Goal: Task Accomplishment & Management: Use online tool/utility

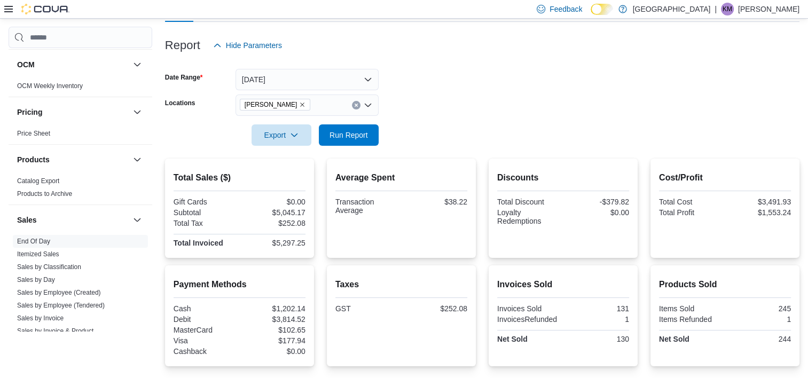
scroll to position [34, 0]
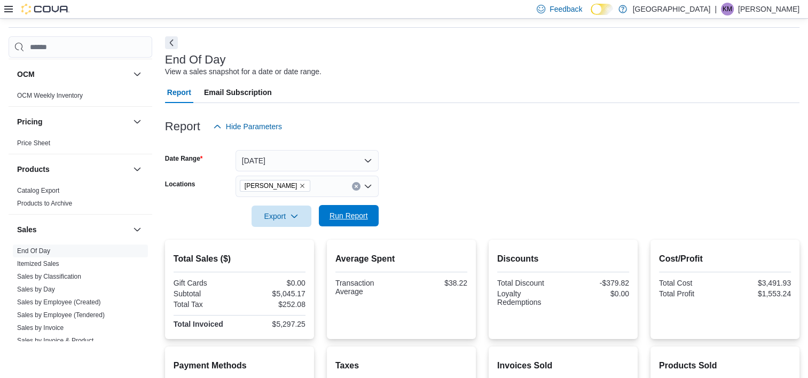
click at [365, 218] on span "Run Report" at bounding box center [348, 215] width 38 height 11
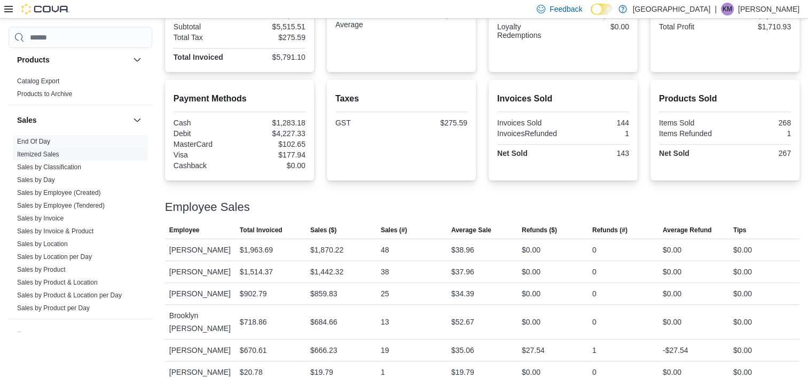
scroll to position [694, 0]
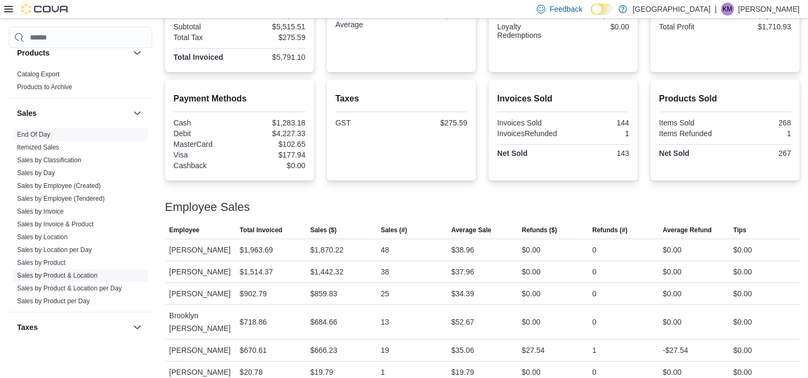
click at [92, 274] on link "Sales by Product & Location" at bounding box center [57, 275] width 81 height 7
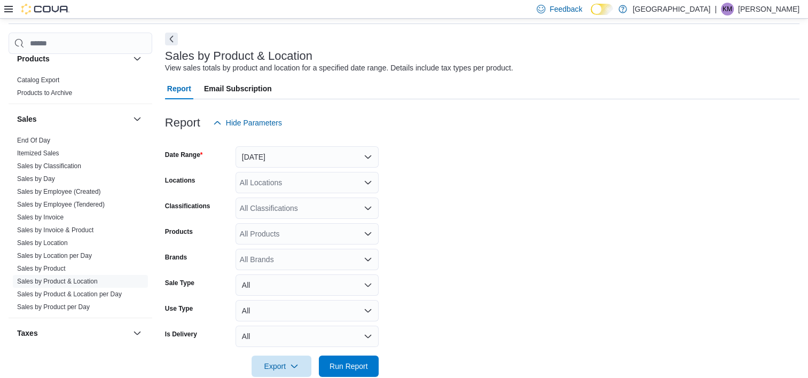
scroll to position [25, 0]
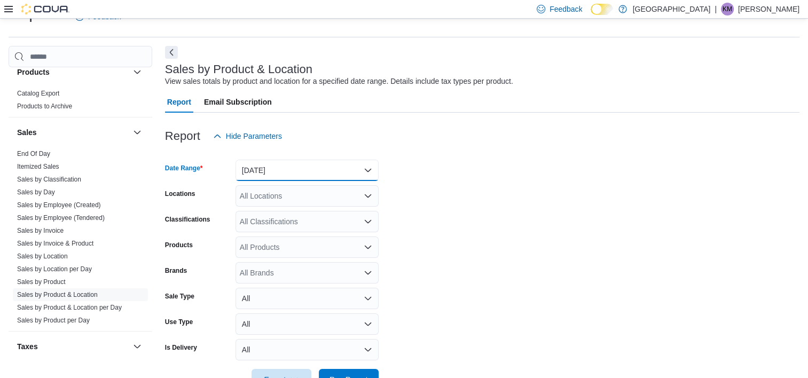
click at [287, 171] on button "[DATE]" at bounding box center [307, 170] width 143 height 21
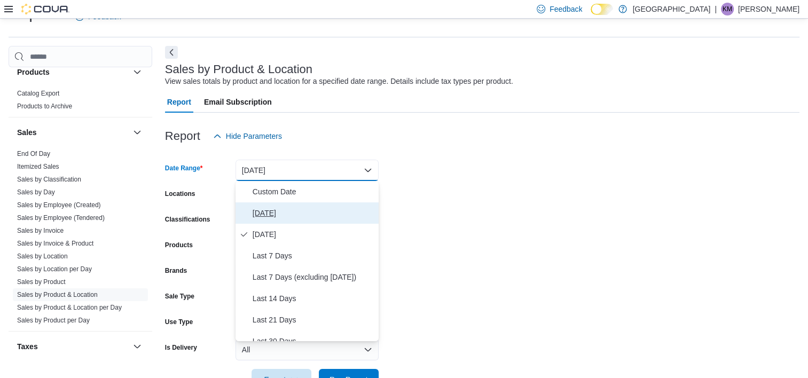
click at [299, 216] on span "[DATE]" at bounding box center [314, 213] width 122 height 13
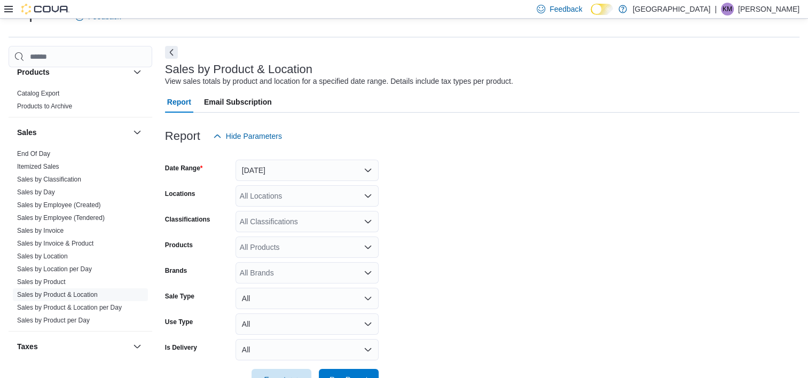
click at [485, 216] on form "Date Range [DATE] Locations All Locations Classifications All Classifications P…" at bounding box center [482, 269] width 634 height 244
click at [316, 200] on div "All Locations" at bounding box center [307, 195] width 143 height 21
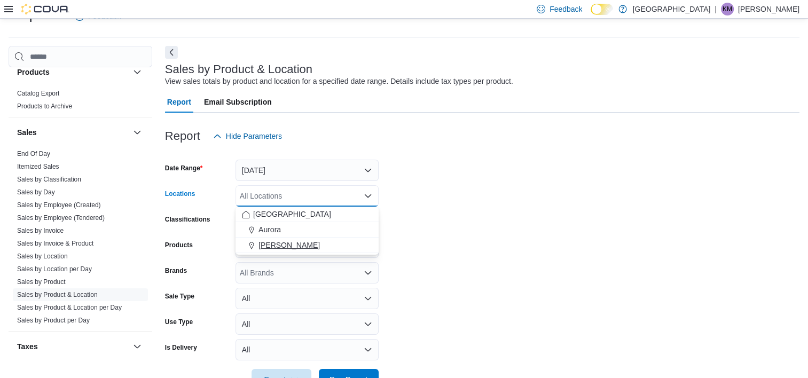
click at [330, 248] on div "[PERSON_NAME]" at bounding box center [307, 245] width 130 height 11
click at [558, 201] on form "Date Range [DATE] Locations [GEOGRAPHIC_DATA] [GEOGRAPHIC_DATA] Combo box. Sele…" at bounding box center [482, 269] width 634 height 244
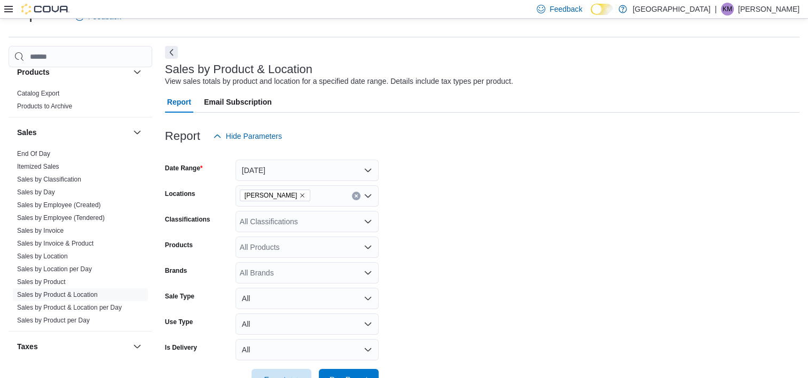
click at [333, 223] on div "All Classifications" at bounding box center [307, 221] width 143 height 21
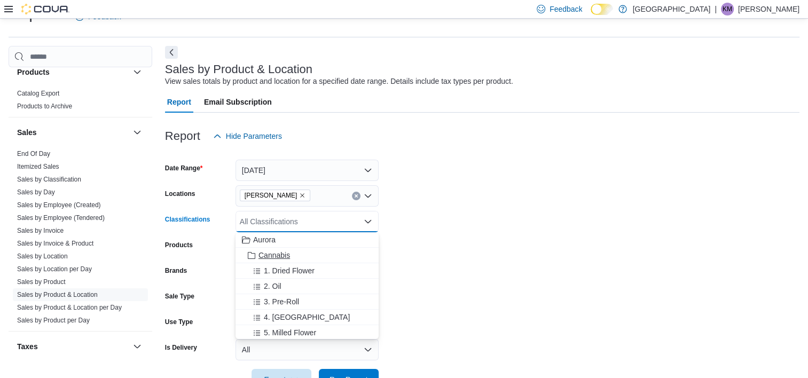
click at [338, 257] on div "Cannabis" at bounding box center [307, 255] width 130 height 11
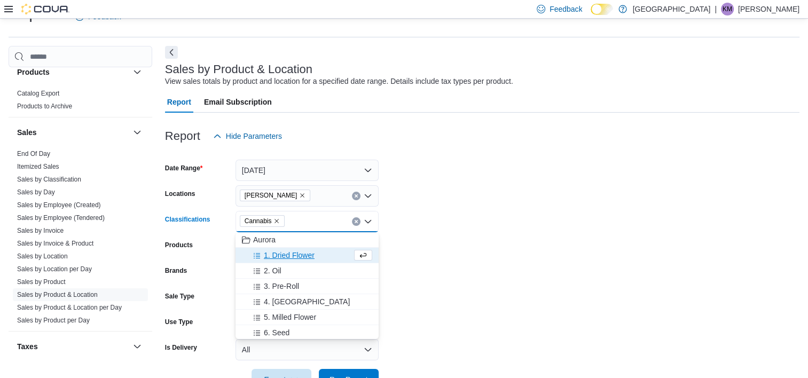
click at [507, 222] on form "Date Range Today Locations Aurora Cannabis Classifications Cannabis Combo box. …" at bounding box center [482, 269] width 634 height 244
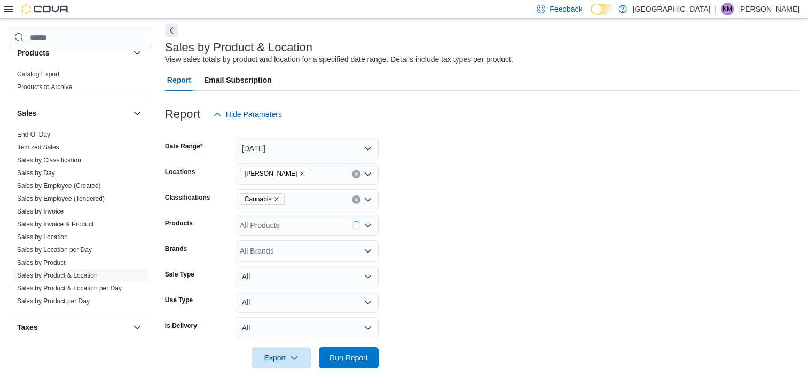
scroll to position [58, 0]
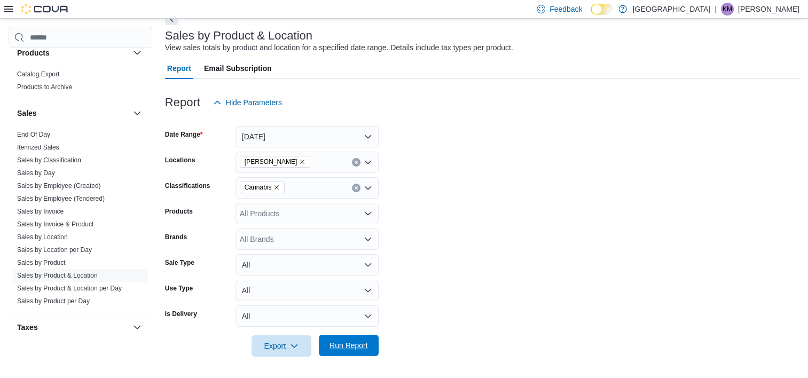
click at [351, 345] on span "Run Report" at bounding box center [348, 345] width 38 height 11
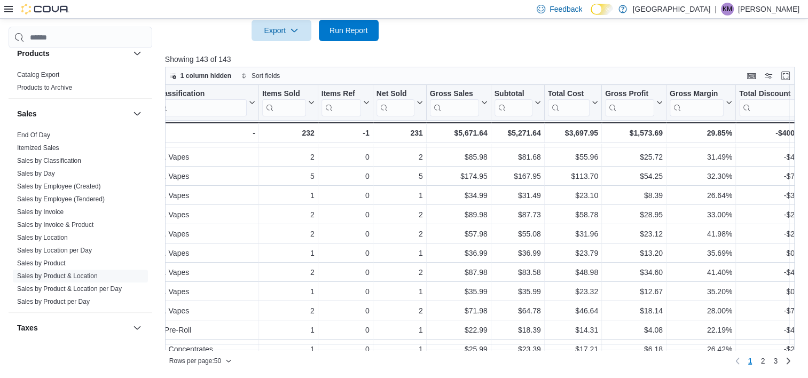
scroll to position [694, 0]
click at [61, 223] on link "Sales by Invoice & Product" at bounding box center [55, 224] width 76 height 7
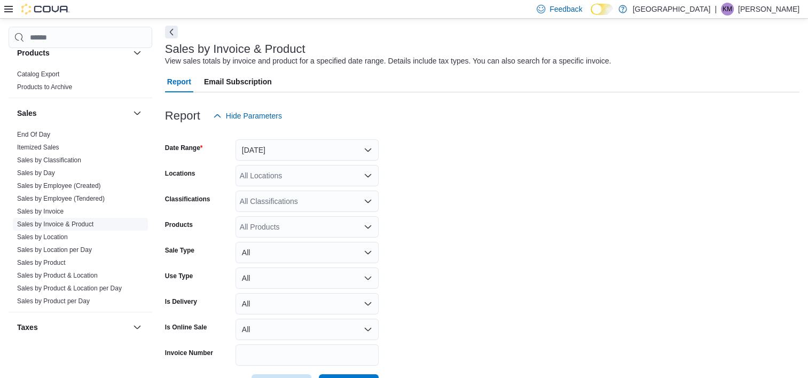
scroll to position [25, 0]
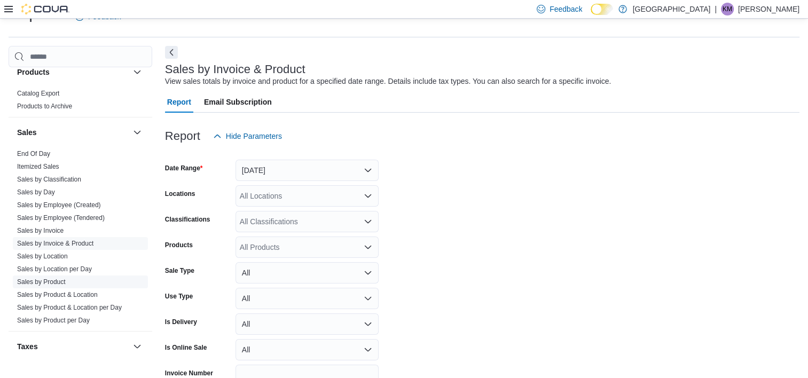
click at [45, 278] on link "Sales by Product" at bounding box center [41, 281] width 49 height 7
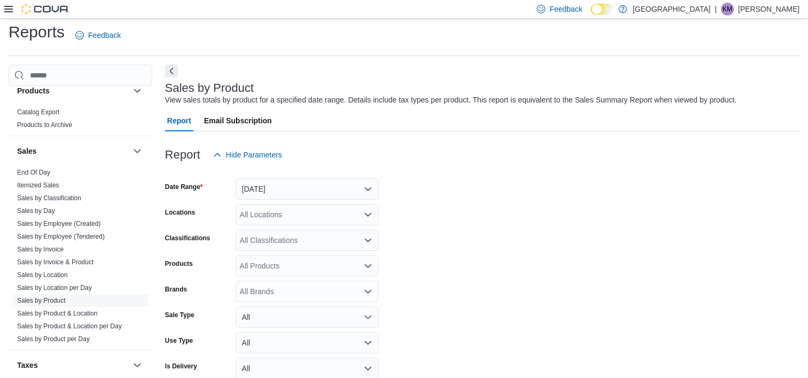
scroll to position [25, 0]
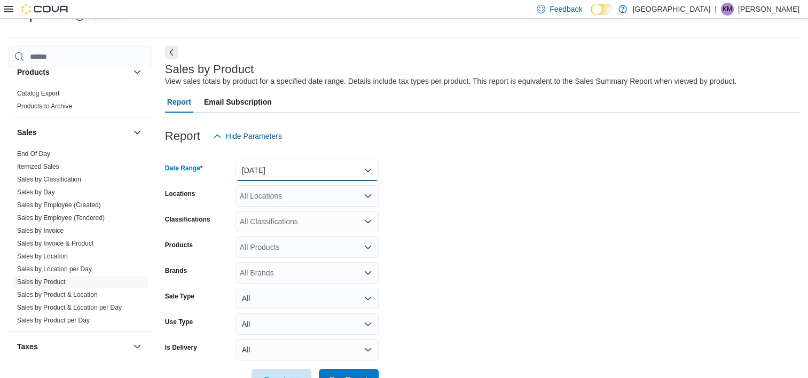
click at [270, 167] on button "[DATE]" at bounding box center [307, 170] width 143 height 21
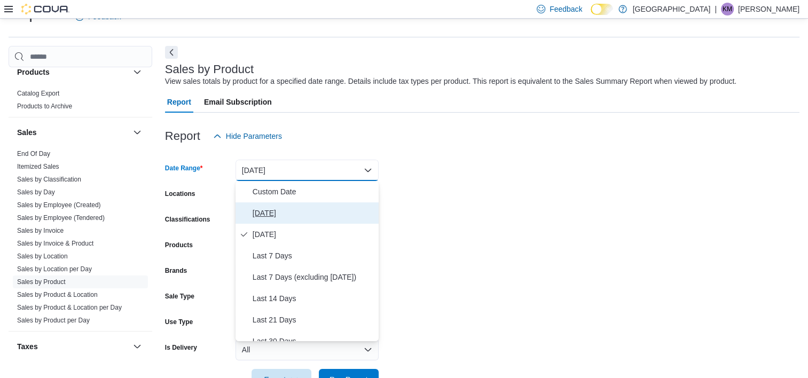
click at [273, 209] on span "[DATE]" at bounding box center [314, 213] width 122 height 13
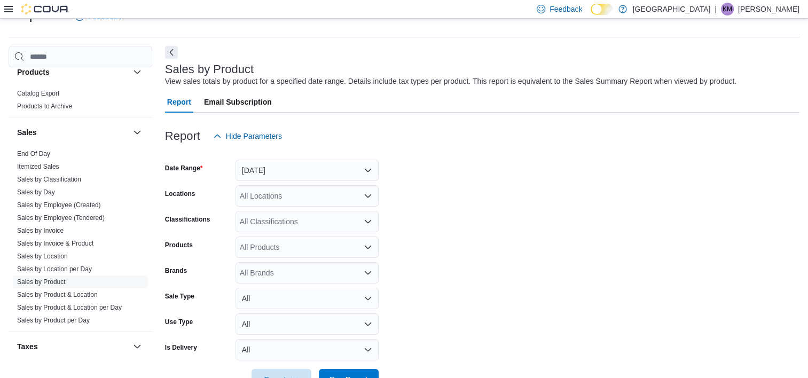
click at [466, 164] on form "Date Range Today Locations All Locations Classifications All Classifications Pr…" at bounding box center [482, 269] width 634 height 244
click at [307, 192] on div "All Locations" at bounding box center [307, 195] width 143 height 21
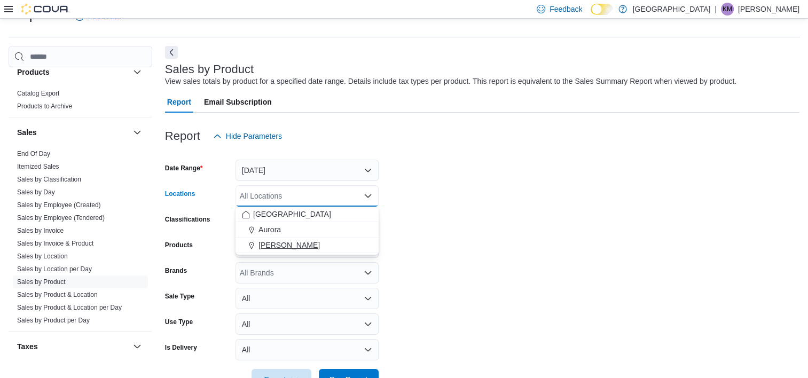
click at [278, 244] on span "[PERSON_NAME]" at bounding box center [288, 245] width 61 height 11
click at [523, 186] on form "Date Range Today Locations Aurora Cannabis Combo box. Selected. Aurora Cannabis…" at bounding box center [482, 269] width 634 height 244
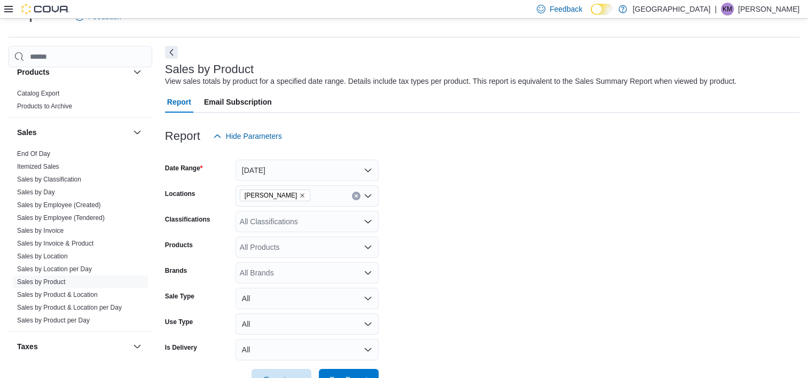
click at [288, 225] on div "All Classifications" at bounding box center [307, 221] width 143 height 21
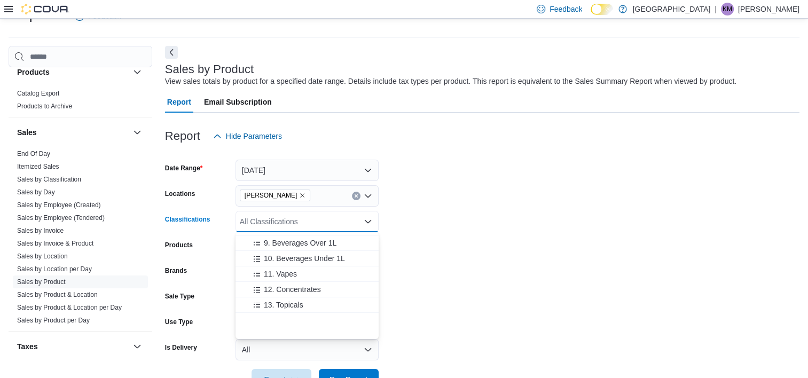
scroll to position [107, 0]
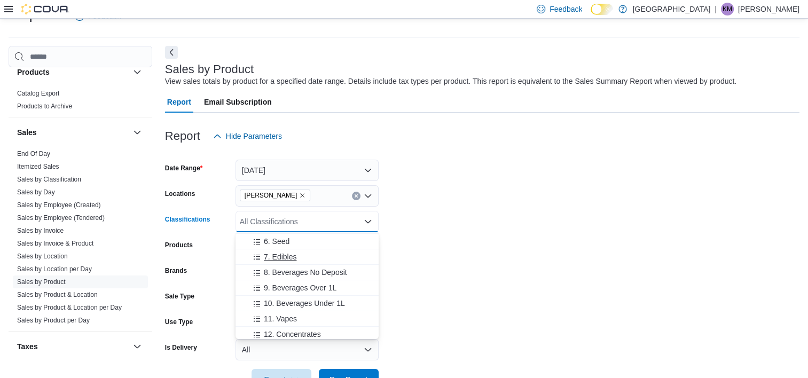
click at [294, 259] on span "7. Edibles" at bounding box center [280, 257] width 33 height 11
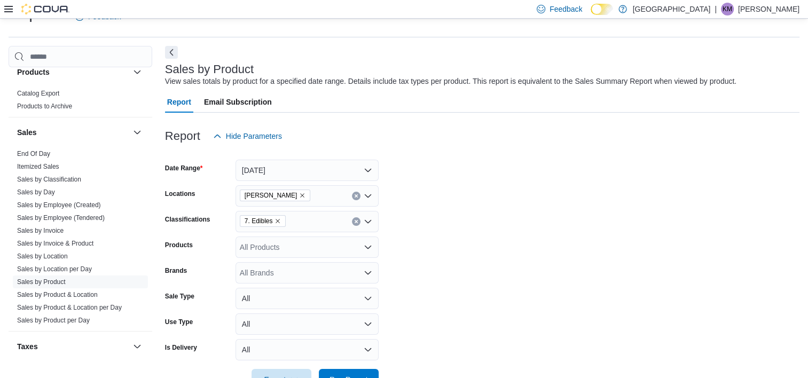
click at [507, 229] on form "Date Range Today Locations Aurora Cannabis Classifications 7. Edibles Products …" at bounding box center [482, 269] width 634 height 244
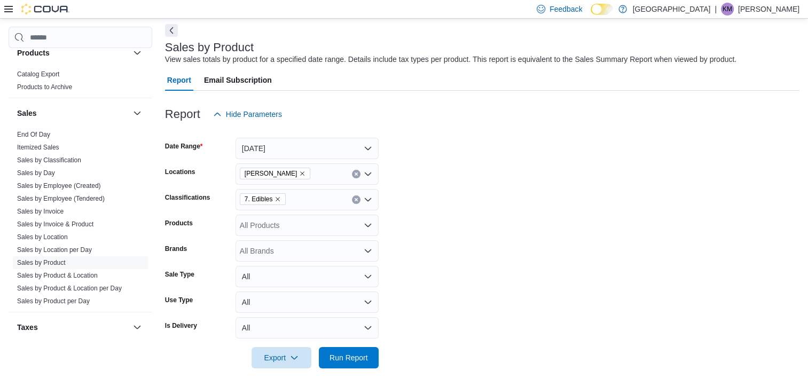
scroll to position [58, 0]
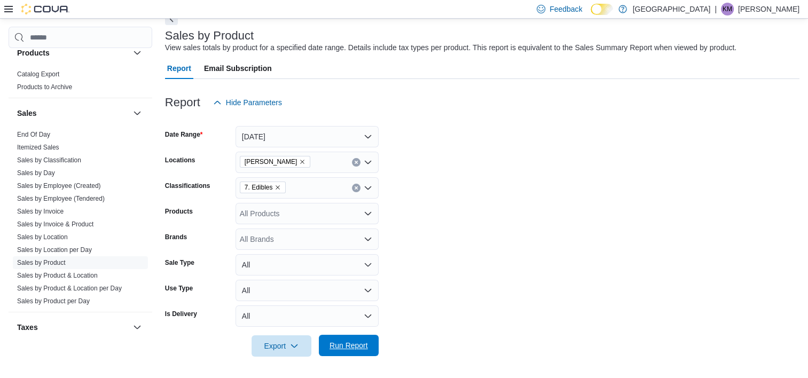
click at [351, 341] on span "Run Report" at bounding box center [348, 345] width 38 height 11
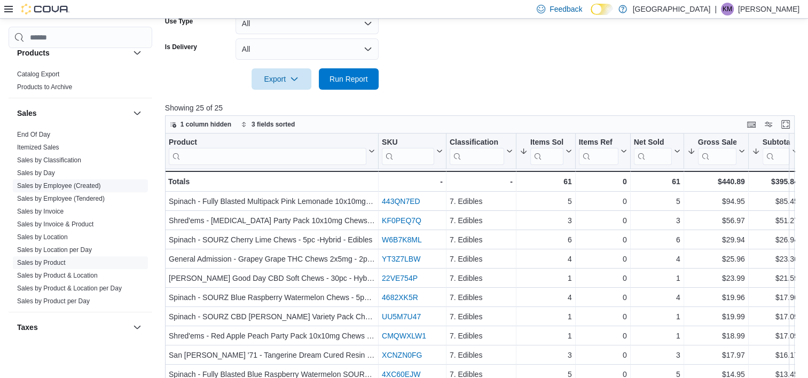
click at [60, 183] on link "Sales by Employee (Created)" at bounding box center [59, 185] width 84 height 7
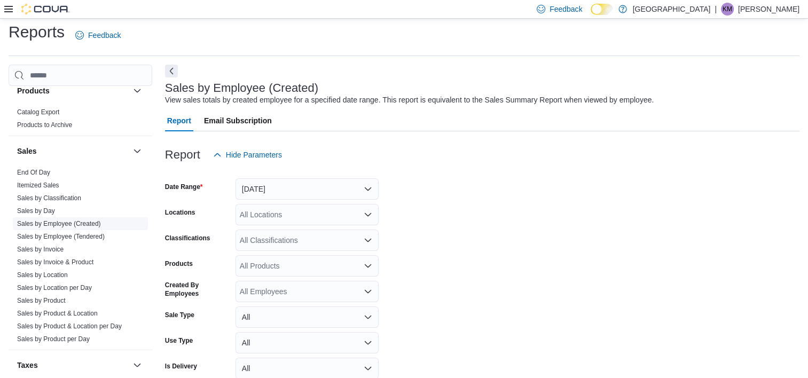
scroll to position [25, 0]
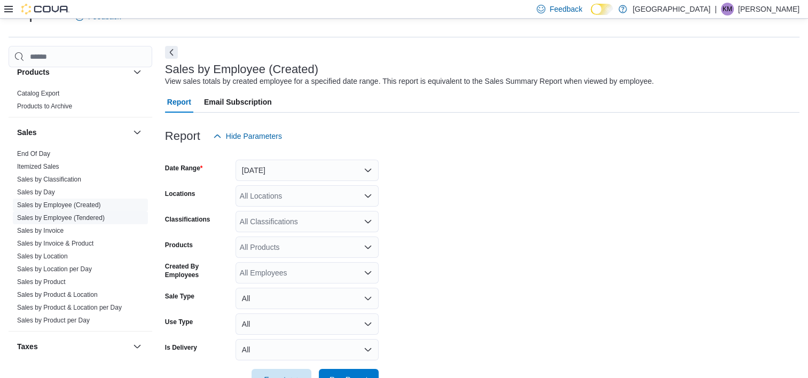
click at [98, 211] on span "Sales by Employee (Tendered)" at bounding box center [80, 217] width 135 height 13
click at [98, 216] on link "Sales by Employee (Tendered)" at bounding box center [61, 217] width 88 height 7
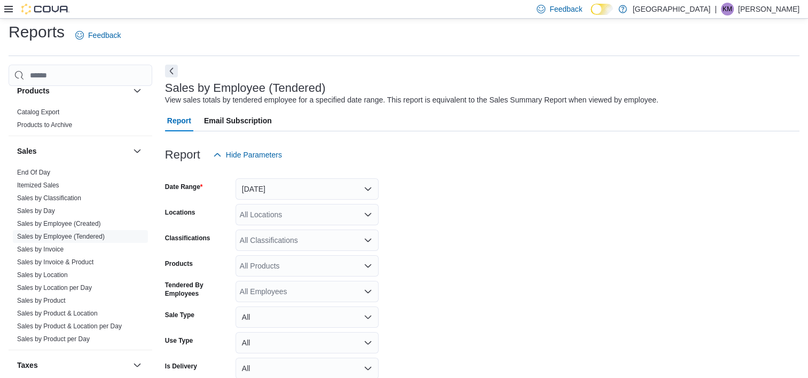
scroll to position [25, 0]
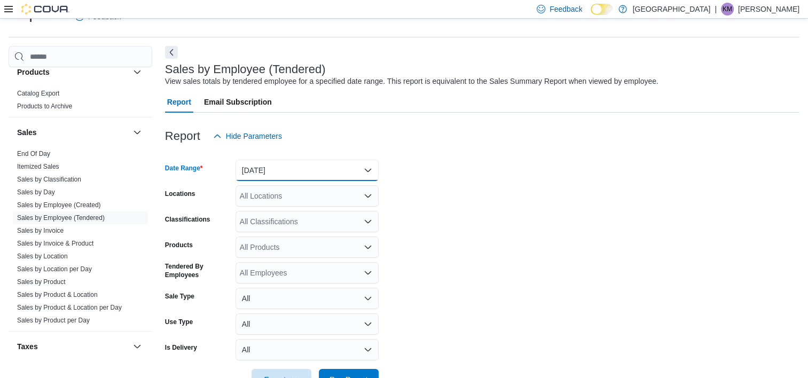
click at [276, 174] on button "[DATE]" at bounding box center [307, 170] width 143 height 21
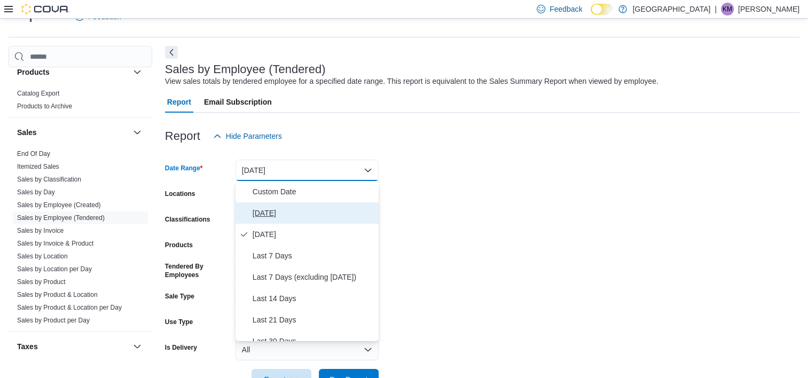
click at [274, 217] on span "[DATE]" at bounding box center [314, 213] width 122 height 13
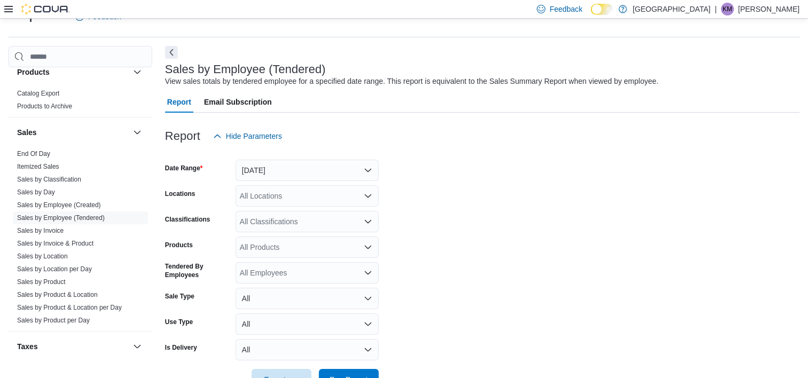
click at [458, 183] on form "Date Range Today Locations All Locations Classifications All Classifications Pr…" at bounding box center [482, 269] width 634 height 244
click at [250, 200] on div "All Locations" at bounding box center [307, 195] width 143 height 21
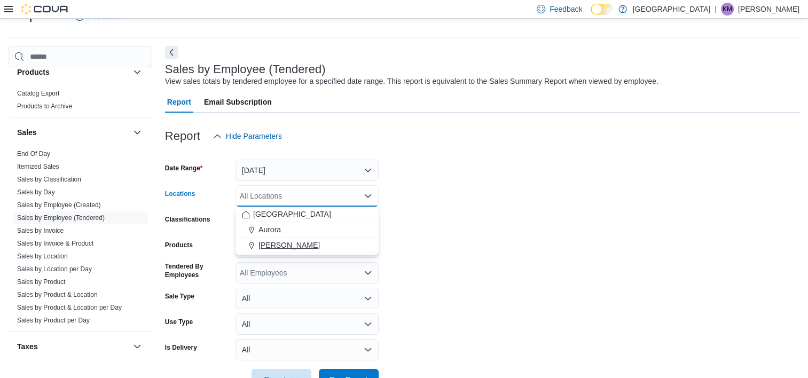
click at [280, 246] on span "[PERSON_NAME]" at bounding box center [288, 245] width 61 height 11
click at [557, 231] on form "Date Range Today Locations Aurora Cannabis Combo box. Selected. Aurora Cannabis…" at bounding box center [482, 269] width 634 height 244
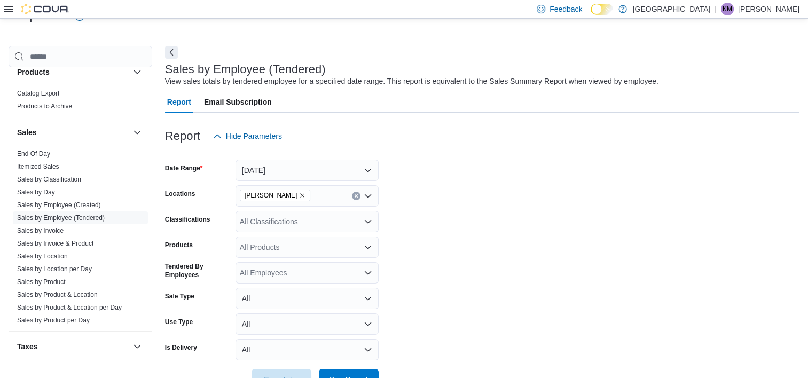
click at [318, 219] on div "All Classifications" at bounding box center [307, 221] width 143 height 21
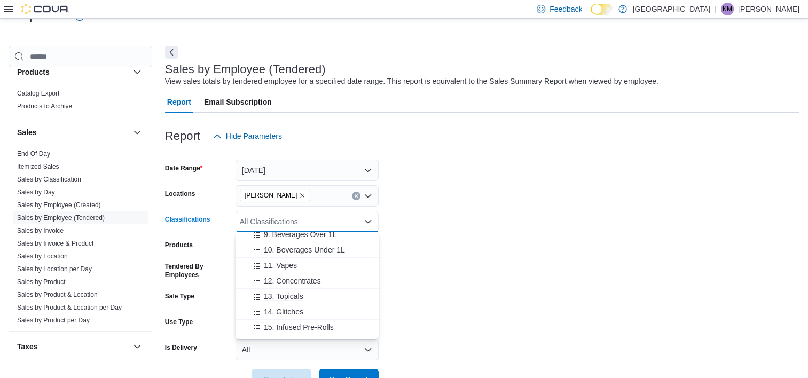
scroll to position [107, 0]
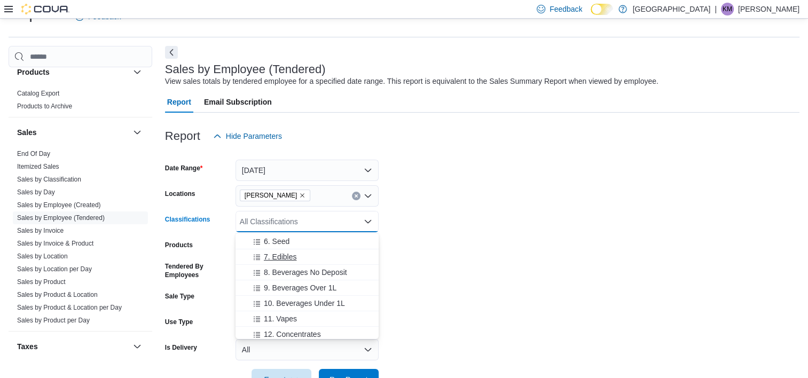
click at [289, 257] on span "7. Edibles" at bounding box center [280, 257] width 33 height 11
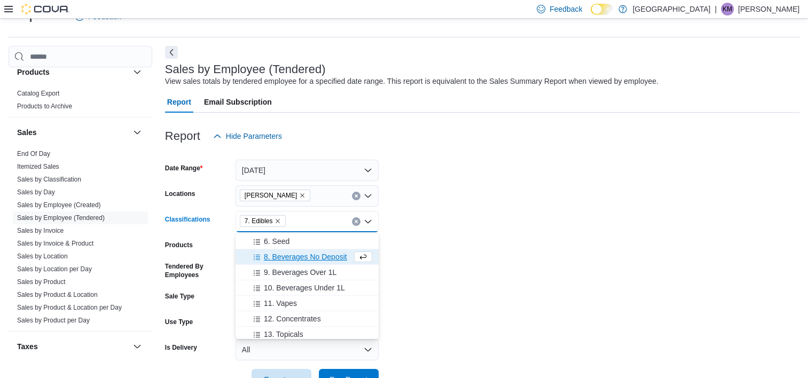
click at [530, 257] on form "Date Range Today Locations Aurora Cannabis Classifications 7. Edibles Combo box…" at bounding box center [482, 269] width 634 height 244
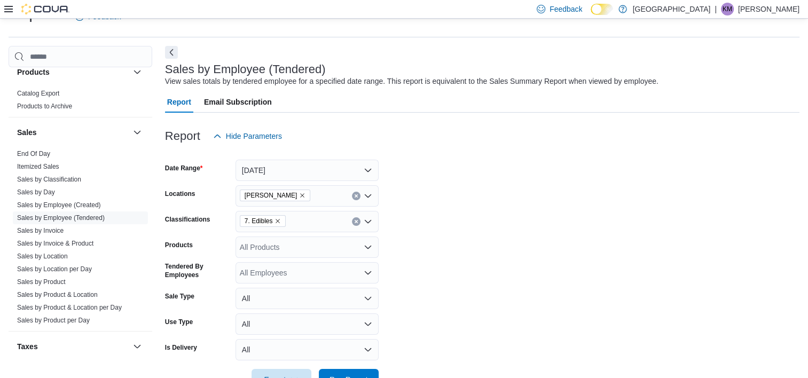
scroll to position [58, 0]
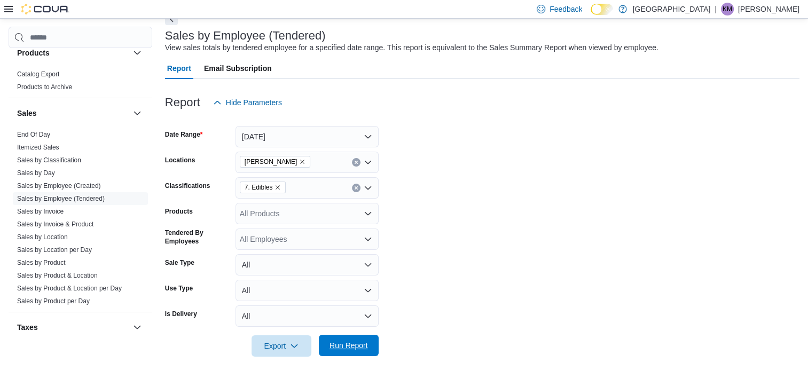
click at [346, 354] on span "Run Report" at bounding box center [348, 345] width 47 height 21
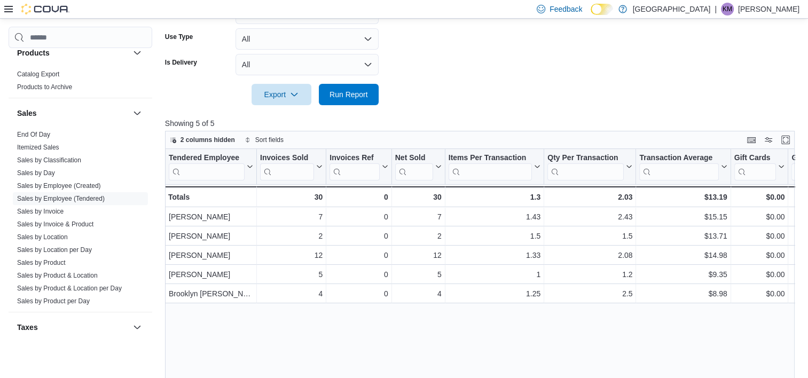
scroll to position [374, 0]
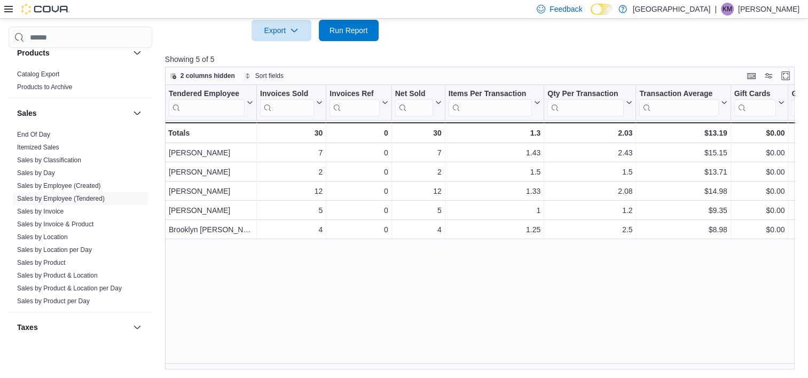
click at [187, 360] on div "Tendered Employee Click to view column header actions Invoices Sold Click to vi…" at bounding box center [483, 227] width 636 height 285
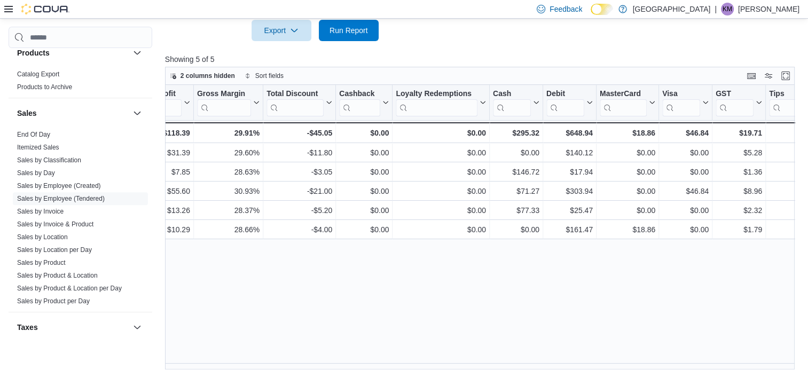
scroll to position [0, 945]
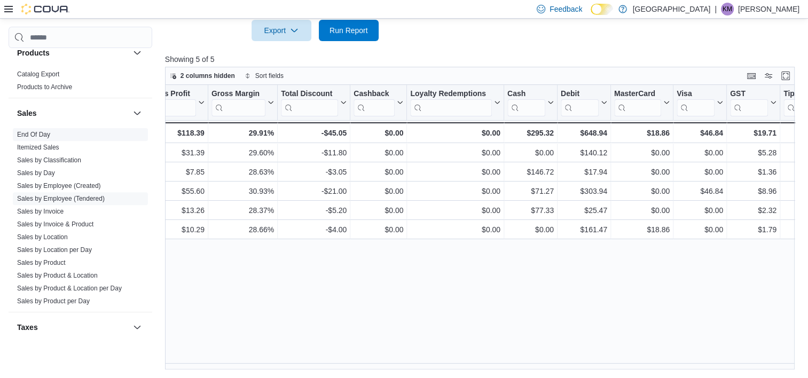
click at [34, 128] on span "End Of Day" at bounding box center [80, 134] width 135 height 13
click at [34, 135] on link "End Of Day" at bounding box center [33, 134] width 33 height 7
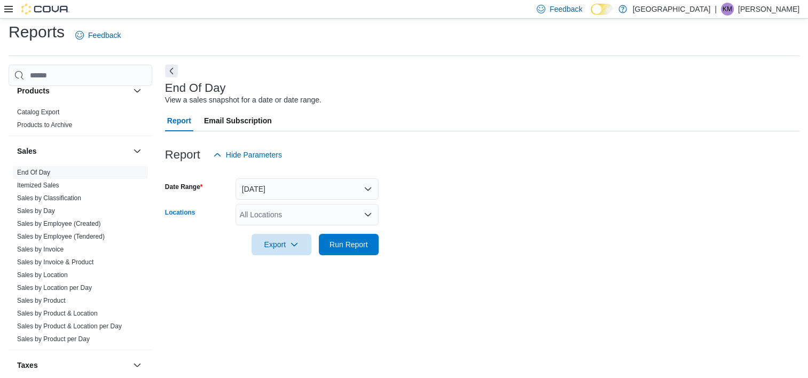
click at [325, 225] on div "All Locations" at bounding box center [307, 214] width 143 height 21
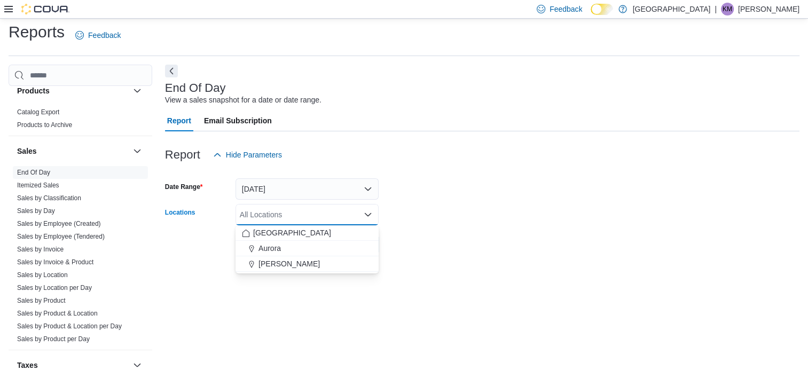
drag, startPoint x: 331, startPoint y: 269, endPoint x: 352, endPoint y: 265, distance: 21.7
click at [331, 269] on button "[PERSON_NAME]" at bounding box center [307, 263] width 143 height 15
click at [411, 254] on div "Report Hide Parameters Date Range Today Locations Aurora Cannabis Combo box. Se…" at bounding box center [482, 199] width 634 height 137
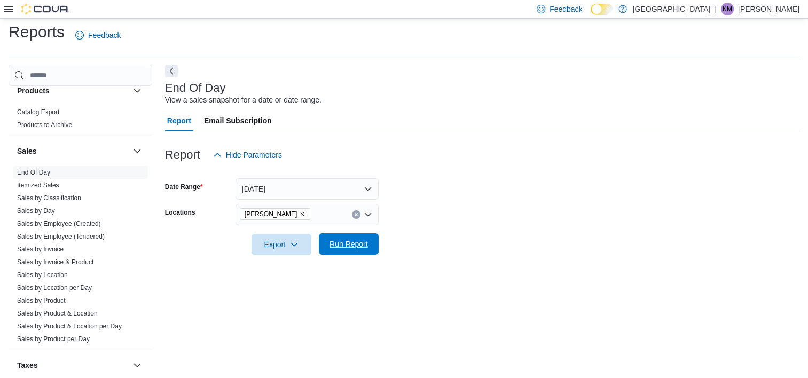
click at [321, 247] on button "Run Report" at bounding box center [349, 243] width 60 height 21
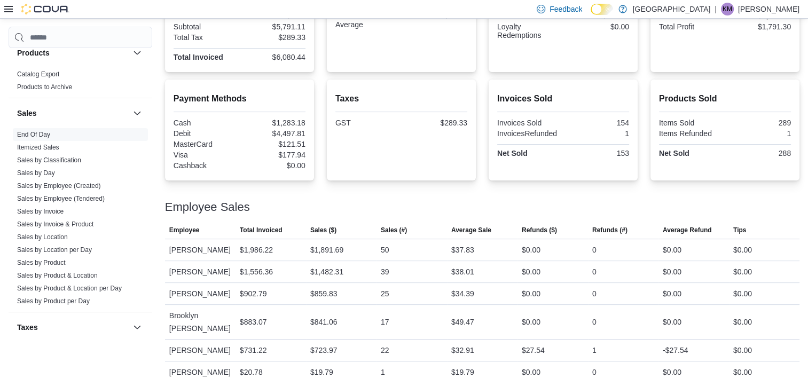
scroll to position [88, 0]
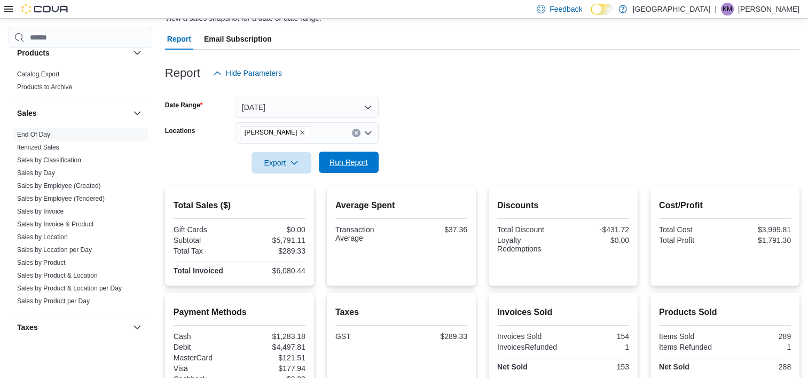
click at [370, 162] on span "Run Report" at bounding box center [348, 162] width 47 height 21
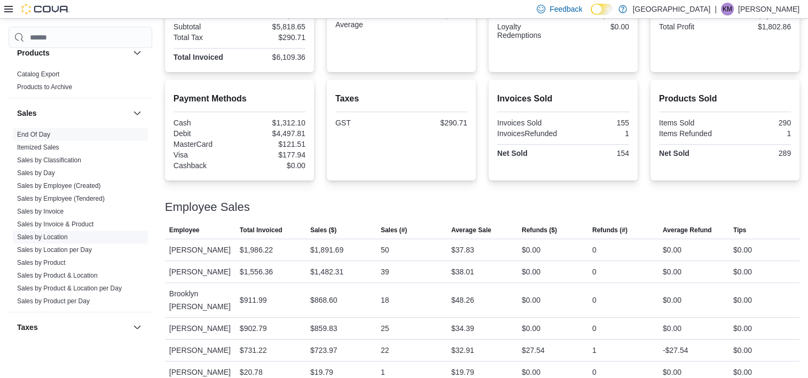
scroll to position [744, 0]
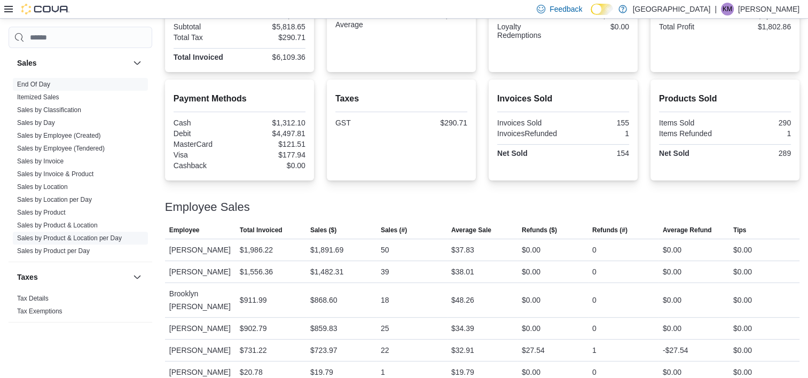
click at [45, 234] on link "Sales by Product & Location per Day" at bounding box center [69, 237] width 105 height 7
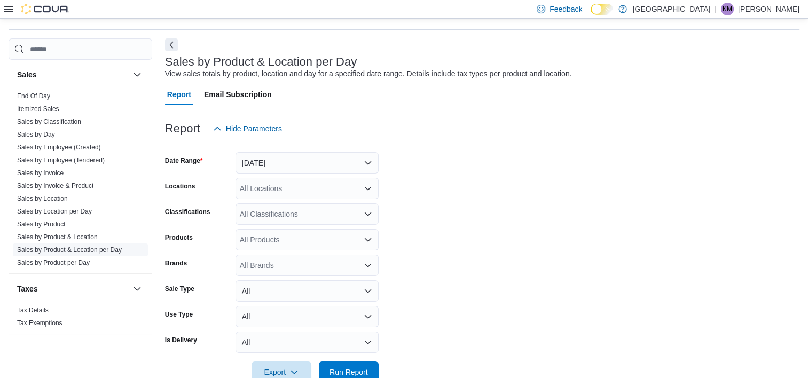
scroll to position [25, 0]
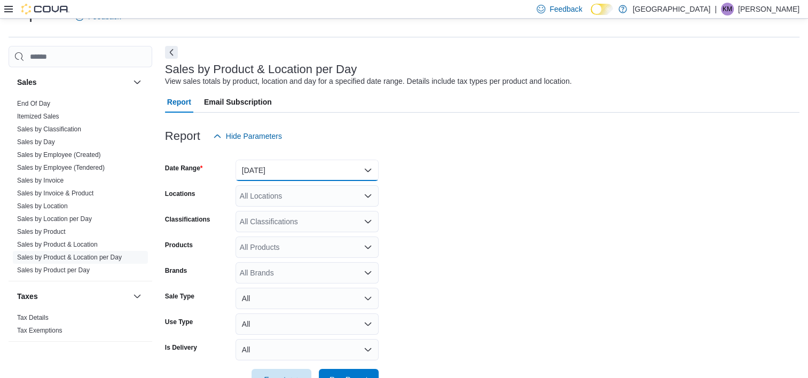
drag, startPoint x: 319, startPoint y: 167, endPoint x: 317, endPoint y: 176, distance: 9.8
click at [319, 167] on button "[DATE]" at bounding box center [307, 170] width 143 height 21
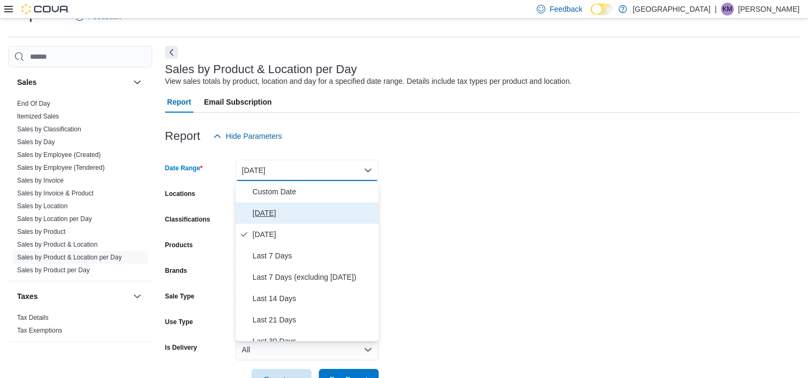
click at [323, 215] on span "[DATE]" at bounding box center [314, 213] width 122 height 13
click at [453, 192] on form "Date Range Yesterday Locations All Locations Classifications All Classification…" at bounding box center [482, 269] width 634 height 244
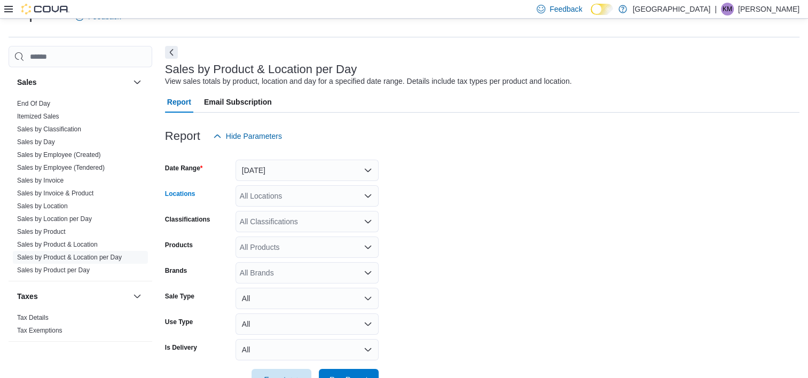
click at [323, 198] on div "All Locations" at bounding box center [307, 195] width 143 height 21
click at [342, 191] on div "All Locations" at bounding box center [307, 195] width 143 height 21
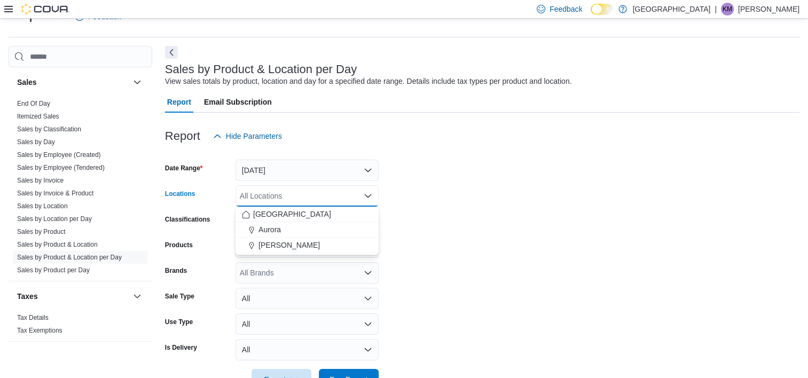
click at [346, 242] on div "[PERSON_NAME]" at bounding box center [307, 245] width 130 height 11
click at [437, 223] on form "Date Range Today Locations Aurora Cannabis Combo box. Selected. Aurora Cannabis…" at bounding box center [482, 269] width 634 height 244
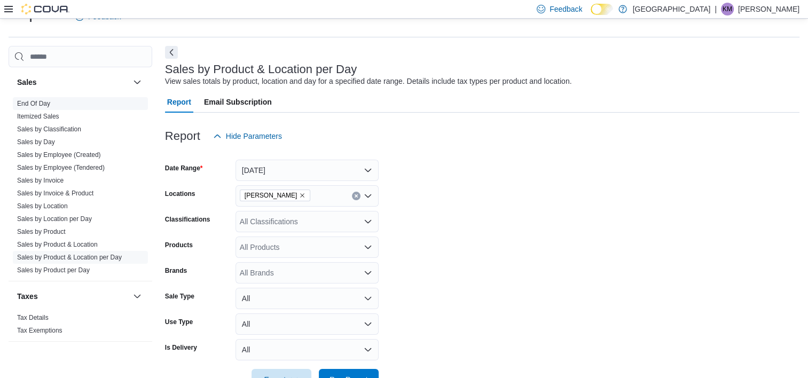
click at [40, 105] on link "End Of Day" at bounding box center [33, 103] width 33 height 7
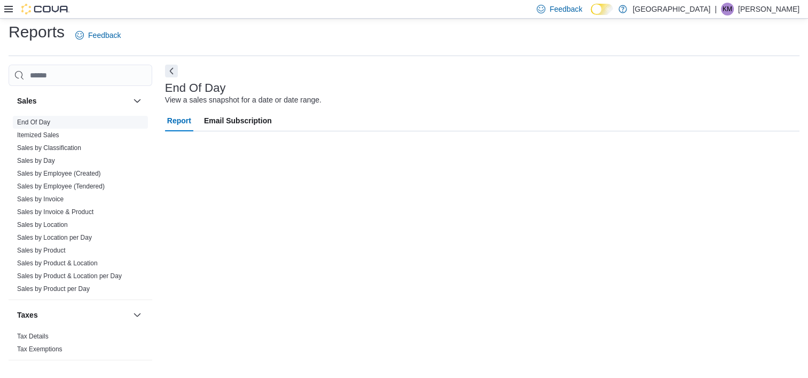
scroll to position [6, 0]
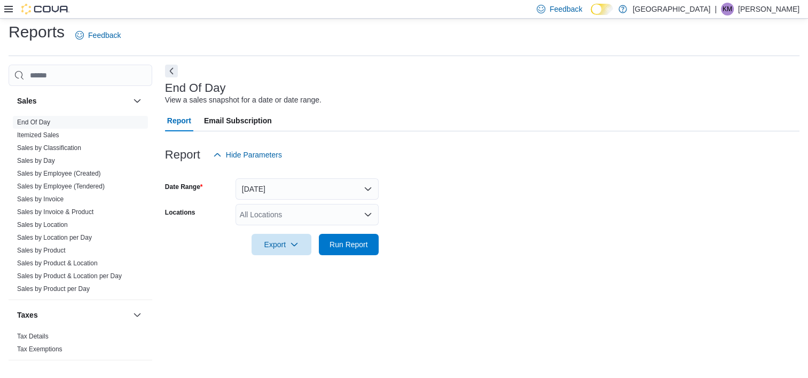
click at [319, 205] on div "All Locations" at bounding box center [307, 214] width 143 height 21
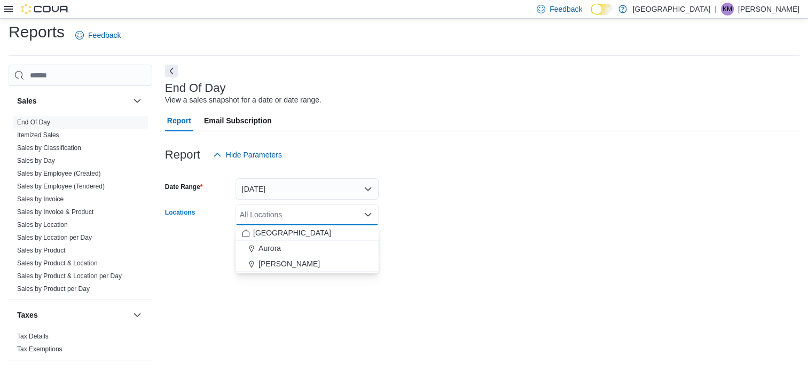
drag, startPoint x: 328, startPoint y: 269, endPoint x: 366, endPoint y: 265, distance: 37.6
click at [327, 269] on div "[PERSON_NAME]" at bounding box center [307, 263] width 130 height 11
click at [583, 223] on form "Date Range Today Locations Aurora Cannabis Combo box. Selected. Aurora Cannabis…" at bounding box center [482, 211] width 634 height 90
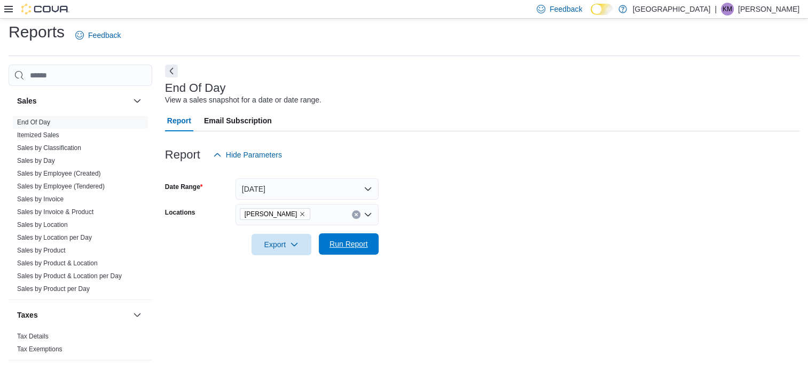
click at [330, 250] on span "Run Report" at bounding box center [348, 243] width 47 height 21
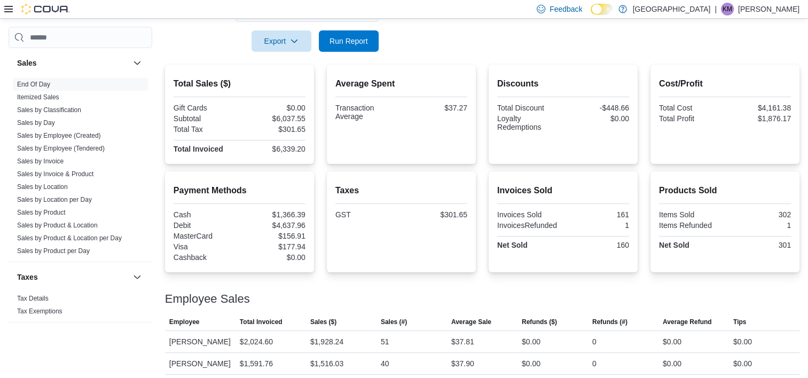
scroll to position [88, 0]
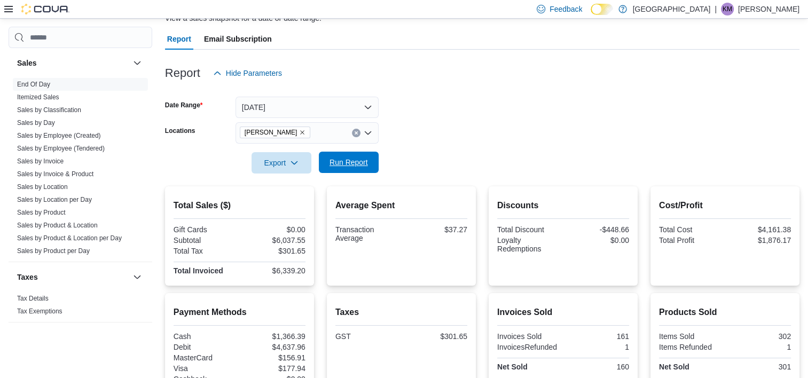
click at [374, 172] on button "Run Report" at bounding box center [349, 162] width 60 height 21
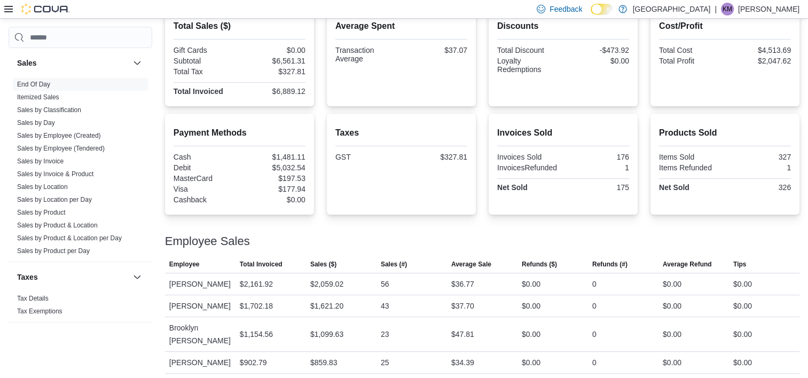
scroll to position [25, 0]
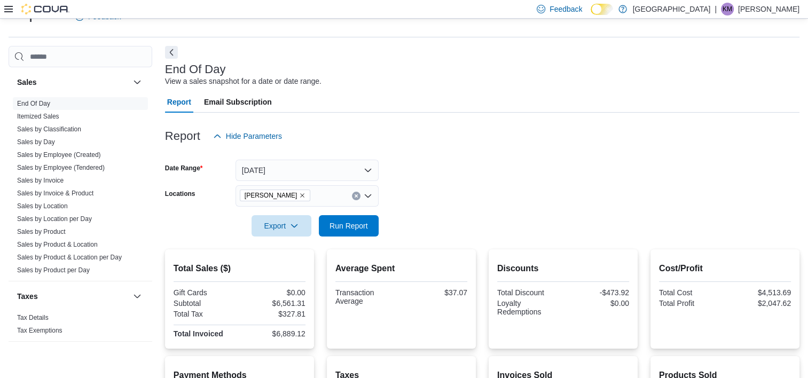
click at [673, 65] on div "End Of Day View a sales snapshot for a date or date range." at bounding box center [479, 75] width 629 height 24
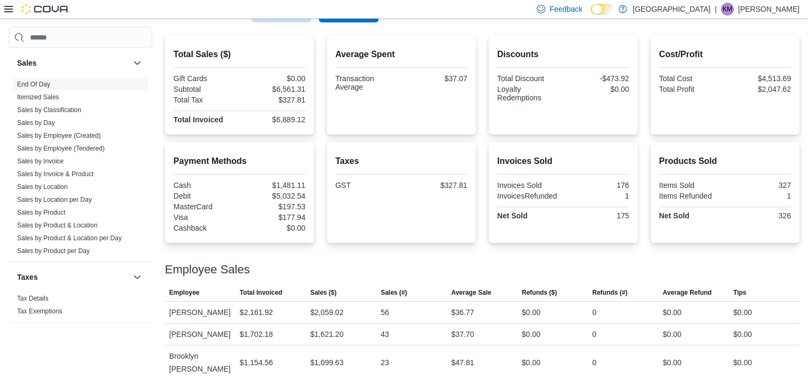
scroll to position [238, 0]
click at [358, 17] on div "Feedback Dark Mode West Edmonton Mall | KM Kevin McLeod" at bounding box center [404, 9] width 808 height 19
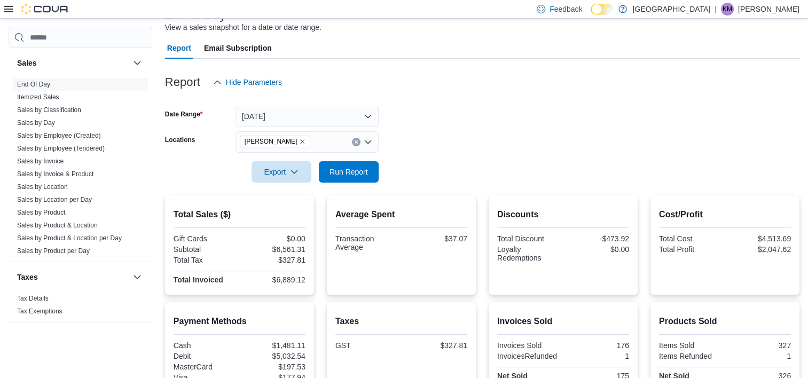
scroll to position [78, 0]
click at [346, 179] on span "Run Report" at bounding box center [348, 171] width 47 height 21
click at [359, 161] on form "Date Range Today Locations Aurora Cannabis Export Run Report" at bounding box center [482, 138] width 634 height 90
click at [358, 166] on span "Run Report" at bounding box center [348, 171] width 47 height 21
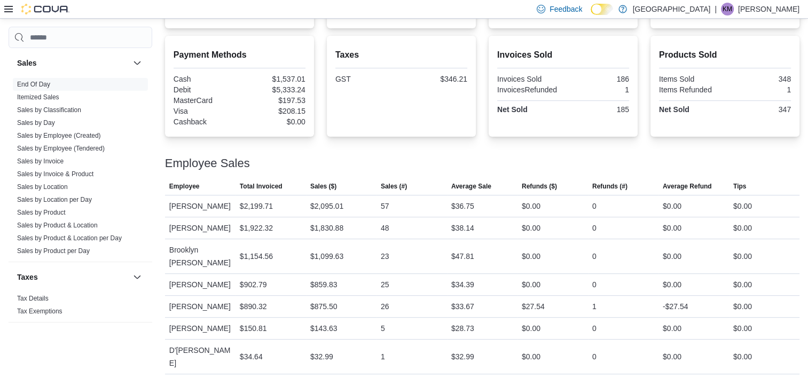
scroll to position [185, 0]
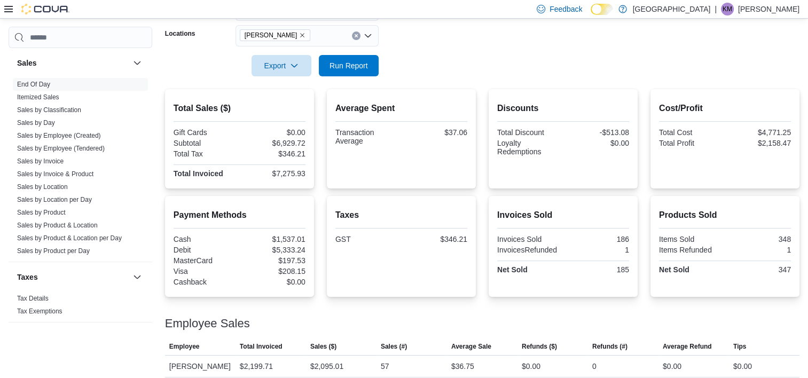
click at [355, 81] on div at bounding box center [482, 82] width 634 height 13
click at [353, 65] on span "Run Report" at bounding box center [348, 65] width 38 height 11
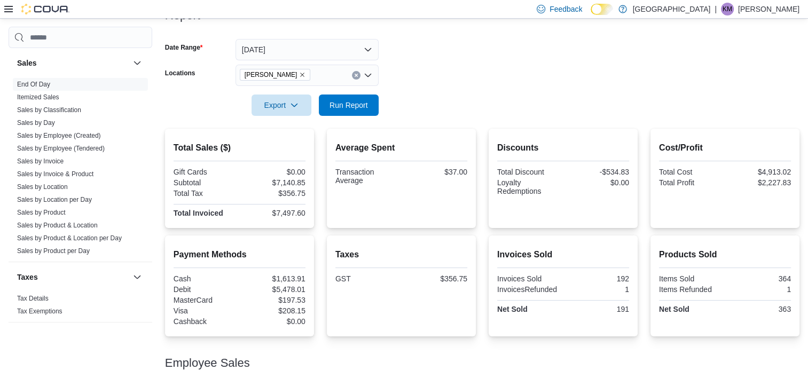
scroll to position [78, 0]
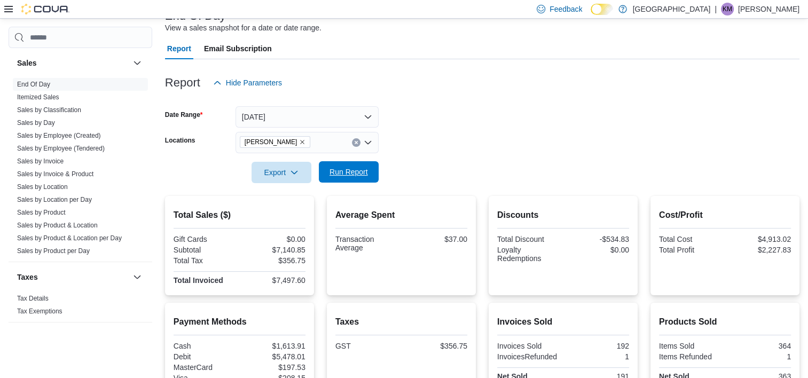
click at [344, 171] on span "Run Report" at bounding box center [348, 172] width 38 height 11
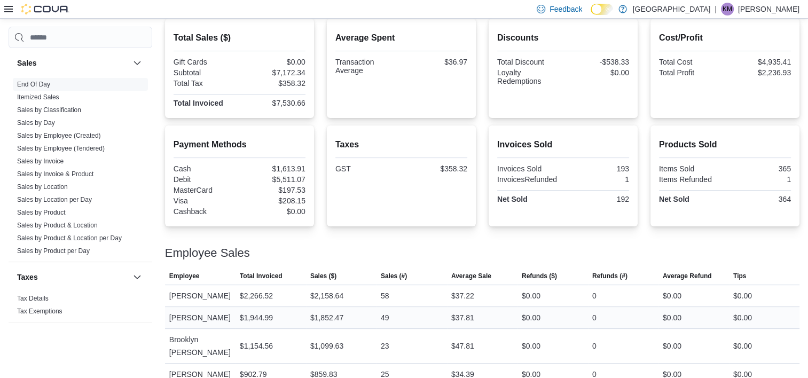
scroll to position [153, 0]
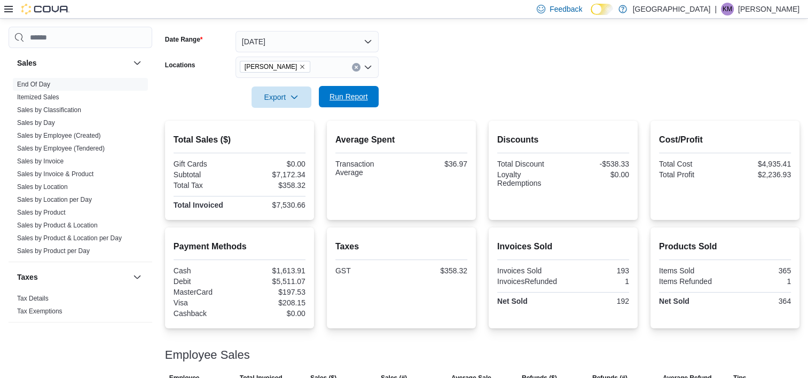
click at [368, 95] on span "Run Report" at bounding box center [348, 96] width 47 height 21
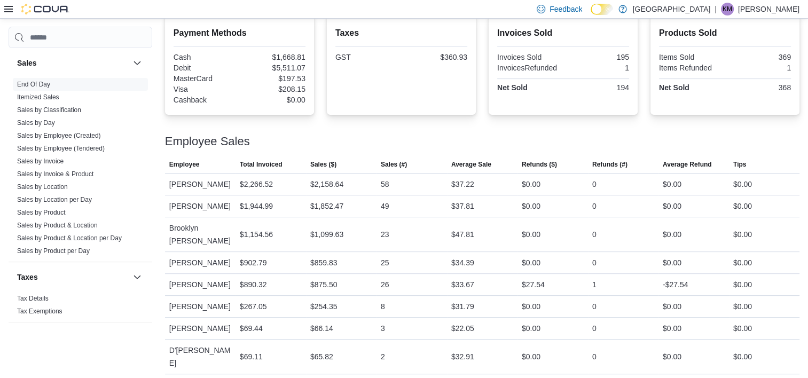
scroll to position [100, 0]
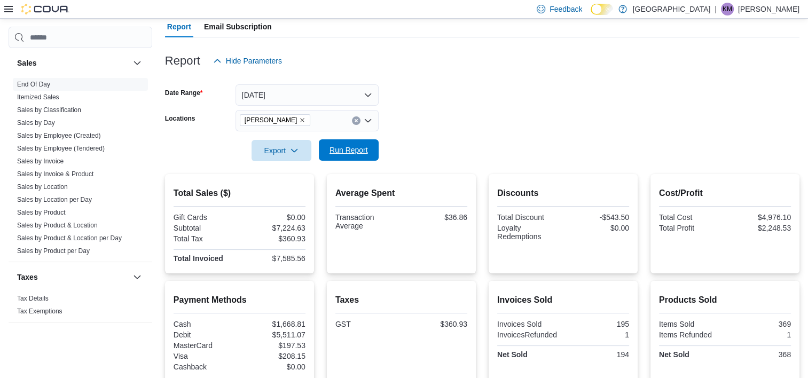
click at [344, 159] on span "Run Report" at bounding box center [348, 149] width 47 height 21
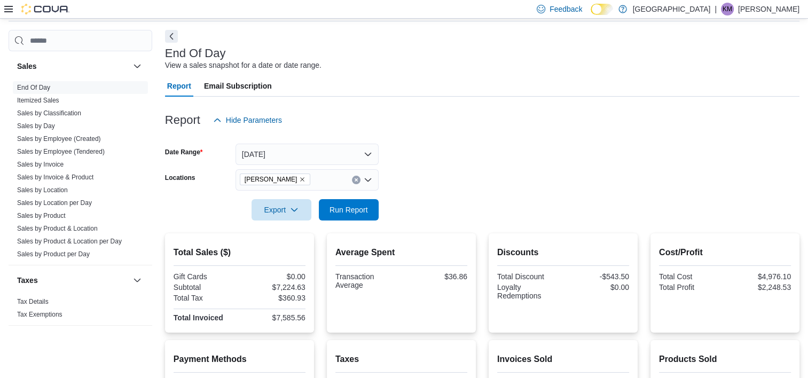
scroll to position [0, 0]
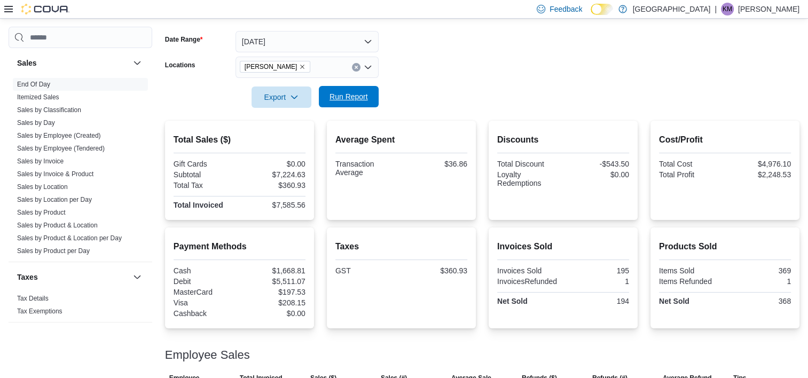
click at [355, 106] on span "Run Report" at bounding box center [348, 96] width 47 height 21
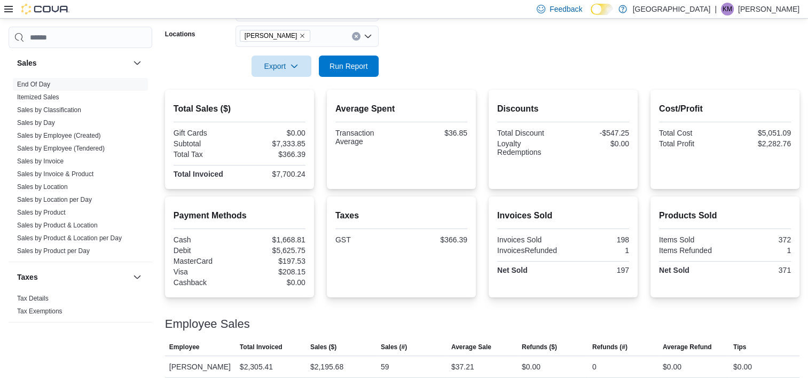
scroll to position [107, 0]
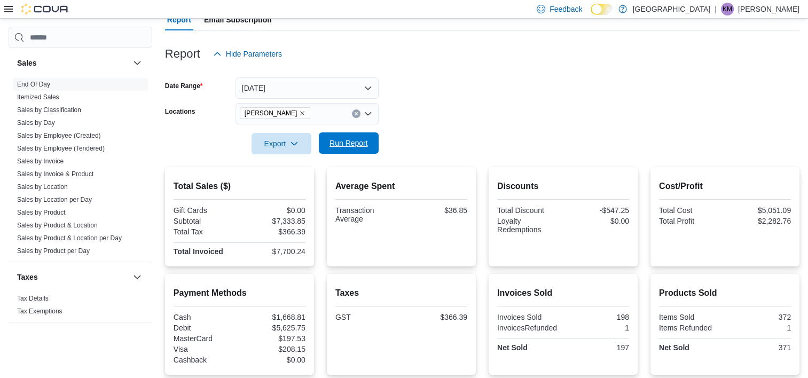
click at [340, 148] on span "Run Report" at bounding box center [348, 143] width 38 height 11
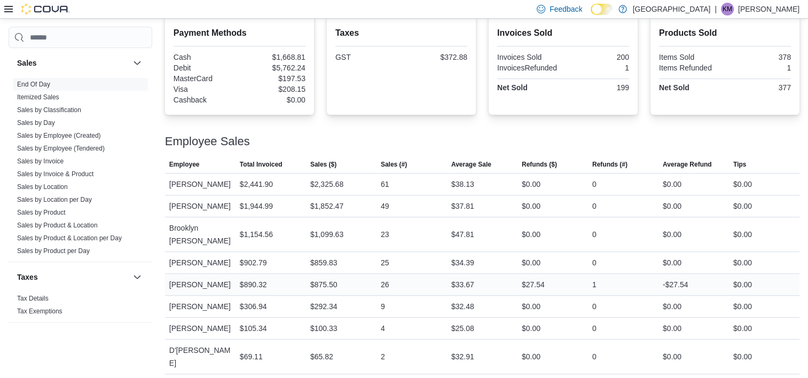
scroll to position [207, 0]
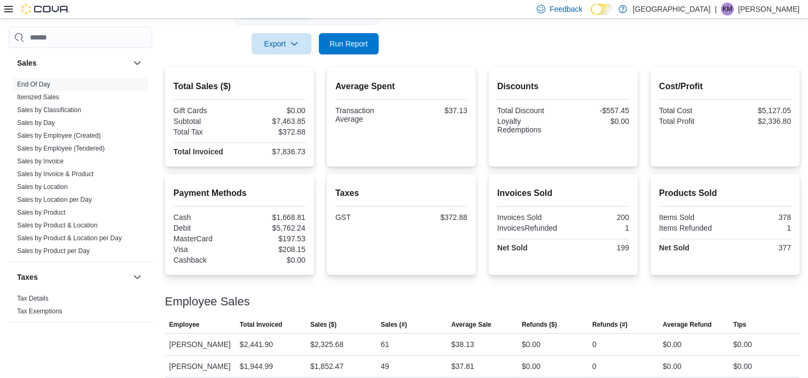
click at [338, 56] on div at bounding box center [482, 60] width 634 height 13
click at [340, 46] on span "Run Report" at bounding box center [348, 43] width 38 height 11
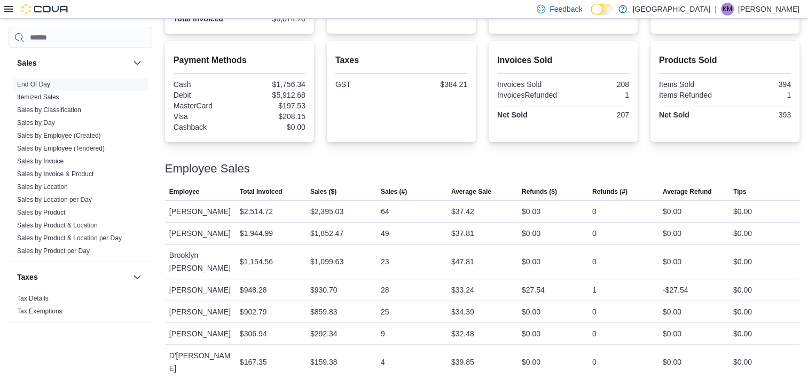
scroll to position [100, 0]
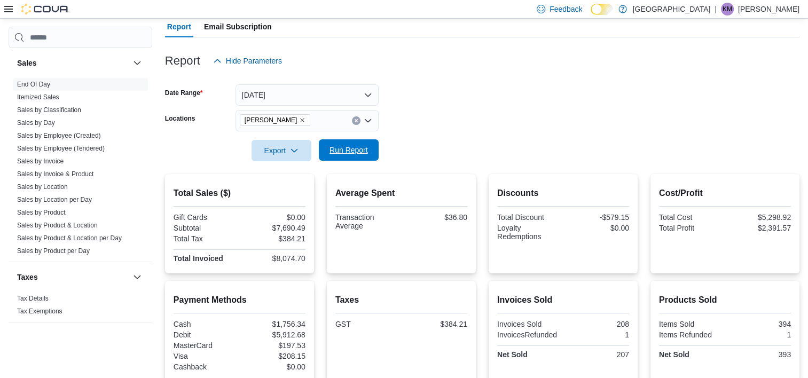
click at [367, 142] on span "Run Report" at bounding box center [348, 149] width 47 height 21
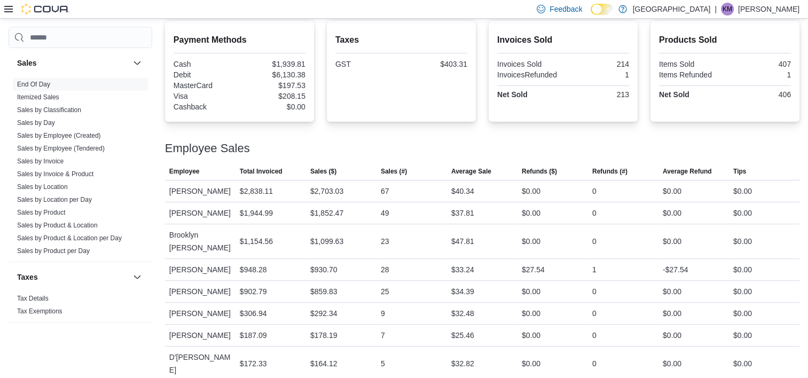
scroll to position [367, 0]
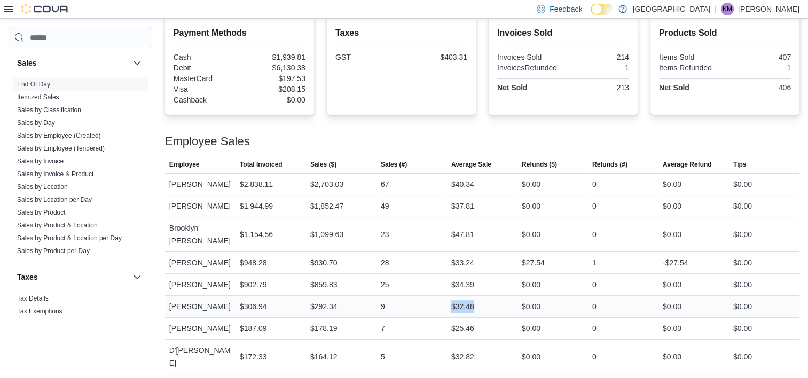
drag, startPoint x: 457, startPoint y: 288, endPoint x: 490, endPoint y: 289, distance: 33.7
click at [490, 296] on div "$32.48" at bounding box center [482, 306] width 70 height 21
click at [489, 296] on div "$32.48" at bounding box center [482, 306] width 70 height 21
drag, startPoint x: 489, startPoint y: 291, endPoint x: 460, endPoint y: 294, distance: 29.1
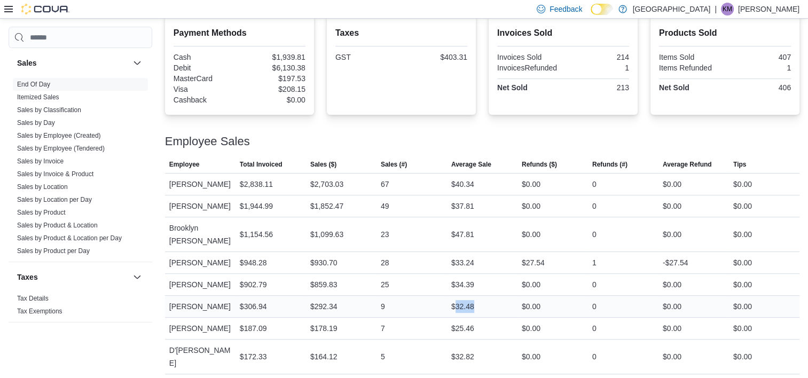
click at [460, 296] on div "$32.48" at bounding box center [482, 306] width 70 height 21
drag, startPoint x: 460, startPoint y: 294, endPoint x: 520, endPoint y: 297, distance: 59.9
click at [517, 297] on div "$32.48" at bounding box center [482, 306] width 70 height 21
click at [491, 296] on div "$32.48" at bounding box center [482, 306] width 70 height 21
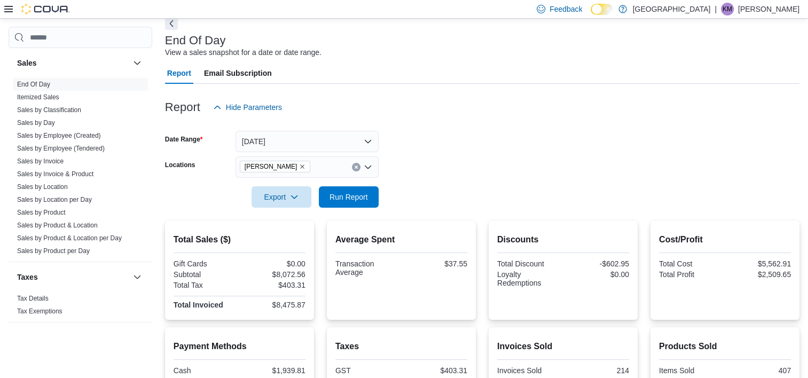
scroll to position [0, 0]
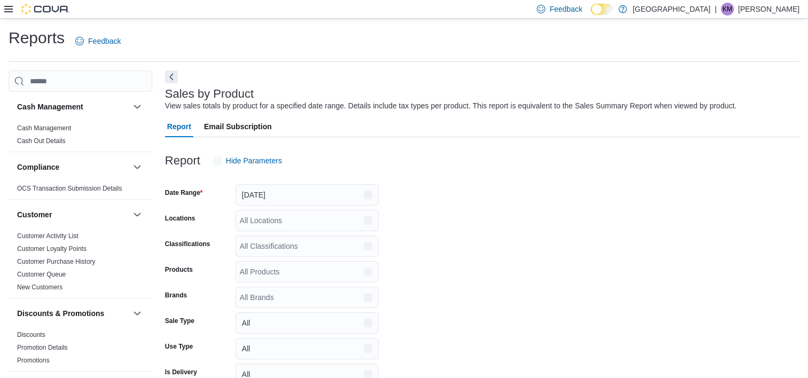
scroll to position [25, 0]
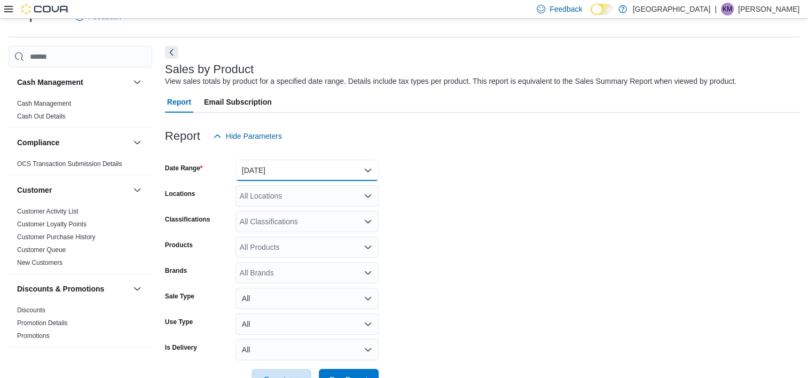
click at [319, 164] on button "[DATE]" at bounding box center [307, 170] width 143 height 21
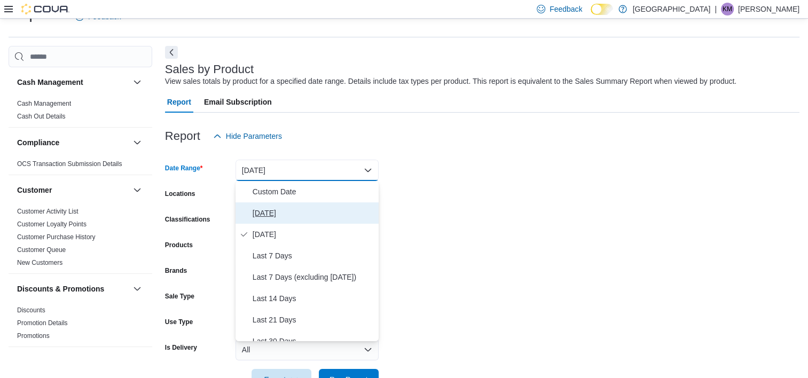
click at [274, 213] on span "[DATE]" at bounding box center [314, 213] width 122 height 13
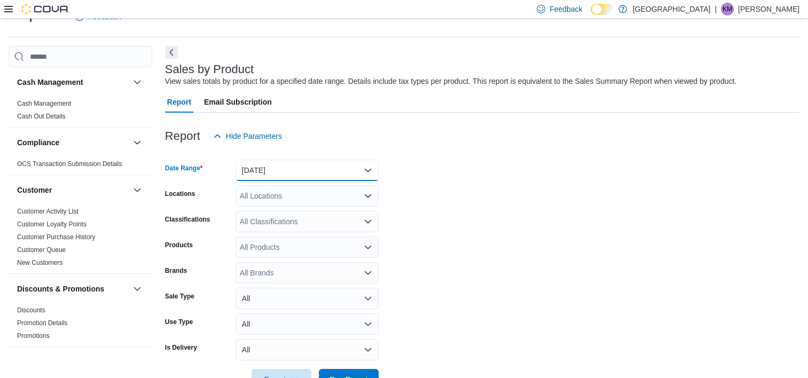
click at [319, 169] on button "[DATE]" at bounding box center [307, 170] width 143 height 21
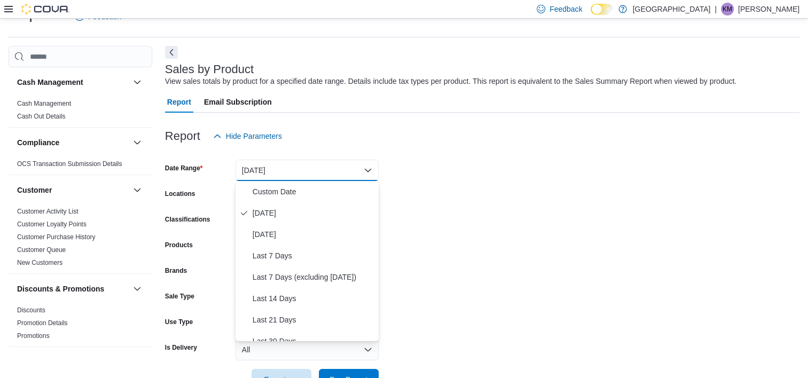
click at [489, 213] on form "Date Range [DATE] Locations All Locations Classifications All Classifications P…" at bounding box center [482, 269] width 634 height 244
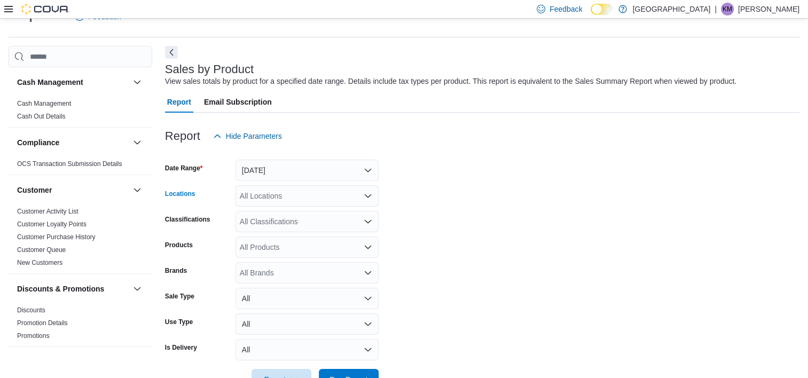
click at [284, 195] on div "All Locations" at bounding box center [307, 195] width 143 height 21
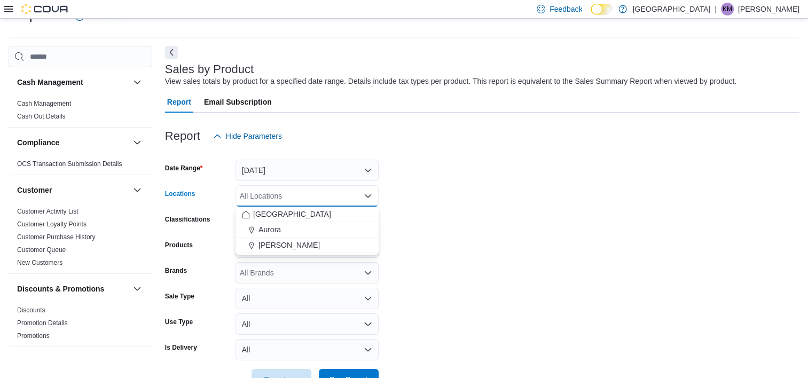
click at [287, 244] on span "[PERSON_NAME]" at bounding box center [288, 245] width 61 height 11
click at [485, 243] on form "Date Range Today Locations Aurora Cannabis Combo box. Selected. Aurora Cannabis…" at bounding box center [482, 269] width 634 height 244
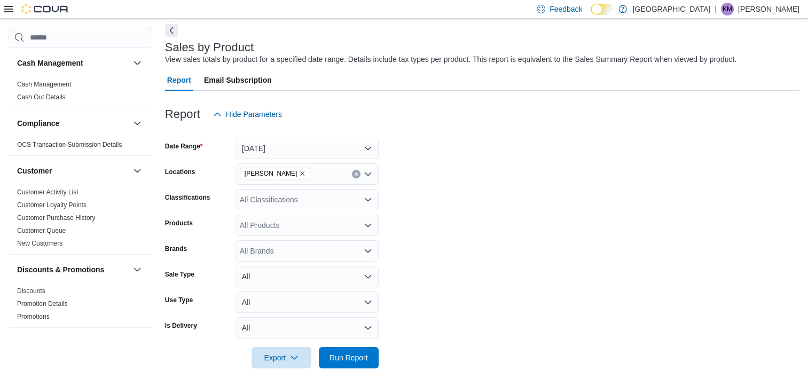
scroll to position [58, 0]
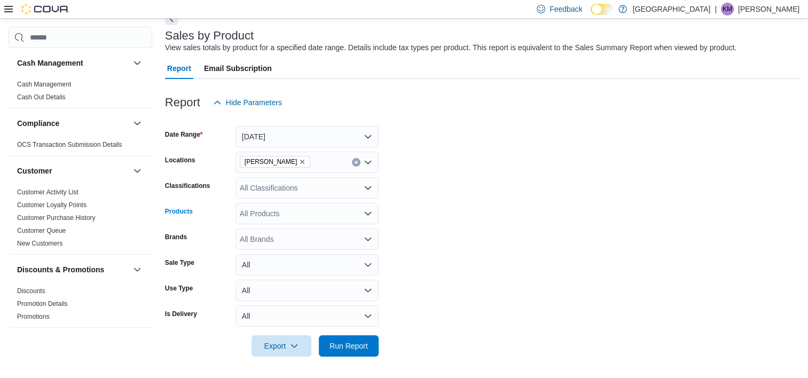
click at [289, 221] on div "All Products" at bounding box center [307, 213] width 143 height 21
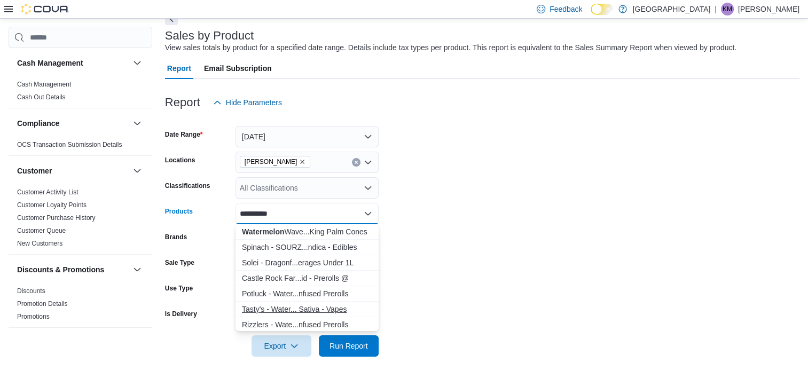
type input "**********"
click at [312, 308] on div "Tasty's - Water... Sativa - Vapes" at bounding box center [307, 309] width 130 height 11
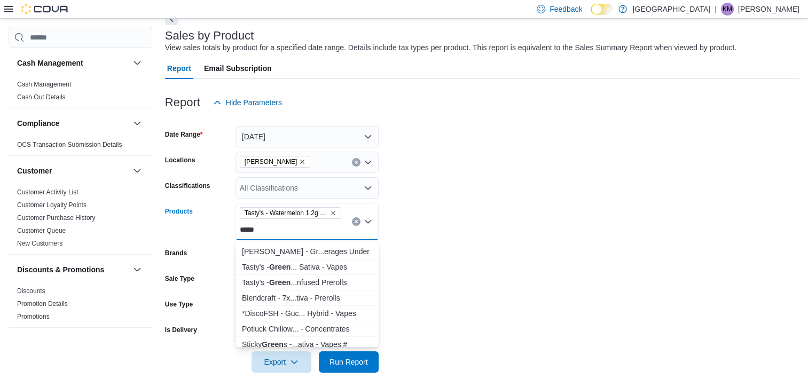
scroll to position [451, 0]
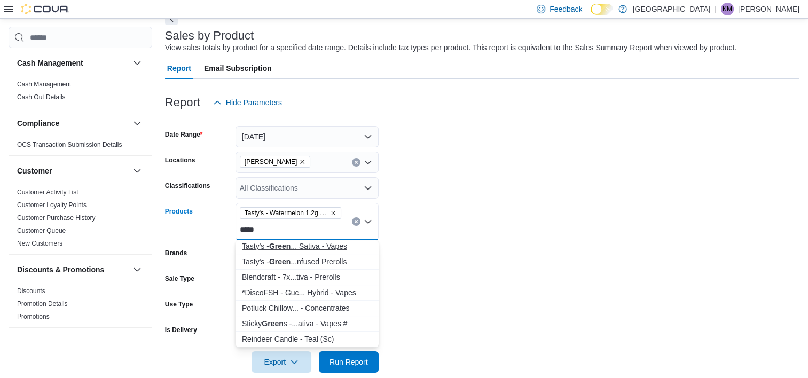
type input "*****"
click at [333, 246] on div "Tasty's - Green ... Sativa - Vapes" at bounding box center [307, 246] width 130 height 11
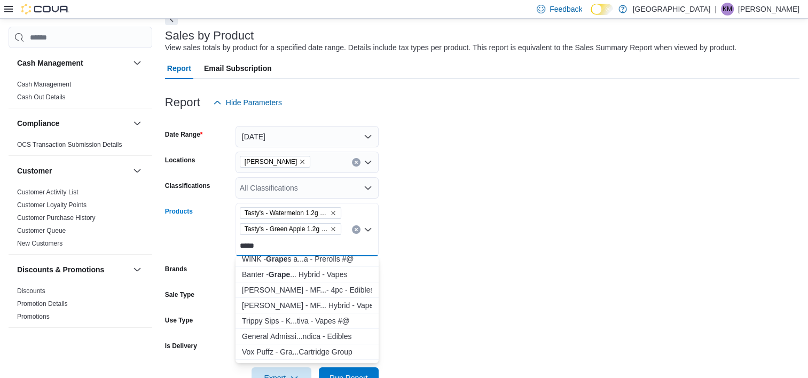
scroll to position [53, 0]
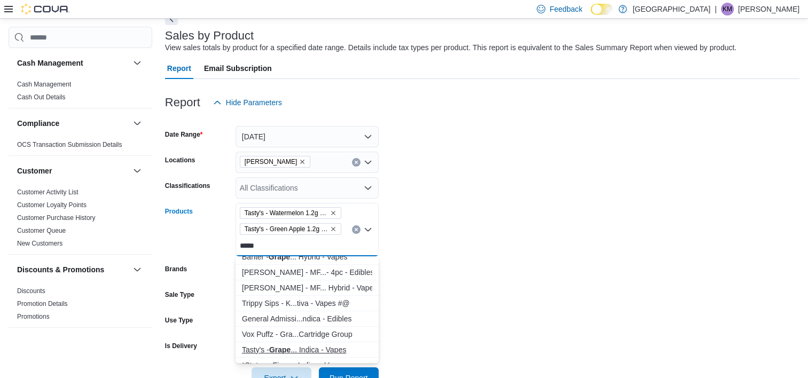
type input "*****"
click at [329, 346] on div "Tasty's - Grape ... Indica - Vapes" at bounding box center [307, 349] width 130 height 11
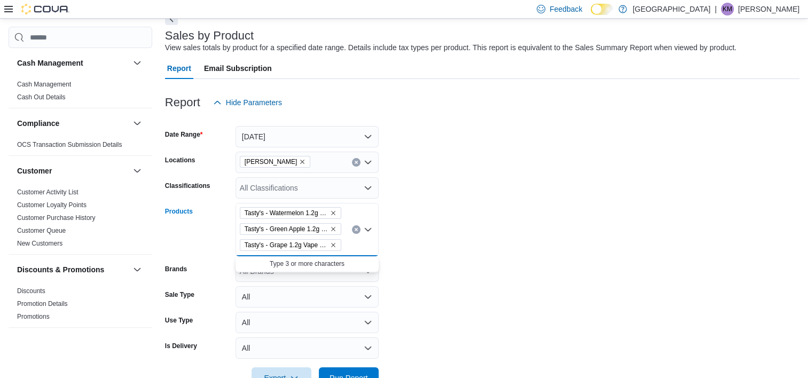
scroll to position [0, 0]
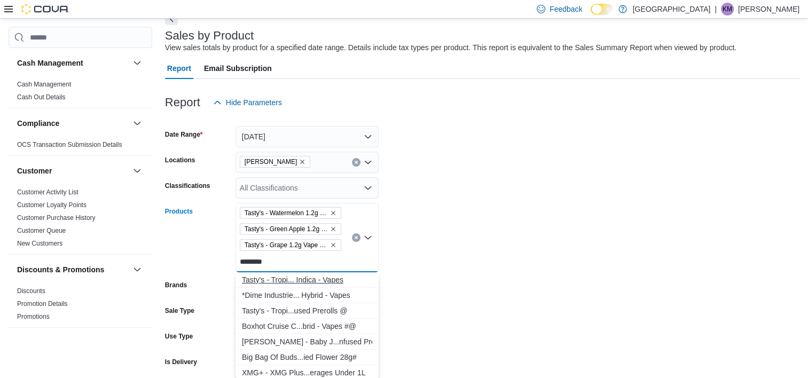
type input "********"
click at [318, 278] on div "Tasty's - Tropi... Indica - Vapes" at bounding box center [307, 279] width 130 height 11
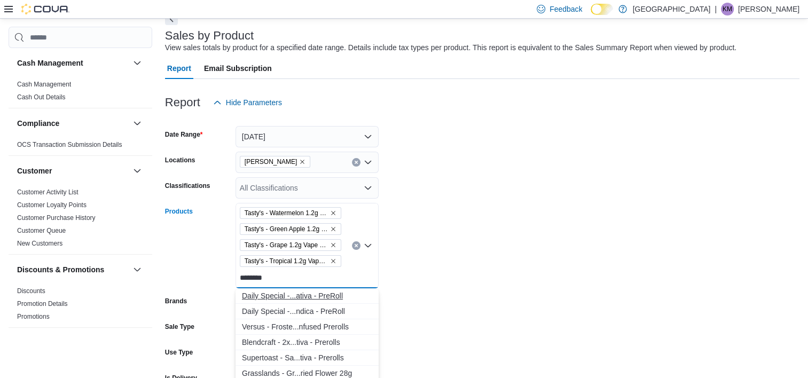
type input "********"
click at [331, 296] on div "Daily Special -...ativa - PreRoll" at bounding box center [307, 296] width 130 height 11
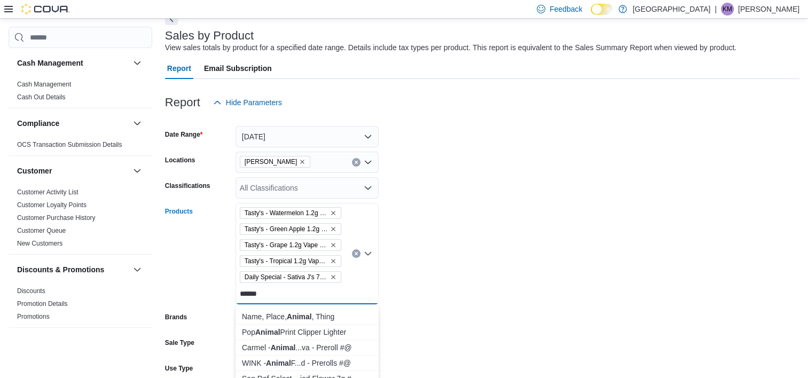
scroll to position [48, 0]
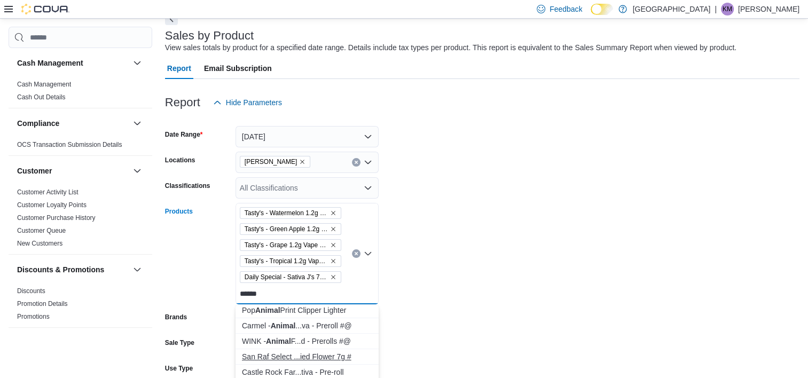
type input "******"
click at [341, 357] on div "San Raf Select ...ied Flower 7g #" at bounding box center [307, 356] width 130 height 11
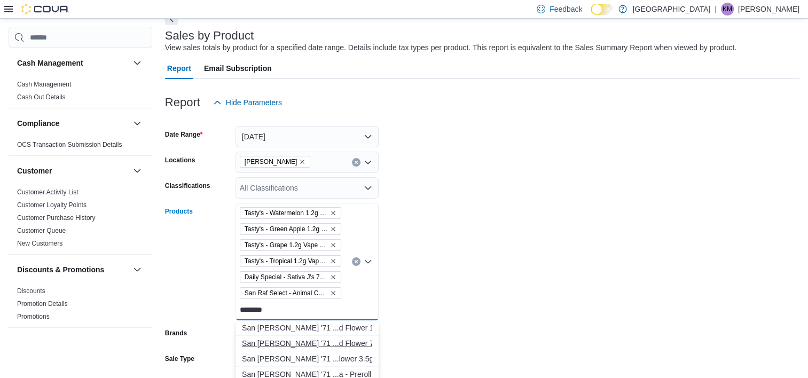
type input "********"
click at [309, 343] on div "San [PERSON_NAME] '71 ...d Flower 7g #@" at bounding box center [307, 343] width 130 height 11
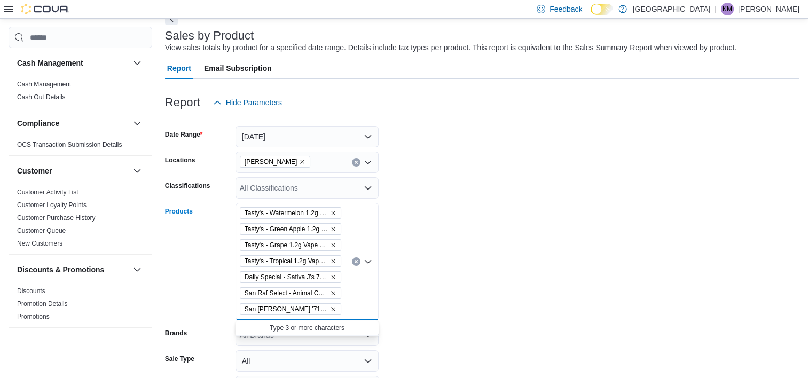
click at [388, 320] on form "Date Range Today Locations Aurora Cannabis Classifications All Classifications …" at bounding box center [482, 283] width 634 height 340
click at [346, 330] on div "All Brands" at bounding box center [307, 335] width 143 height 21
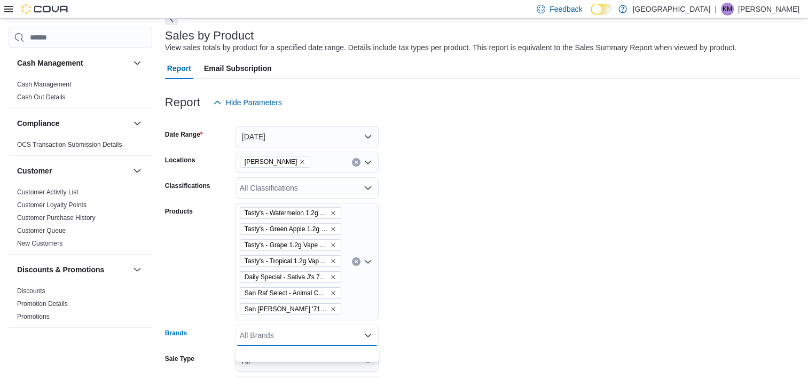
click at [346, 331] on div "All Brands Combo box. Selected. Combo box input. All Brands. Type some text or,…" at bounding box center [307, 335] width 143 height 21
click at [400, 332] on form "Date Range Today Locations Aurora Cannabis Classifications All Classifications …" at bounding box center [482, 283] width 634 height 340
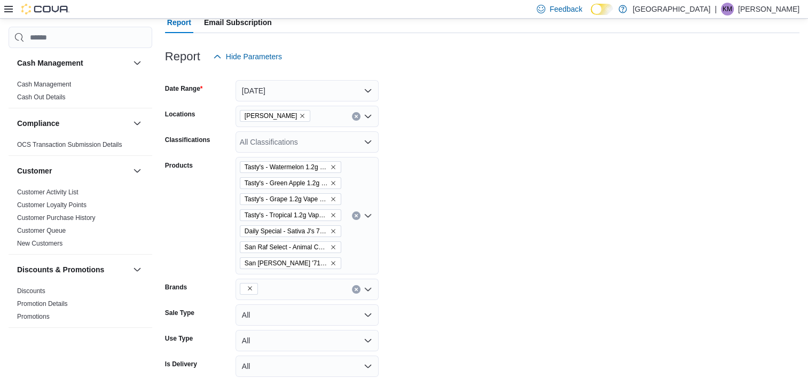
scroll to position [154, 0]
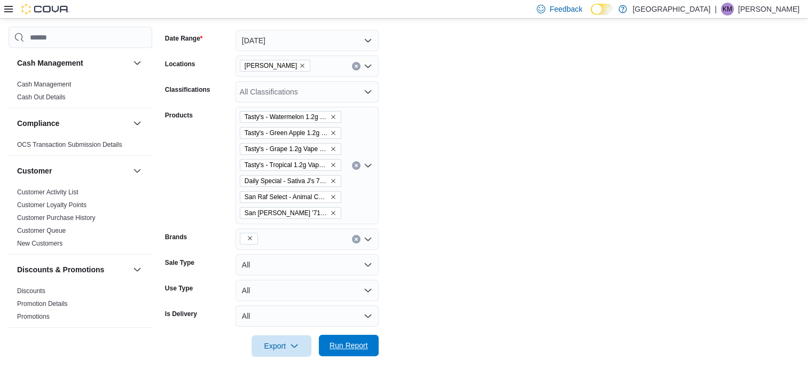
click at [363, 342] on span "Run Report" at bounding box center [348, 345] width 38 height 11
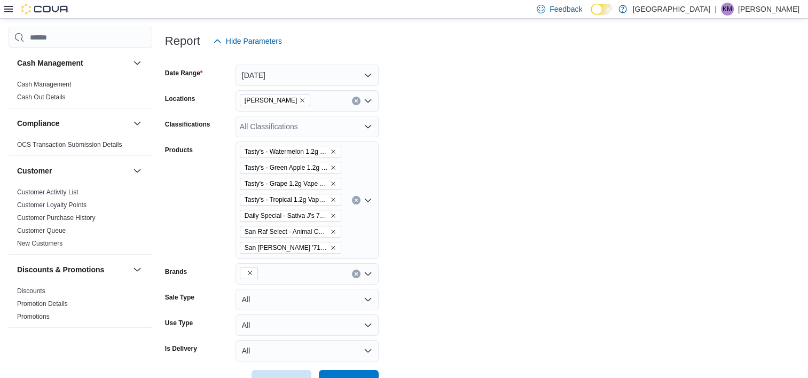
scroll to position [101, 0]
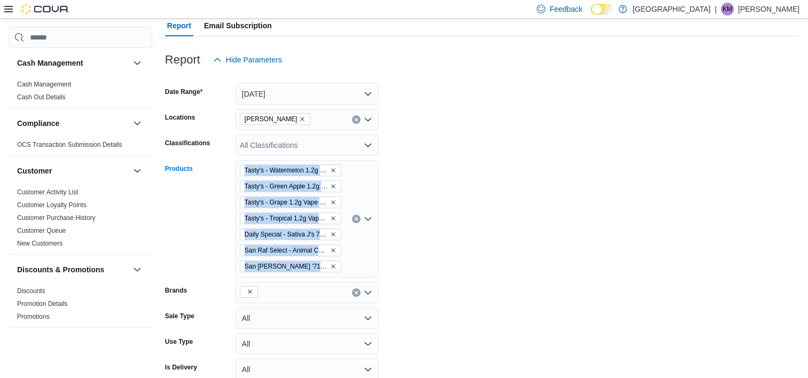
drag, startPoint x: 349, startPoint y: 270, endPoint x: 225, endPoint y: 175, distance: 155.8
click at [225, 175] on div "Products Tasty's - Watermelon 1.2g Vape Cartridge - Sativa - Vapes Tasty's - Gr…" at bounding box center [272, 218] width 214 height 117
click at [191, 220] on div "Products" at bounding box center [198, 218] width 66 height 117
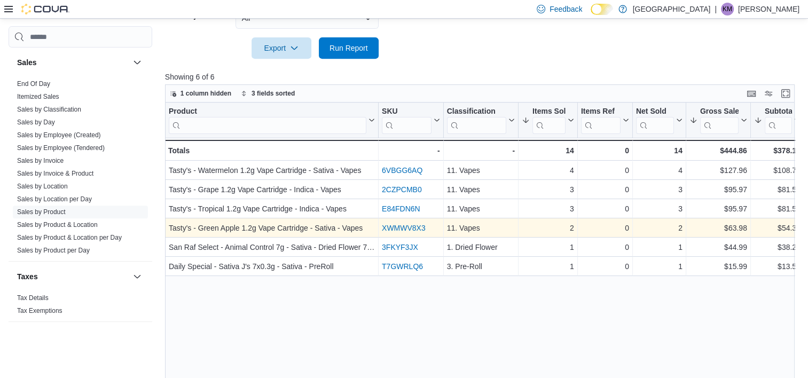
scroll to position [470, 0]
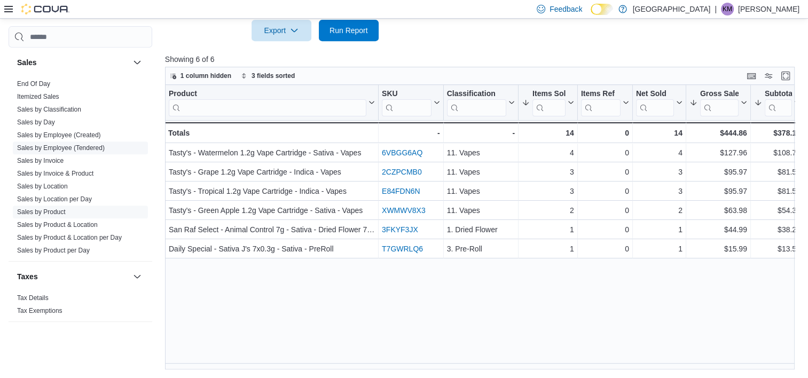
click at [83, 146] on link "Sales by Employee (Tendered)" at bounding box center [61, 148] width 88 height 7
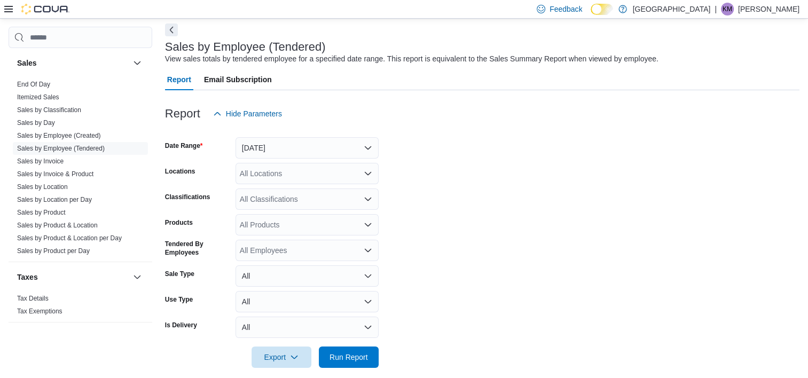
scroll to position [58, 0]
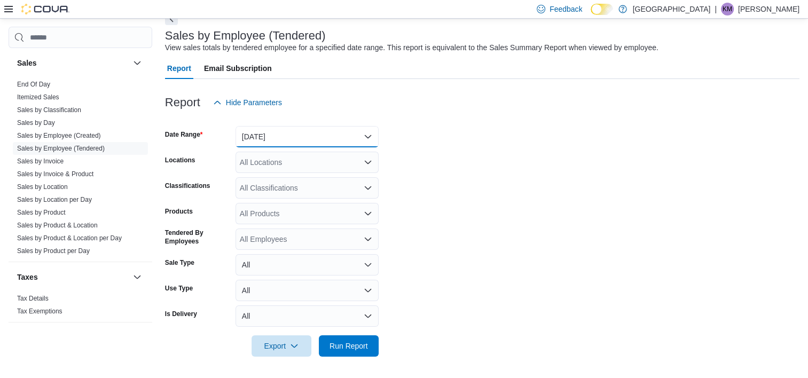
click at [323, 137] on button "[DATE]" at bounding box center [307, 136] width 143 height 21
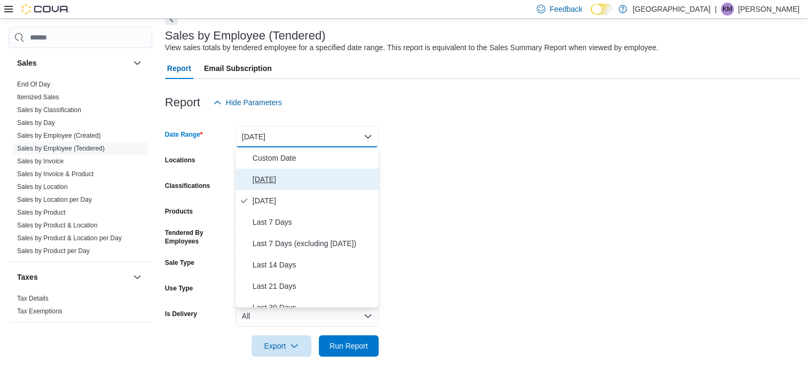
click at [311, 175] on span "[DATE]" at bounding box center [314, 179] width 122 height 13
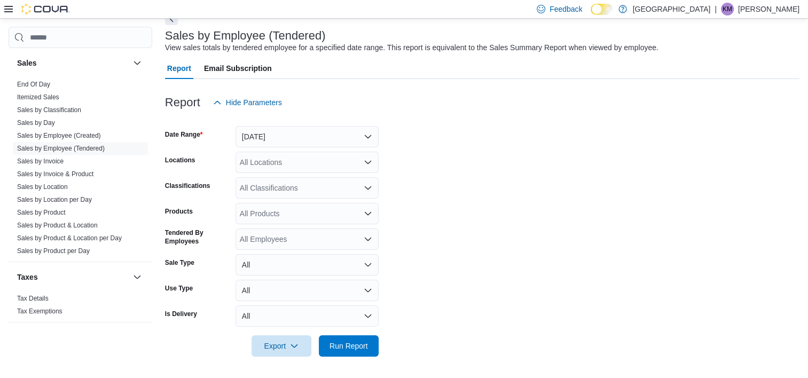
click at [443, 173] on form "Date Range Today Locations All Locations Classifications All Classifications Pr…" at bounding box center [482, 235] width 634 height 244
click at [358, 166] on div "All Locations" at bounding box center [307, 162] width 143 height 21
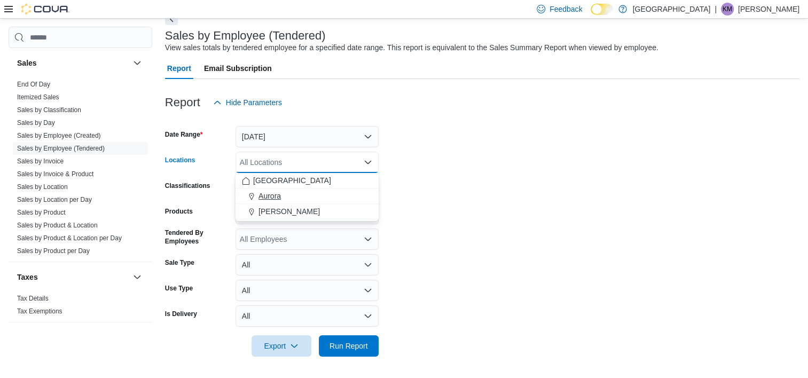
click at [312, 202] on button "Aurora" at bounding box center [307, 196] width 143 height 15
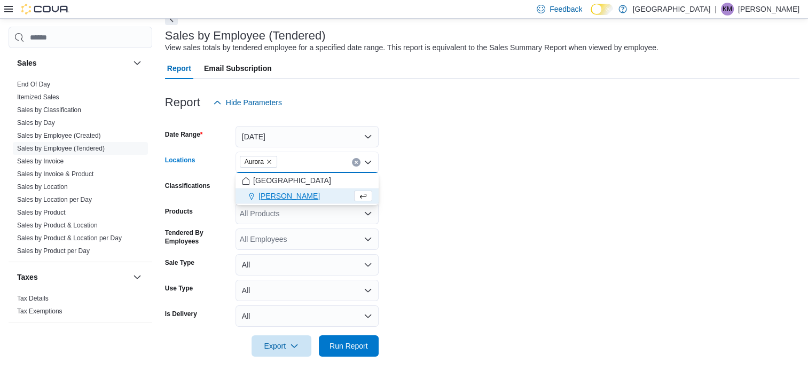
click at [271, 161] on icon "Remove Aurora from selection in this group" at bounding box center [269, 162] width 6 height 6
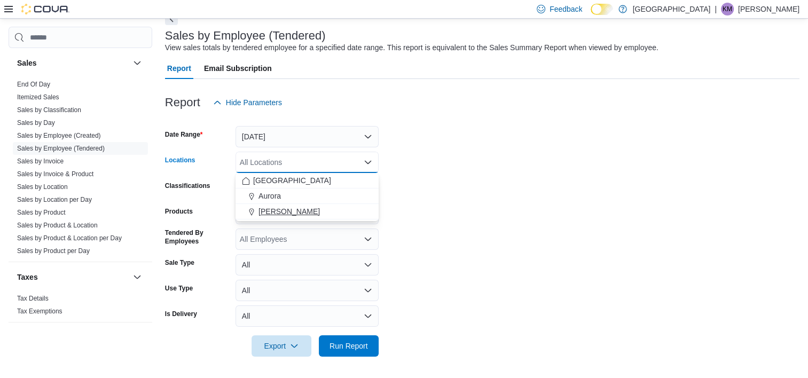
click at [285, 209] on span "[PERSON_NAME]" at bounding box center [288, 211] width 61 height 11
drag, startPoint x: 499, startPoint y: 209, endPoint x: 459, endPoint y: 205, distance: 40.2
click at [499, 209] on form "Date Range Today Locations Aurora Cannabis Combo box. Selected. Aurora Cannabis…" at bounding box center [482, 235] width 634 height 244
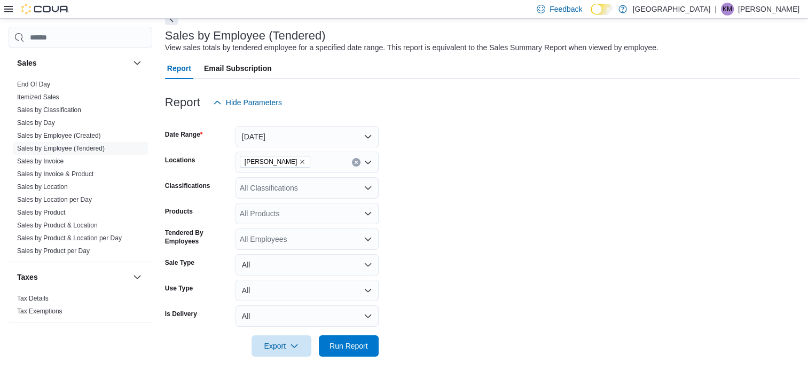
click at [314, 191] on div "All Classifications" at bounding box center [307, 187] width 143 height 21
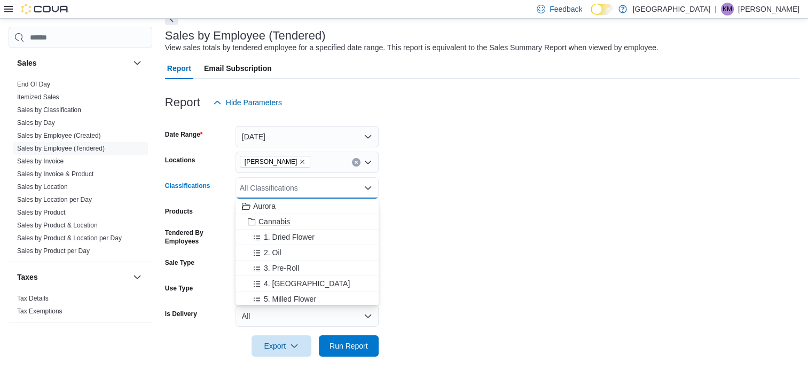
click at [301, 225] on div "Cannabis" at bounding box center [307, 221] width 130 height 11
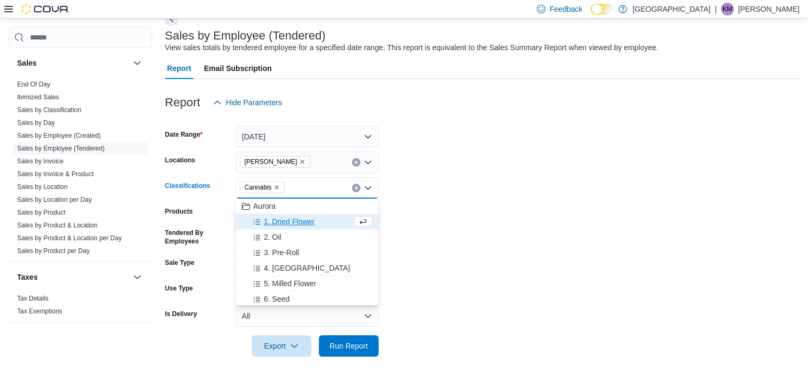
click at [492, 224] on form "Date Range Today Locations Aurora Cannabis Classifications Cannabis Combo box. …" at bounding box center [482, 235] width 634 height 244
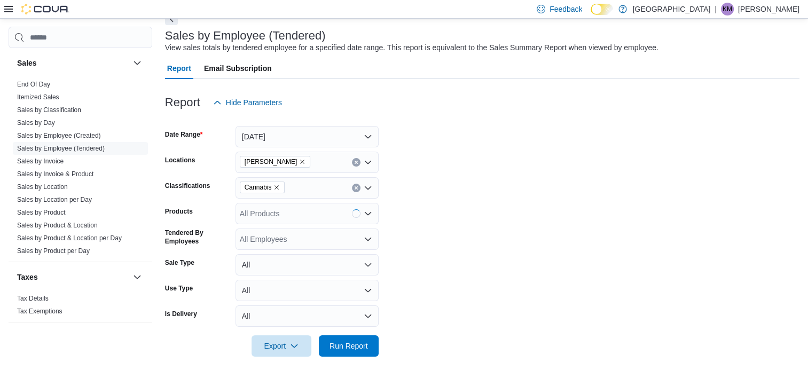
click at [318, 214] on div "All Products" at bounding box center [307, 213] width 143 height 21
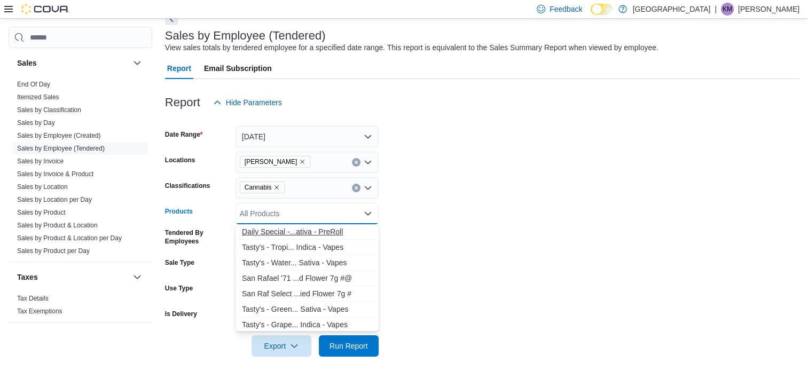
click at [326, 233] on div "D a i l y S p e c i a l - . . . a t i v a - P r e R o l l" at bounding box center [307, 231] width 130 height 11
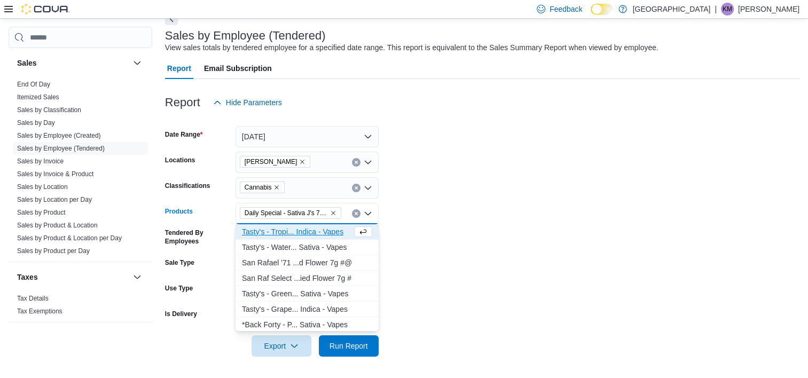
click at [326, 233] on div "T a s t y ' s - T r o p i . . . I n d i c a - V a p e s" at bounding box center [297, 231] width 110 height 11
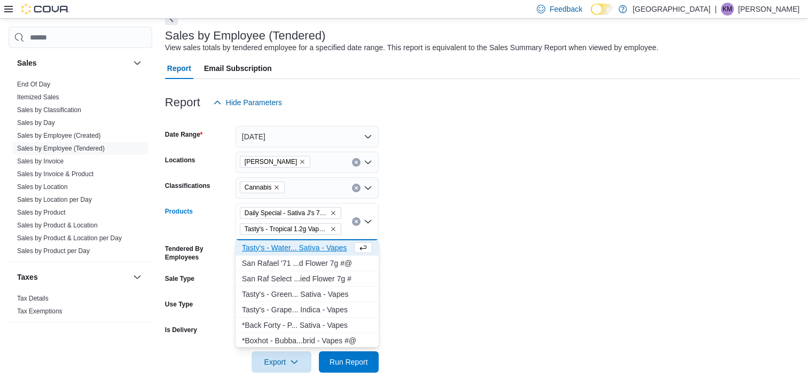
click at [327, 245] on div "T a s t y ' s - W a t e r . . . S a t i v a - V a p e s" at bounding box center [297, 247] width 110 height 11
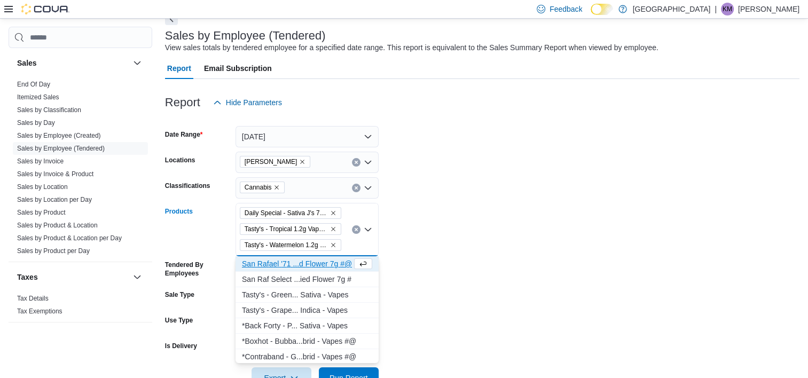
click at [326, 266] on div "S a n R a f a e l ' 7 1 . . . d F l o w e r 7 g # @" at bounding box center [297, 263] width 110 height 11
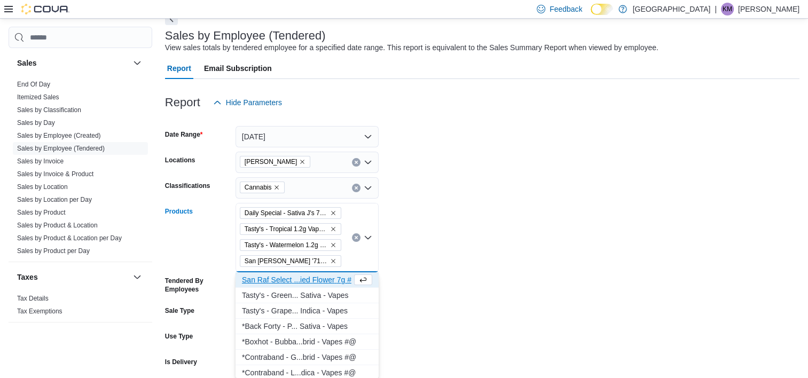
click at [327, 280] on div "S a n R a f S e l e c t . . . i e d F l o w e r 7 g #" at bounding box center [297, 279] width 110 height 11
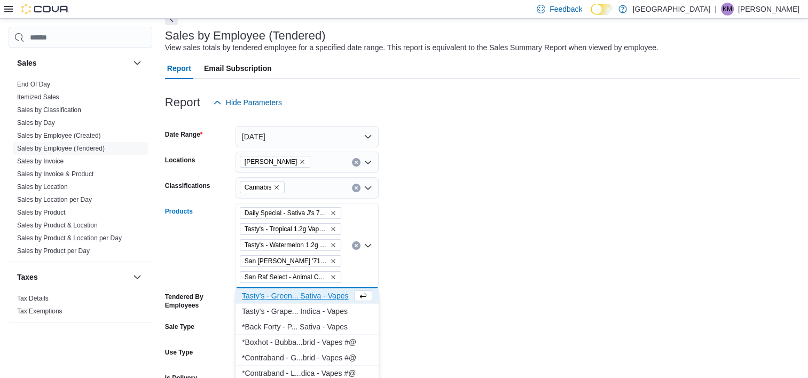
click at [330, 292] on div "T a s t y ' s - G r e e n . . . S a t i v a - V a p e s" at bounding box center [297, 296] width 110 height 11
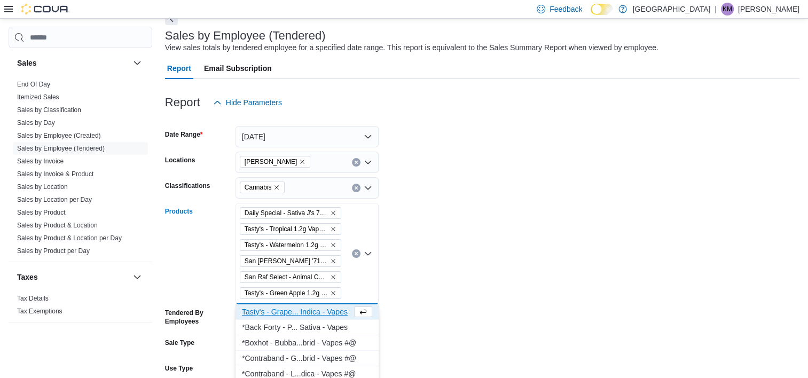
click at [325, 309] on div "T a s t y ' s - G r a p e . . . I n d i c a - V a p e s" at bounding box center [297, 312] width 110 height 11
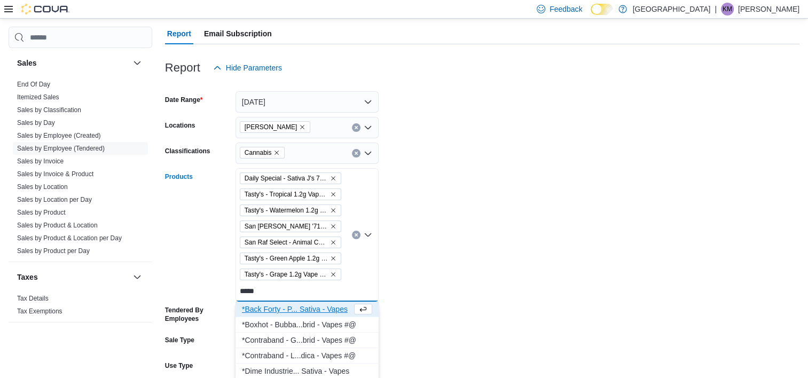
scroll to position [112, 0]
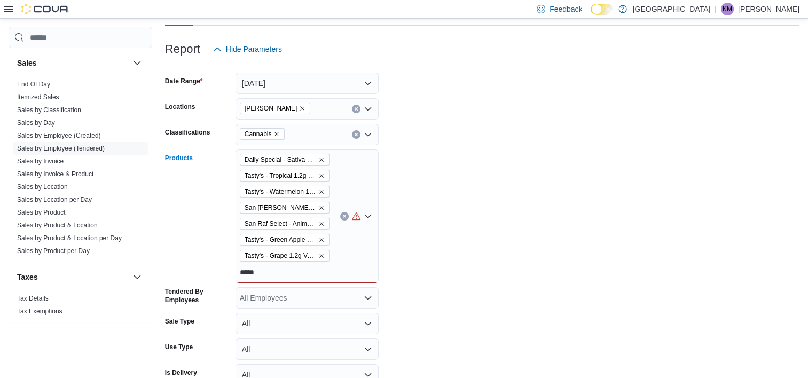
click at [323, 274] on div "Daily Special - Sativa J's 7x0.3g - Sativa - PreRoll Tasty's - Tropical 1.2g Va…" at bounding box center [307, 217] width 143 height 134
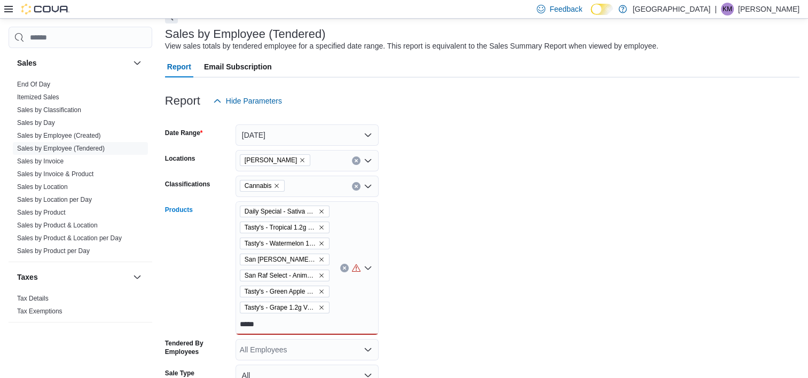
scroll to position [58, 0]
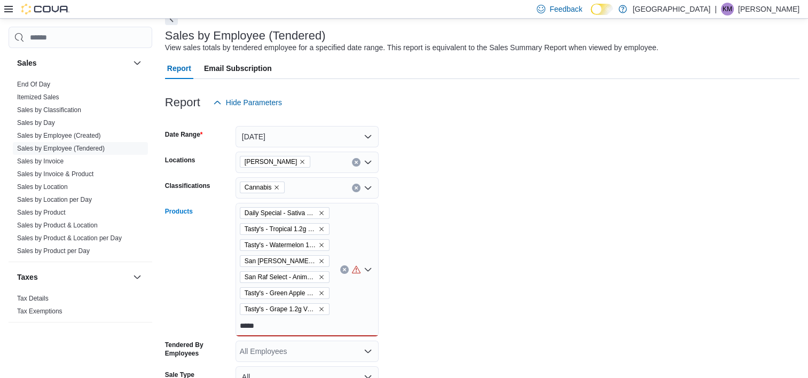
click at [286, 325] on div "Daily Special - Sativa J's 7x0.3g - Sativa - PreRoll Tasty's - Tropical 1.2g Va…" at bounding box center [307, 270] width 143 height 134
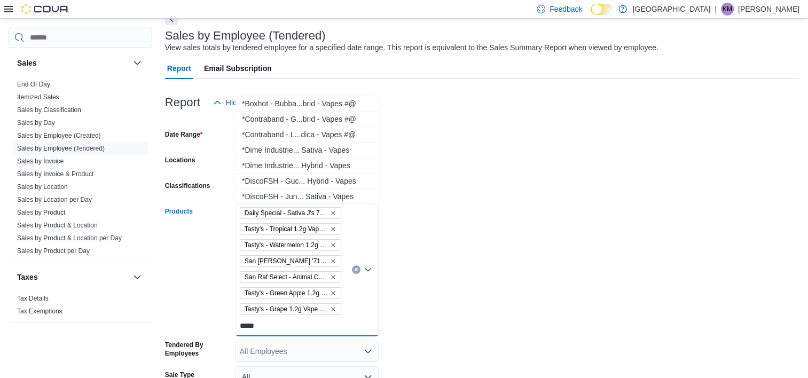
scroll to position [0, 0]
type input "*"
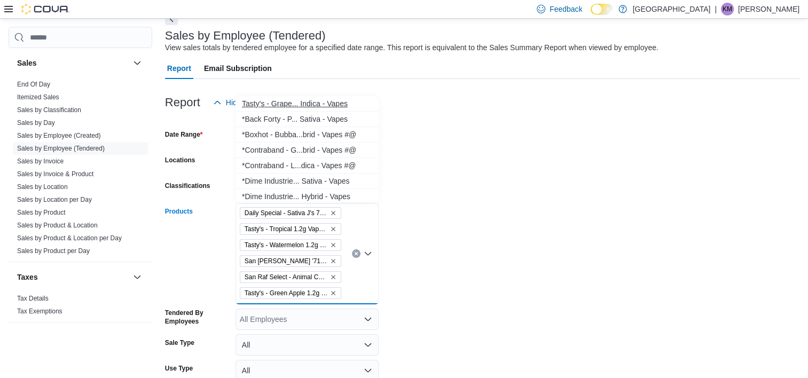
click at [318, 100] on div "T a s t y ' s - G r a p e . . . I n d i c a - V a p e s" at bounding box center [307, 103] width 130 height 11
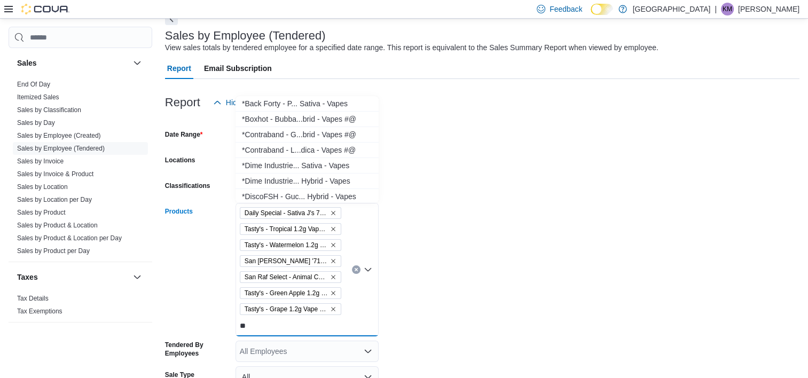
type input "*"
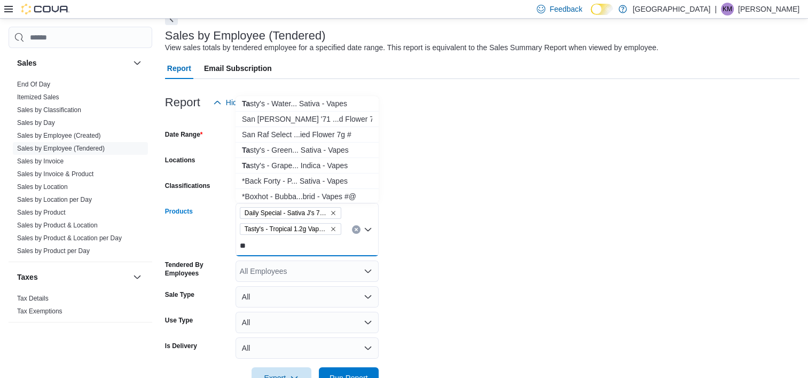
type input "*"
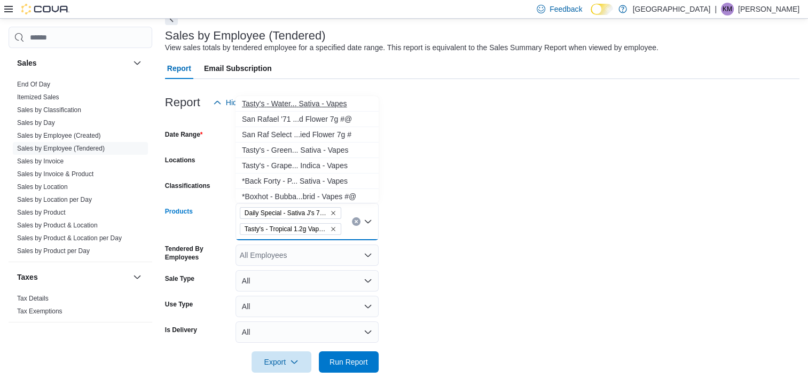
click at [285, 101] on div "T a s t y ' s - W a t e r . . . S a t i v a - V a p e s" at bounding box center [307, 103] width 130 height 11
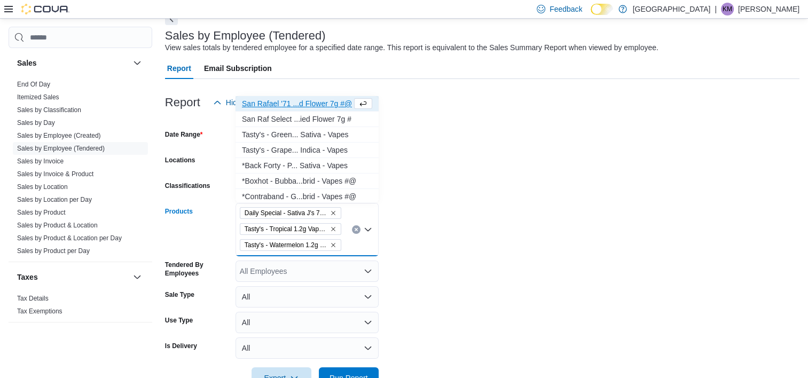
click at [285, 101] on div "S a n R a f a e l ' 7 1 . . . d F l o w e r 7 g # @" at bounding box center [297, 103] width 110 height 11
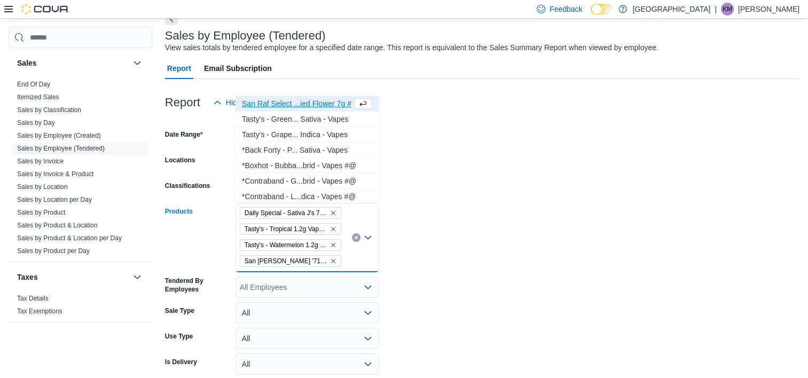
click at [285, 101] on div "S a n R a f S e l e c t . . . i e d F l o w e r 7 g #" at bounding box center [297, 103] width 110 height 11
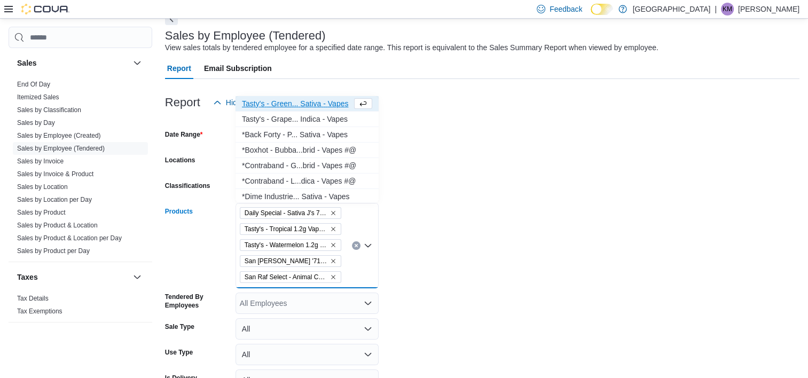
click at [285, 101] on div "T a s t y ' s - G r e e n . . . S a t i v a - V a p e s" at bounding box center [297, 103] width 110 height 11
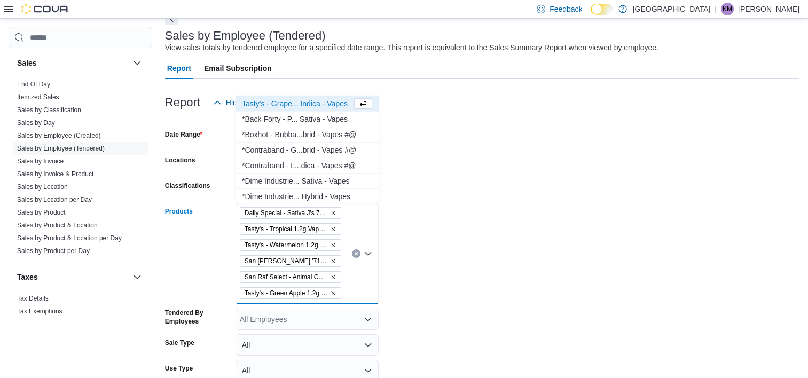
click at [285, 101] on div "T a s t y ' s - G r a p e . . . I n d i c a - V a p e s" at bounding box center [297, 103] width 110 height 11
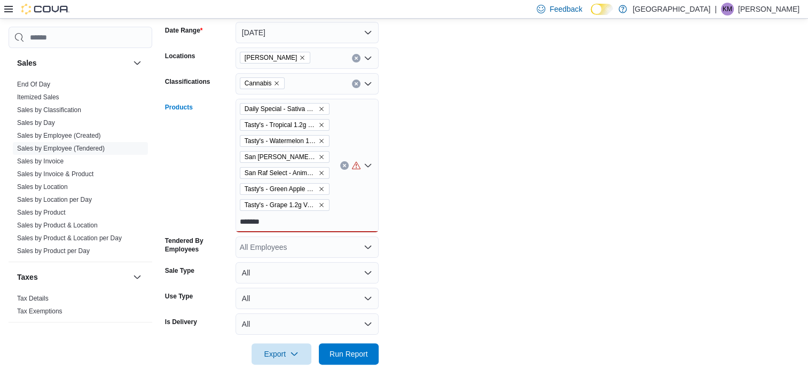
scroll to position [165, 0]
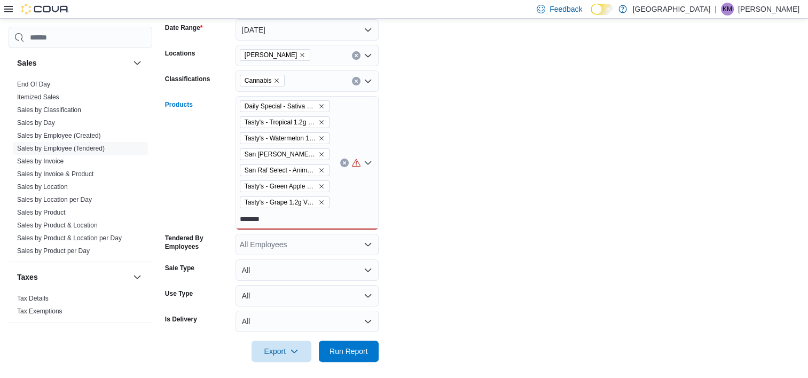
type input "*******"
drag, startPoint x: 291, startPoint y: 219, endPoint x: 238, endPoint y: 223, distance: 52.4
click at [238, 223] on div "Daily Special - Sativa J's 7x0.3g - Sativa - PreRoll Tasty's - Tropical 1.2g Va…" at bounding box center [307, 163] width 143 height 134
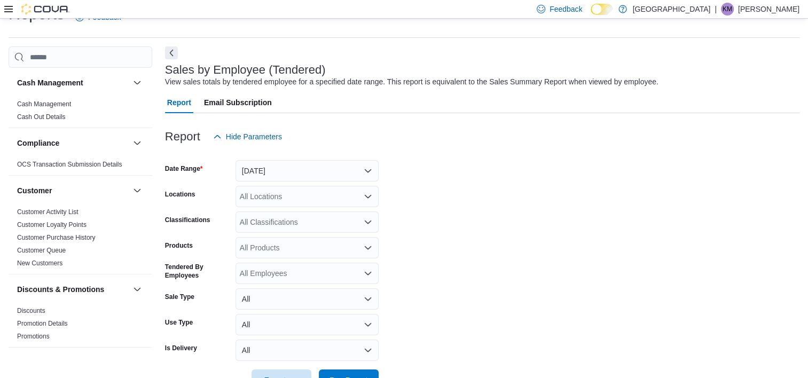
scroll to position [25, 0]
click at [366, 175] on button "[DATE]" at bounding box center [307, 170] width 143 height 21
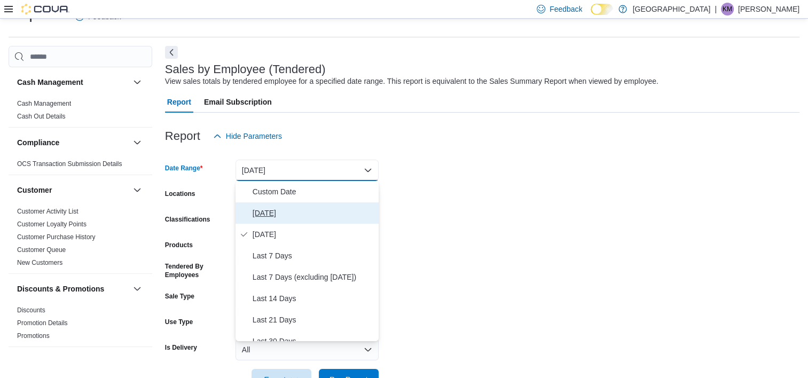
click at [339, 208] on span "[DATE]" at bounding box center [314, 213] width 122 height 13
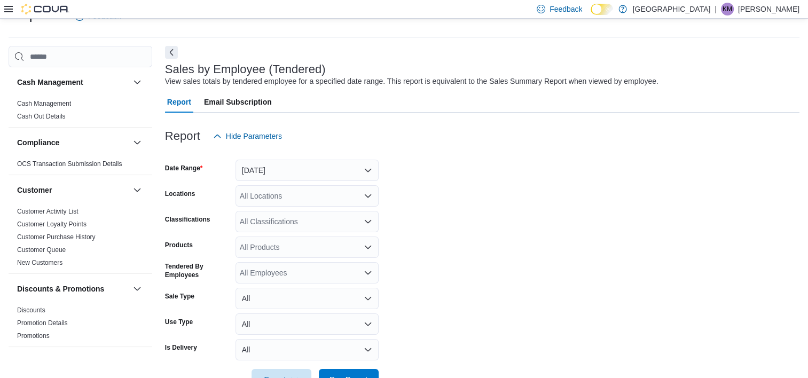
click at [454, 208] on form "Date Range [DATE] Locations All Locations Classifications All Classifications P…" at bounding box center [482, 269] width 634 height 244
click at [368, 189] on div "All Locations" at bounding box center [307, 195] width 143 height 21
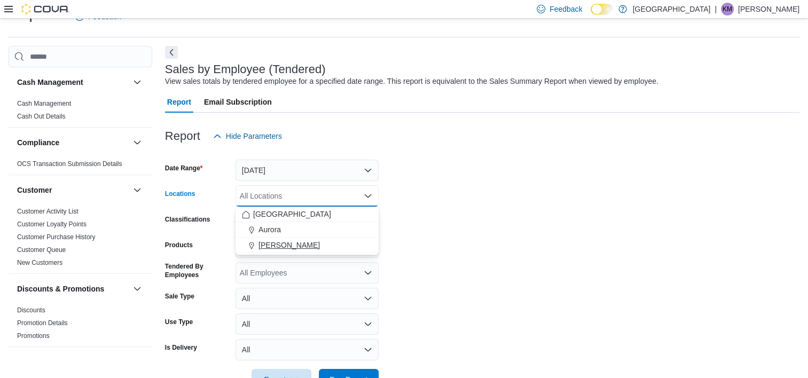
click at [289, 242] on span "[PERSON_NAME]" at bounding box center [288, 245] width 61 height 11
click at [444, 238] on form "Date Range [DATE] Locations [GEOGRAPHIC_DATA] [GEOGRAPHIC_DATA] Combo box. Sele…" at bounding box center [482, 269] width 634 height 244
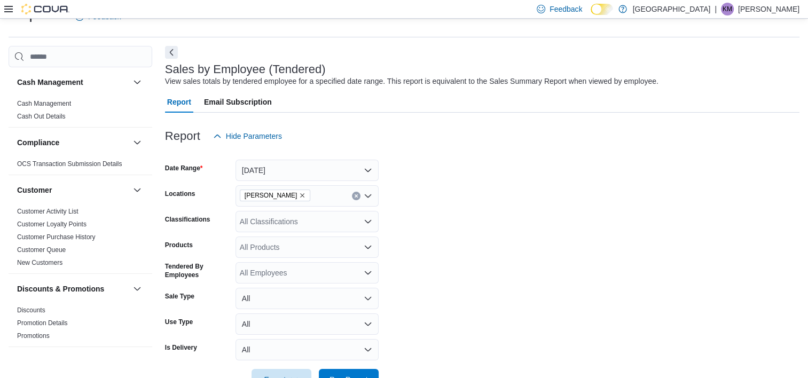
click at [281, 254] on div "All Products" at bounding box center [307, 247] width 143 height 21
type input "*"
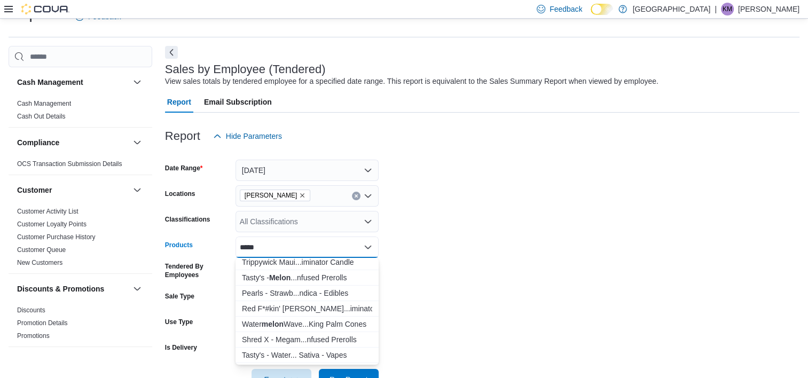
scroll to position [53, 0]
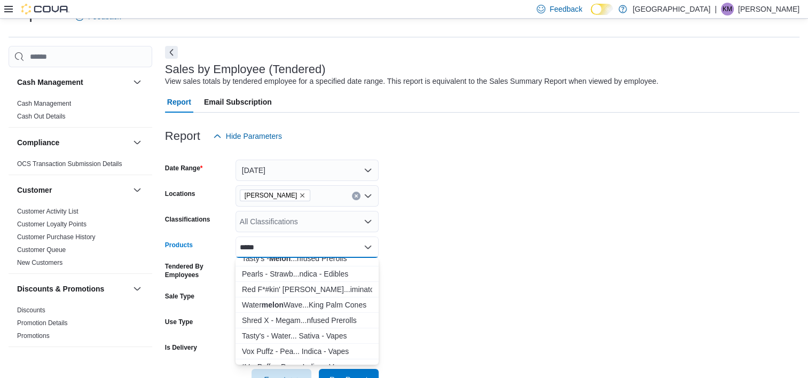
type input "*****"
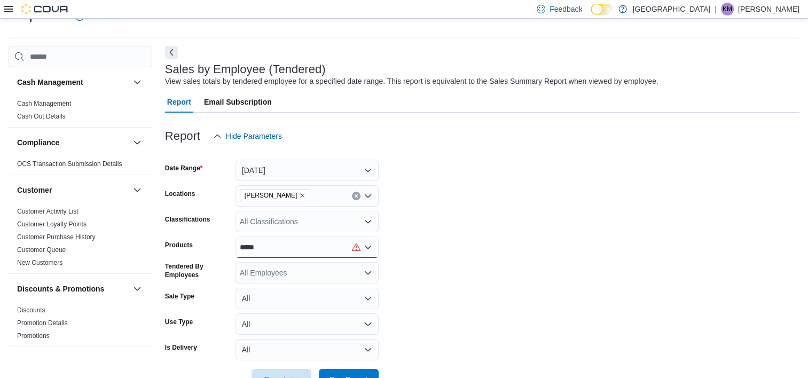
click at [493, 283] on form "Date Range Today Locations Aurora Cannabis Classifications All Classifications …" at bounding box center [482, 269] width 634 height 244
drag, startPoint x: 308, startPoint y: 246, endPoint x: 225, endPoint y: 246, distance: 82.8
click at [225, 246] on div "Products *****" at bounding box center [272, 247] width 214 height 21
drag, startPoint x: 225, startPoint y: 246, endPoint x: 271, endPoint y: 246, distance: 46.5
click at [271, 246] on div "*****" at bounding box center [307, 247] width 143 height 21
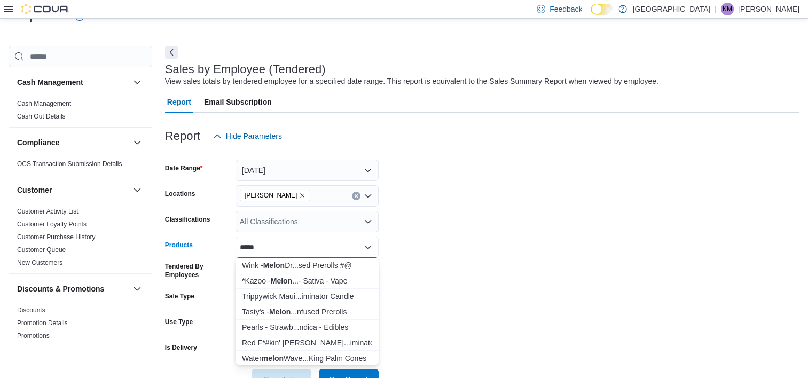
drag, startPoint x: 271, startPoint y: 246, endPoint x: 239, endPoint y: 256, distance: 34.3
click at [239, 256] on div "*****" at bounding box center [307, 247] width 143 height 21
click at [311, 312] on div "Tasty's - Melon ...nfused Prerolls" at bounding box center [307, 312] width 130 height 11
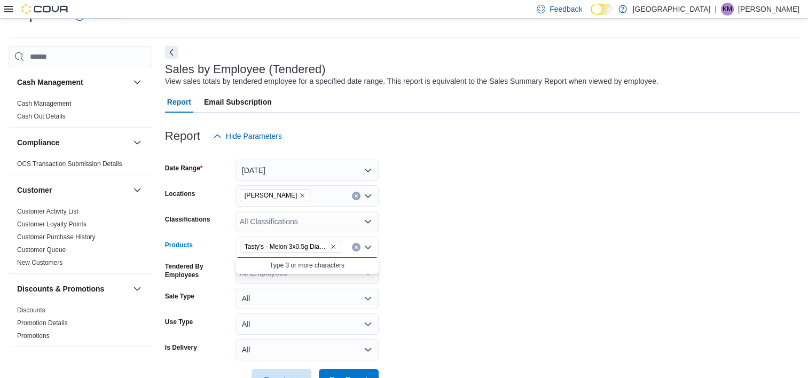
click at [333, 247] on icon "Remove Tasty's - Melon 3x0.5g Diamond Infused Prerolls - Sativa - Infused Prero…" at bounding box center [333, 247] width 6 height 6
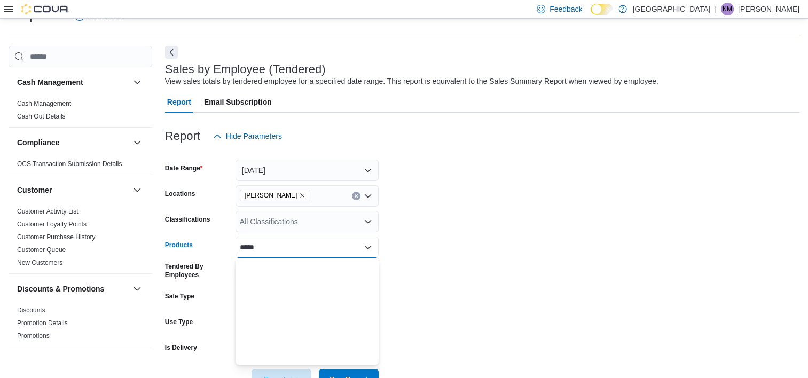
scroll to position [0, 0]
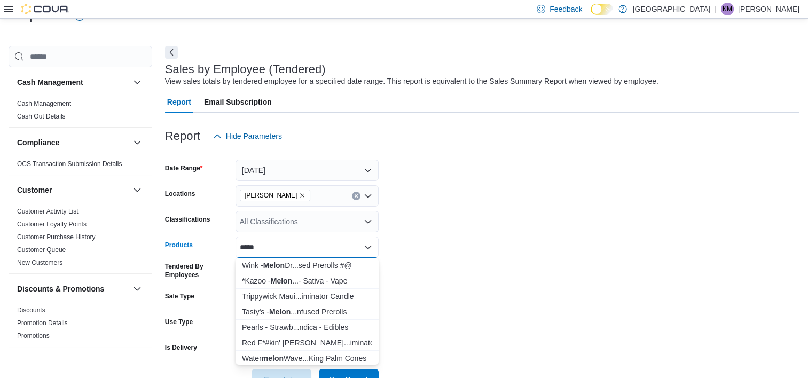
click at [292, 219] on div "All Classifications" at bounding box center [307, 221] width 143 height 21
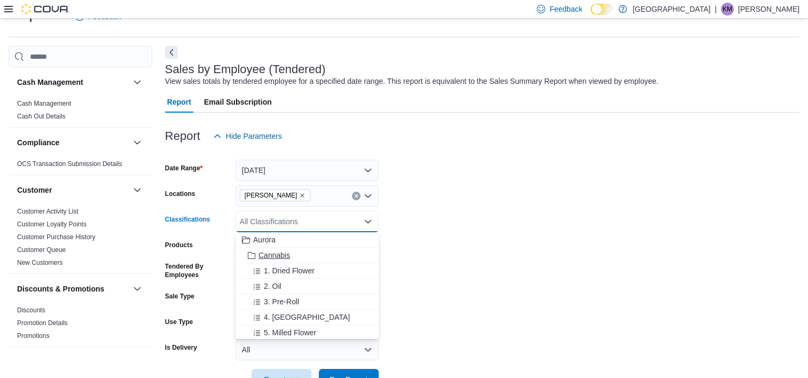
click at [286, 252] on span "Cannabis" at bounding box center [274, 255] width 32 height 11
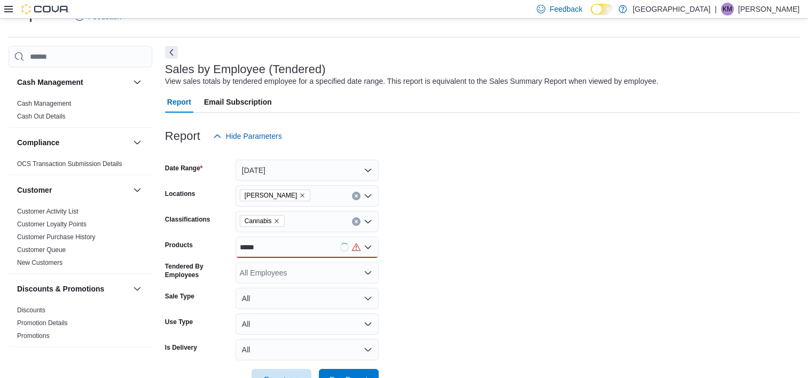
click at [460, 227] on form "Date Range Today Locations Aurora Cannabis Classifications Cannabis Products **…" at bounding box center [482, 269] width 634 height 244
drag, startPoint x: 332, startPoint y: 249, endPoint x: 246, endPoint y: 242, distance: 86.8
click at [246, 242] on div "*****" at bounding box center [307, 247] width 143 height 21
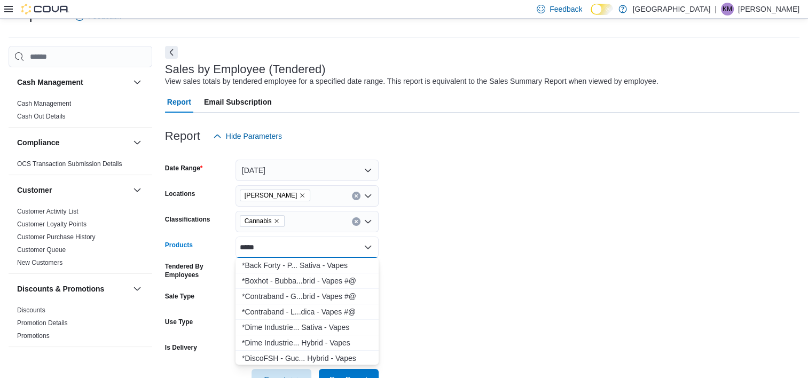
click at [265, 244] on div "***** Combo box. Selected. melon. Selected. Combo box input. All Products. Type…" at bounding box center [307, 247] width 143 height 21
click at [265, 244] on div "*****" at bounding box center [307, 247] width 143 height 21
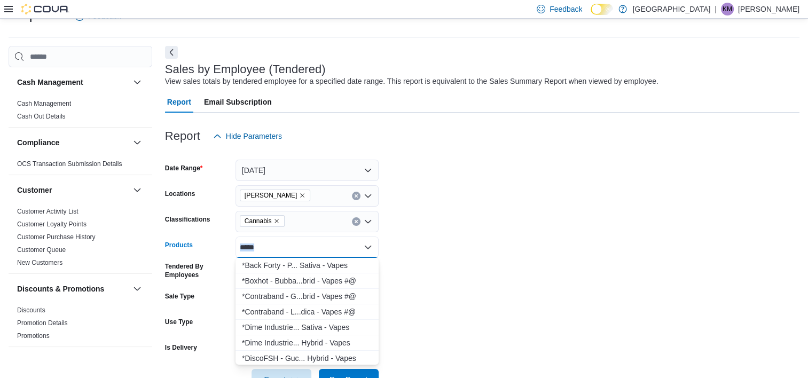
click at [265, 244] on div "*****" at bounding box center [307, 247] width 143 height 21
type input "*"
type input "**********"
click at [333, 264] on div "San Raf Select ...ied Flower 7g #" at bounding box center [307, 265] width 130 height 11
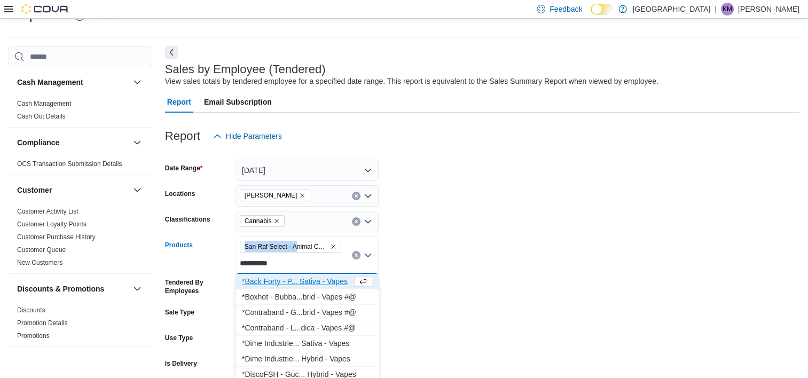
drag, startPoint x: 295, startPoint y: 262, endPoint x: 253, endPoint y: 262, distance: 41.7
click at [253, 262] on div "**********" at bounding box center [307, 255] width 143 height 37
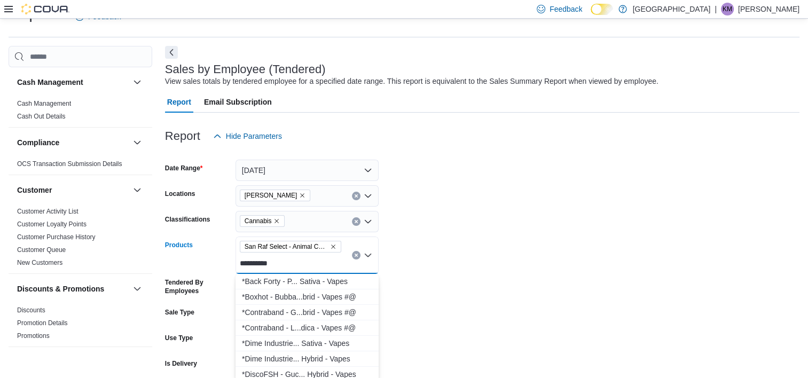
click at [270, 262] on input "**********" at bounding box center [260, 263] width 40 height 13
click at [265, 264] on input "**********" at bounding box center [260, 263] width 40 height 13
click at [293, 265] on div "**********" at bounding box center [307, 255] width 143 height 37
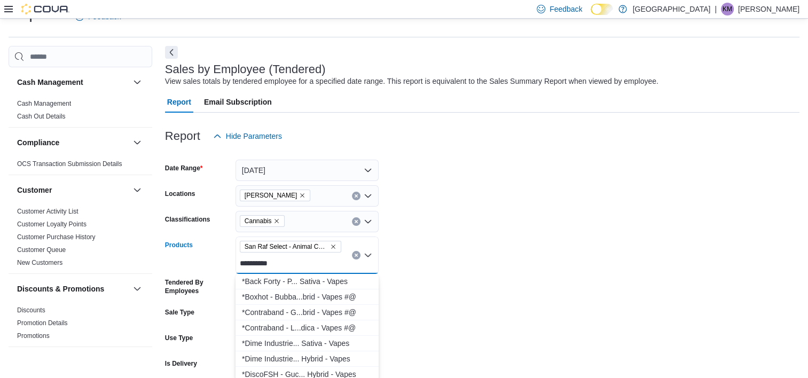
click at [293, 265] on div "**********" at bounding box center [307, 255] width 143 height 37
drag, startPoint x: 285, startPoint y: 266, endPoint x: 239, endPoint y: 265, distance: 45.9
click at [239, 265] on div "**********" at bounding box center [307, 255] width 143 height 37
type input "*********"
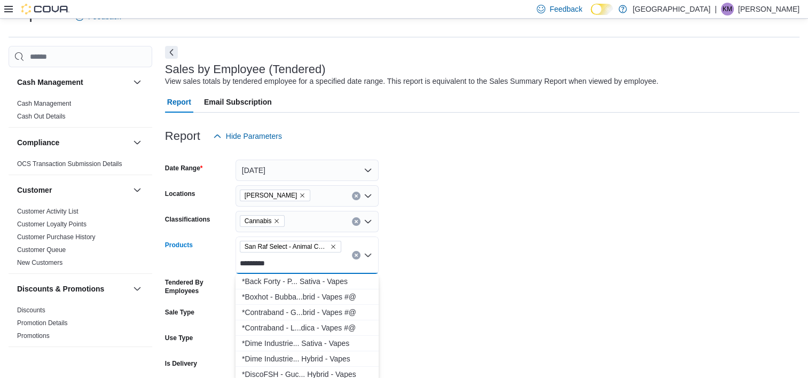
click at [489, 265] on form "Date Range Today Locations Aurora Cannabis Classifications Cannabis Products Sa…" at bounding box center [482, 277] width 634 height 260
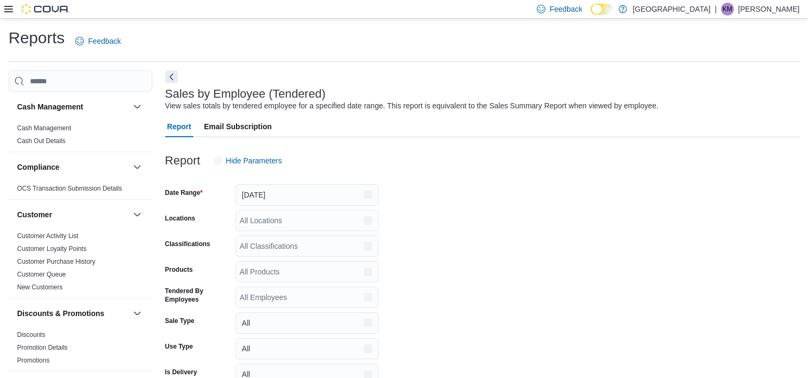
scroll to position [25, 0]
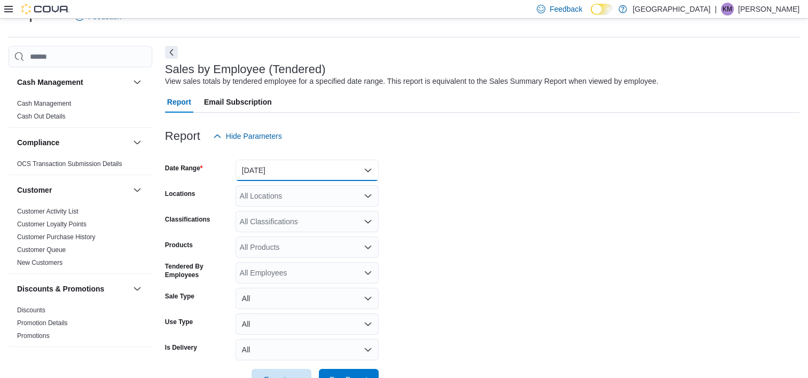
click at [310, 162] on button "[DATE]" at bounding box center [307, 170] width 143 height 21
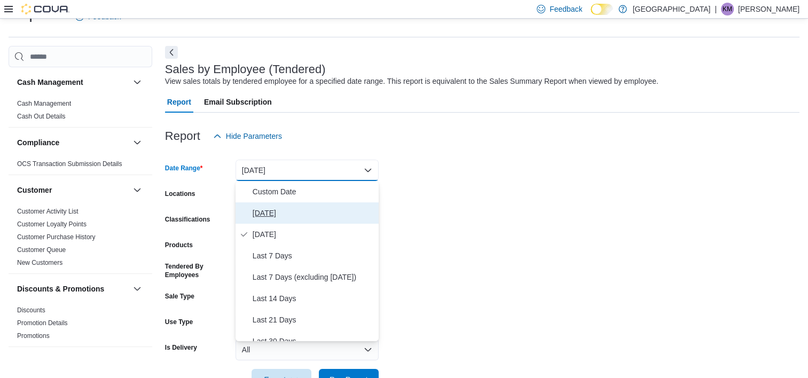
click at [303, 216] on span "[DATE]" at bounding box center [314, 213] width 122 height 13
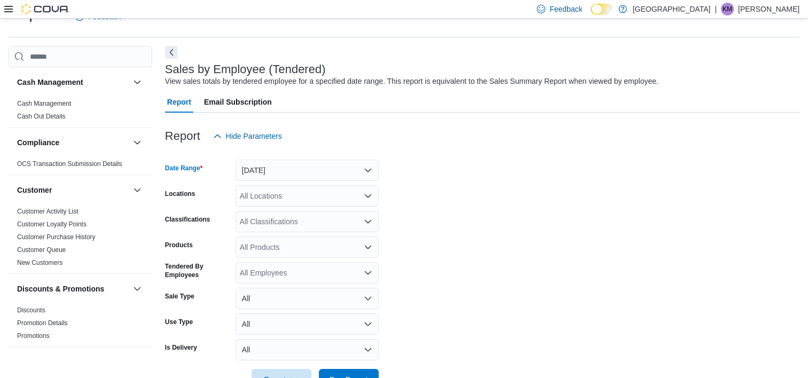
click at [304, 188] on div "All Locations" at bounding box center [307, 195] width 143 height 21
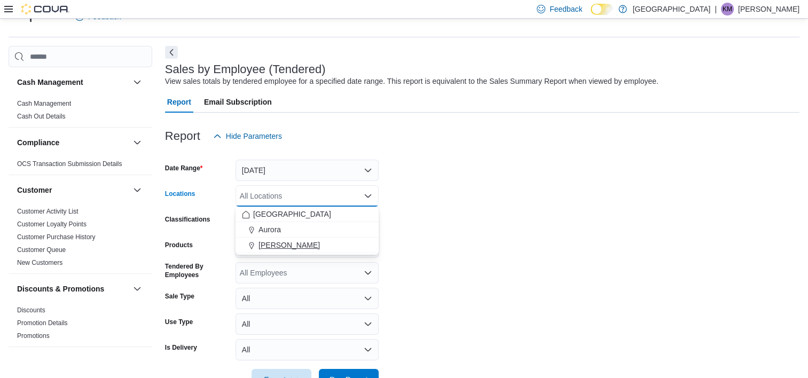
click at [289, 244] on span "[PERSON_NAME]" at bounding box center [288, 245] width 61 height 11
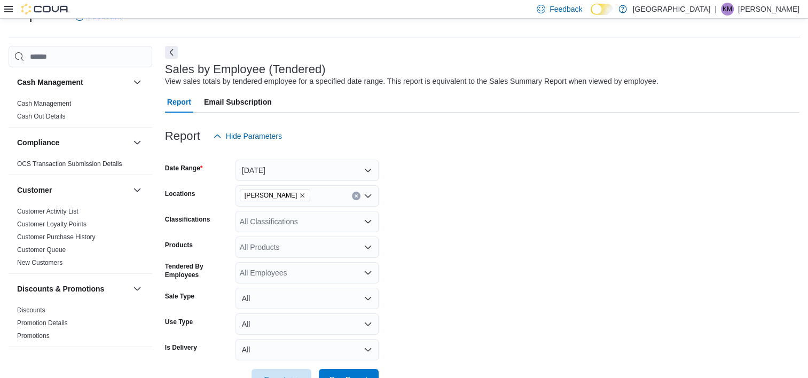
click at [537, 217] on form "Date Range Today Locations Aurora Cannabis Classifications All Classifications …" at bounding box center [482, 269] width 634 height 244
click at [343, 215] on div "All Classifications" at bounding box center [307, 221] width 143 height 21
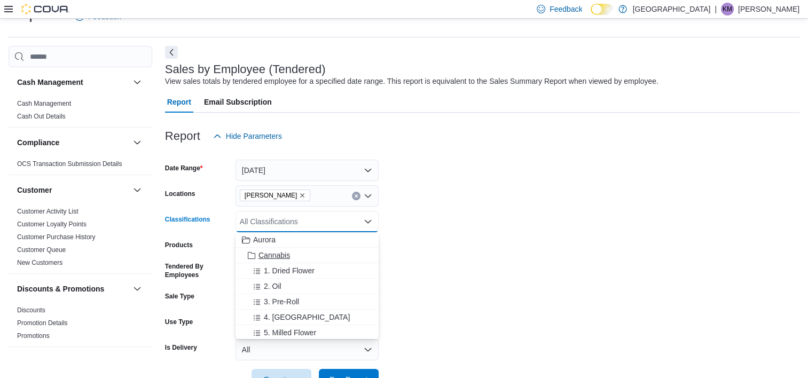
click at [302, 255] on div "Cannabis" at bounding box center [307, 255] width 130 height 11
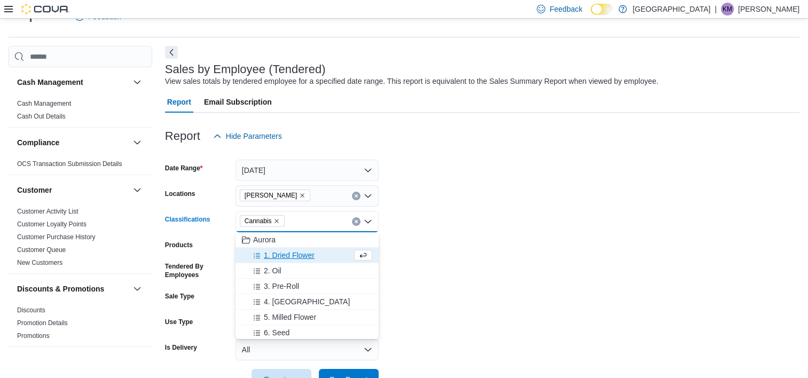
click at [445, 241] on form "Date Range [DATE] Locations [GEOGRAPHIC_DATA] Cannabis Classifications Cannabis…" at bounding box center [482, 269] width 634 height 244
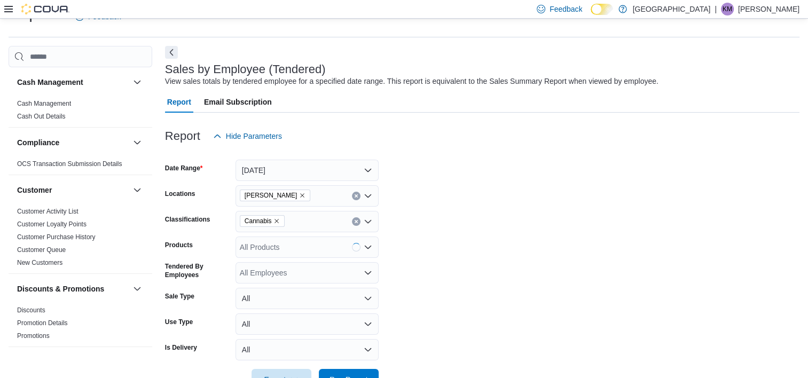
click at [271, 255] on div "All Products" at bounding box center [307, 247] width 143 height 21
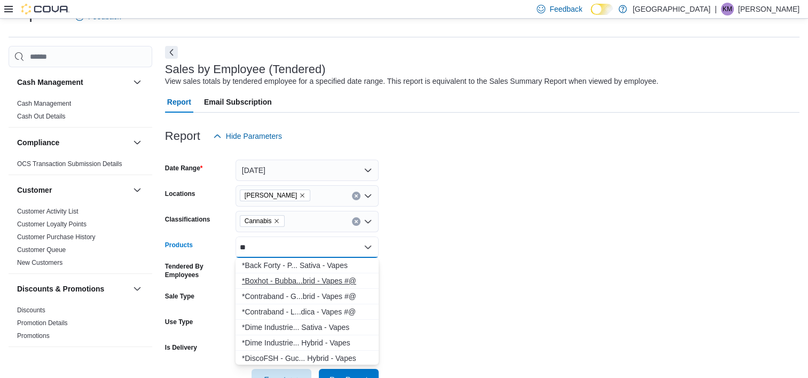
type input "*"
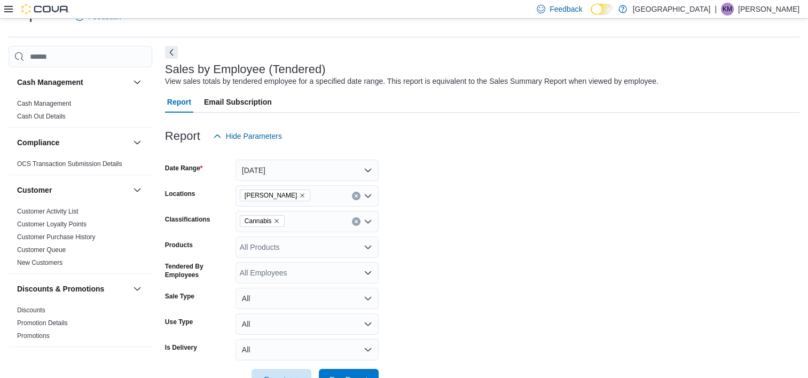
click at [402, 261] on form "Date Range Today Locations Aurora Cannabis Classifications Cannabis Products Al…" at bounding box center [482, 269] width 634 height 244
click at [321, 253] on div "All Products" at bounding box center [307, 247] width 143 height 21
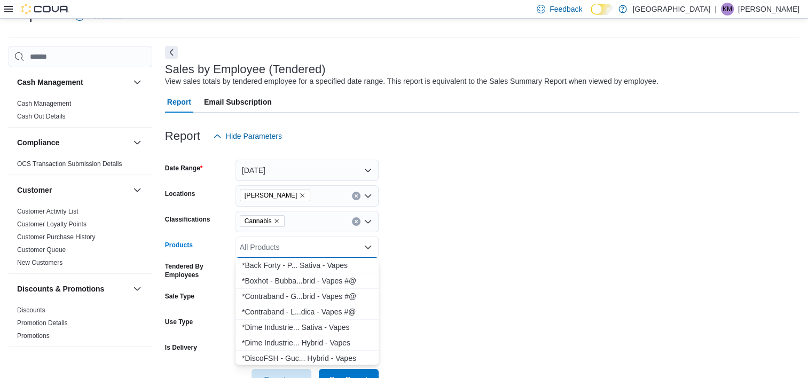
click at [229, 250] on div "Products" at bounding box center [198, 247] width 66 height 21
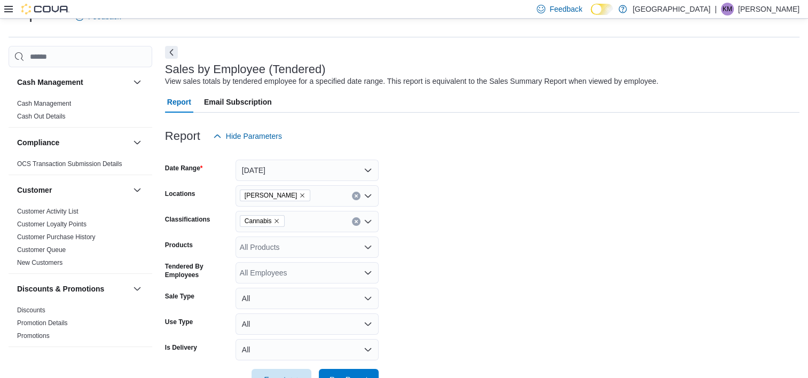
click at [251, 248] on div "All Products" at bounding box center [307, 247] width 143 height 21
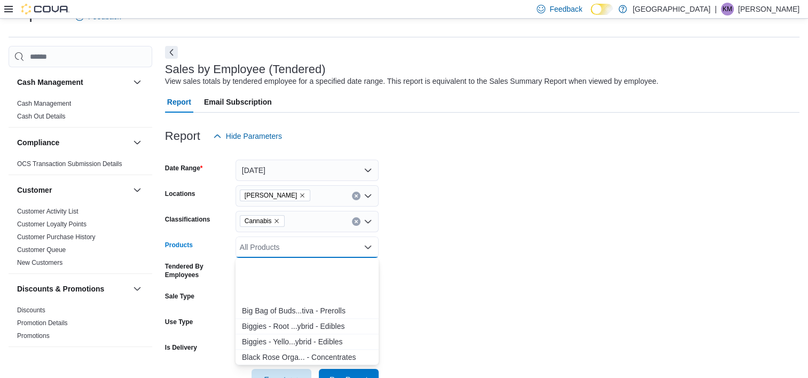
scroll to position [1442, 0]
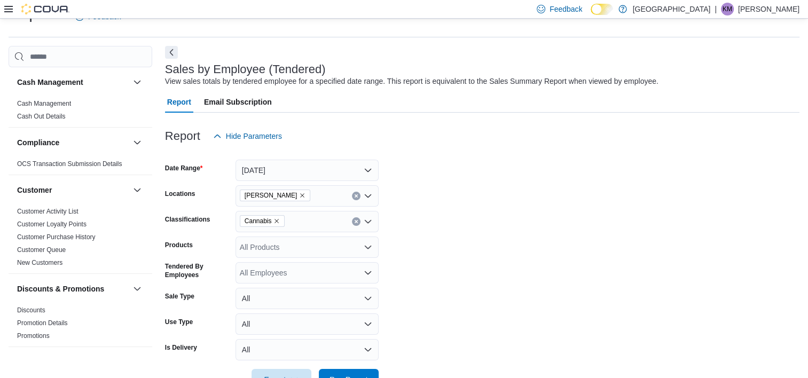
click at [499, 276] on form "Date Range Today Locations Aurora Cannabis Classifications Cannabis Products Al…" at bounding box center [482, 269] width 634 height 244
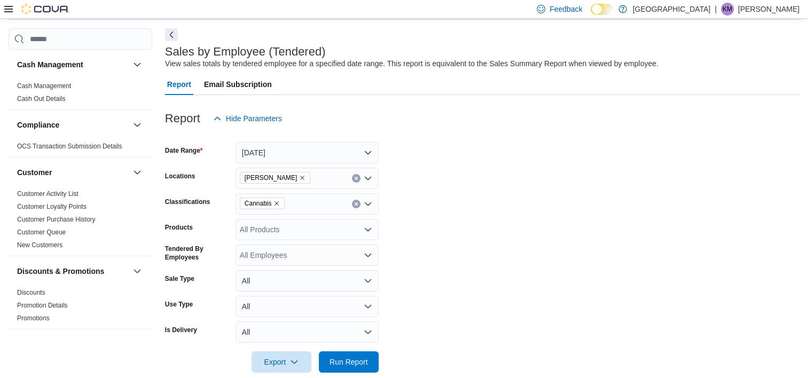
scroll to position [58, 0]
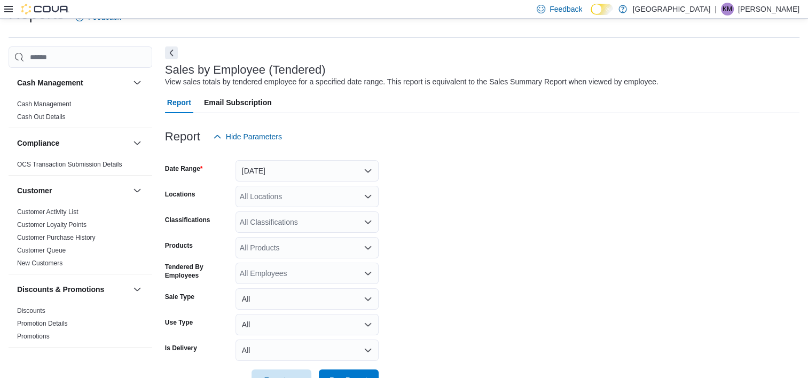
scroll to position [25, 0]
click at [331, 174] on button "[DATE]" at bounding box center [307, 170] width 143 height 21
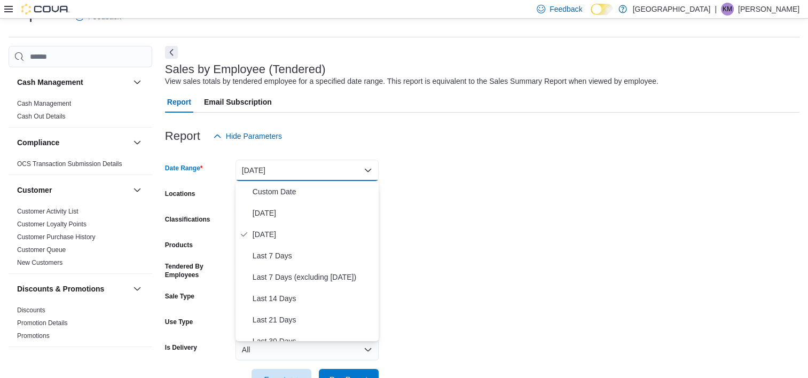
click at [449, 220] on form "Date Range [DATE] Locations All Locations Classifications All Classifications P…" at bounding box center [482, 269] width 634 height 244
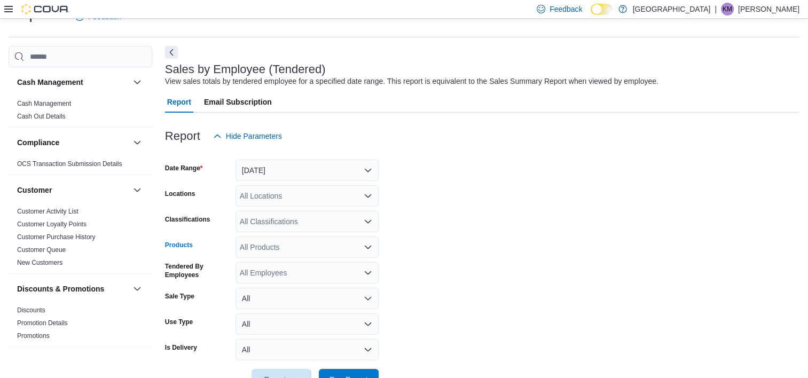
click at [291, 247] on div "All Products" at bounding box center [307, 247] width 143 height 21
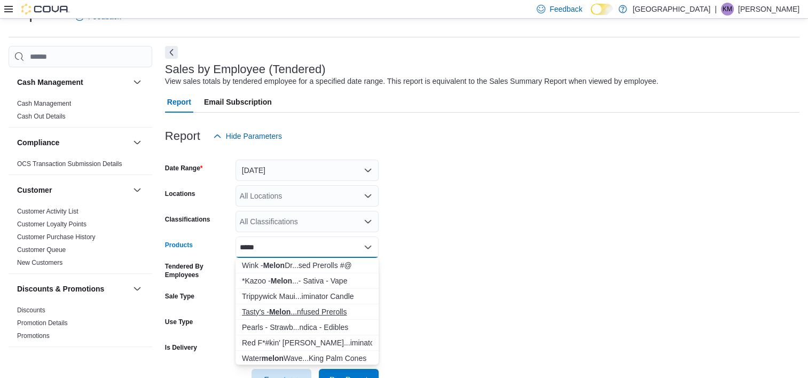
type input "*****"
click at [325, 305] on button "Tasty's - Melon ...nfused Prerolls" at bounding box center [307, 311] width 143 height 15
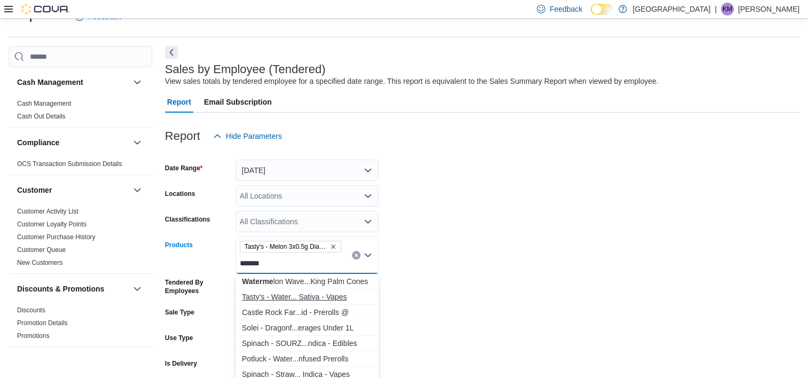
type input "*******"
click at [327, 297] on div "Tasty's - Water... Sativa - Vapes" at bounding box center [307, 297] width 130 height 11
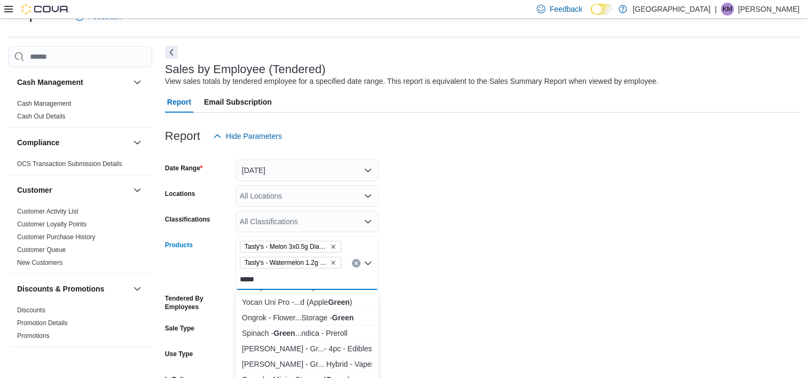
scroll to position [374, 0]
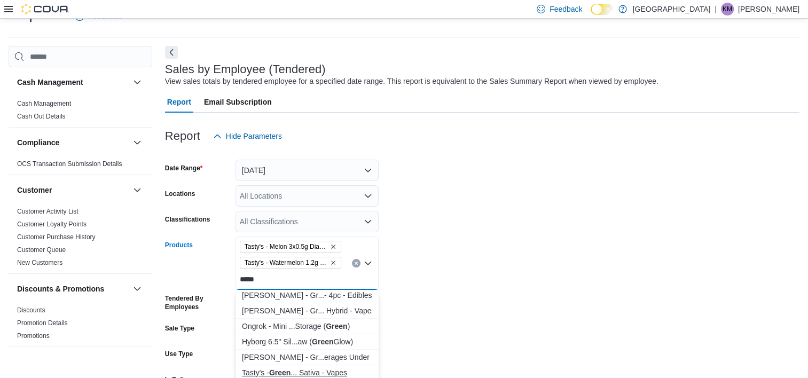
type input "*****"
click at [327, 372] on div "Tasty's - Green ... Sativa - Vapes" at bounding box center [307, 372] width 130 height 11
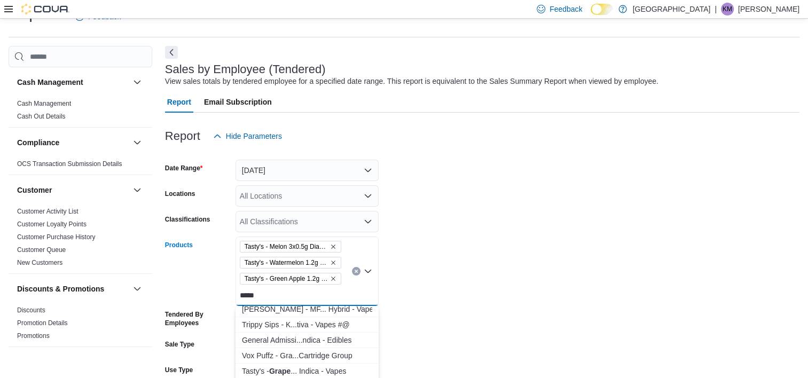
scroll to position [107, 0]
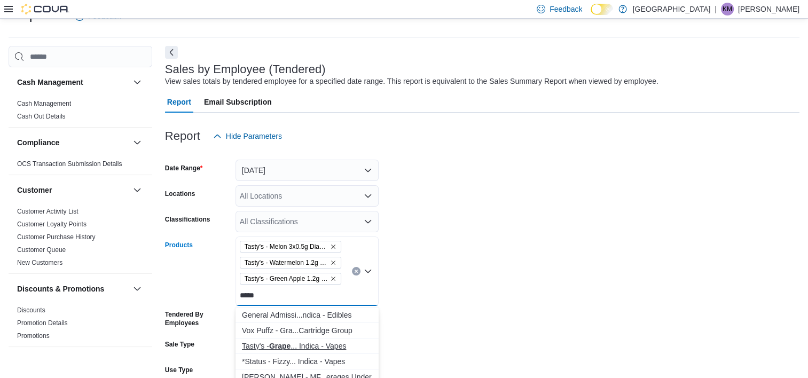
type input "*****"
click at [315, 346] on div "Tasty's - Grape ... Indica - Vapes" at bounding box center [307, 346] width 130 height 11
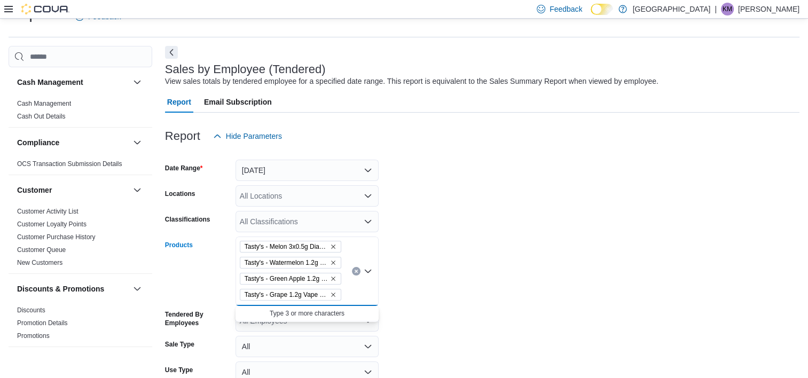
scroll to position [0, 0]
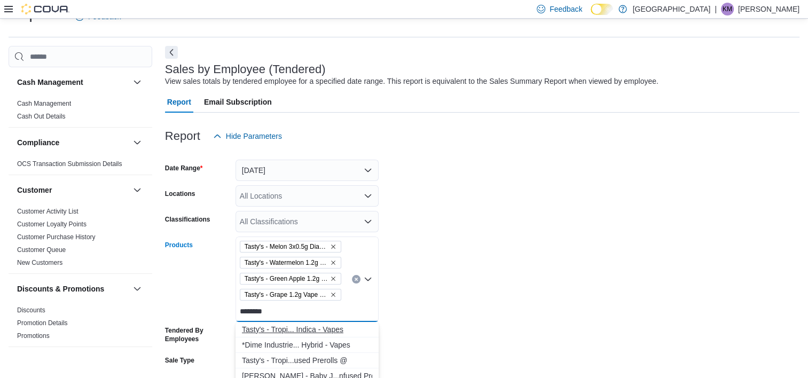
type input "********"
click at [327, 324] on button "Tasty's - Tropi... Indica - Vapes" at bounding box center [307, 329] width 143 height 15
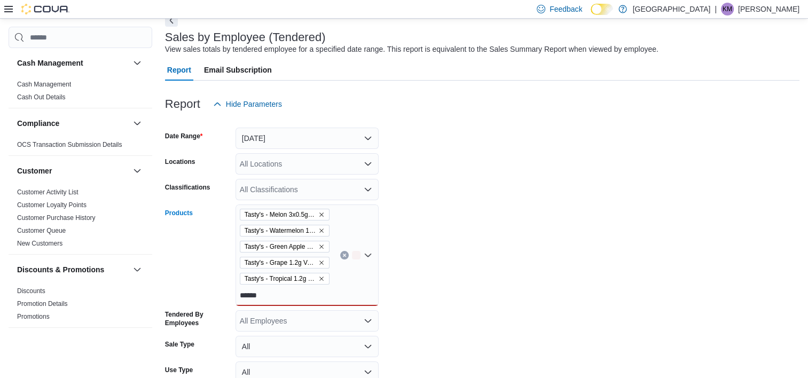
scroll to position [78, 0]
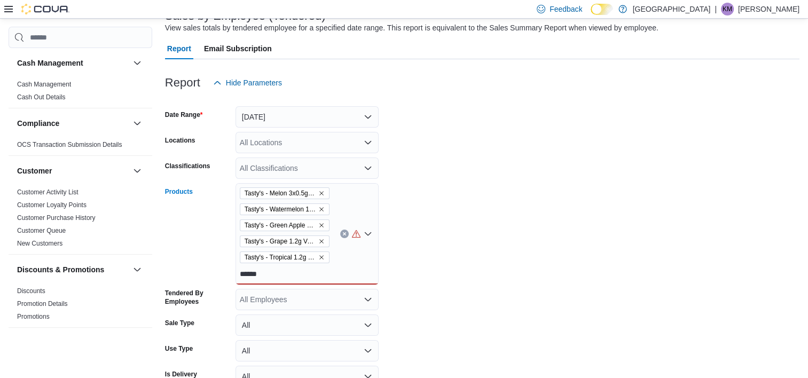
type input "******"
click at [316, 267] on div "Tasty's - Melon 3x0.5g Diamond Infused Prerolls - Sativa - Infused Prerolls Tas…" at bounding box center [307, 233] width 143 height 101
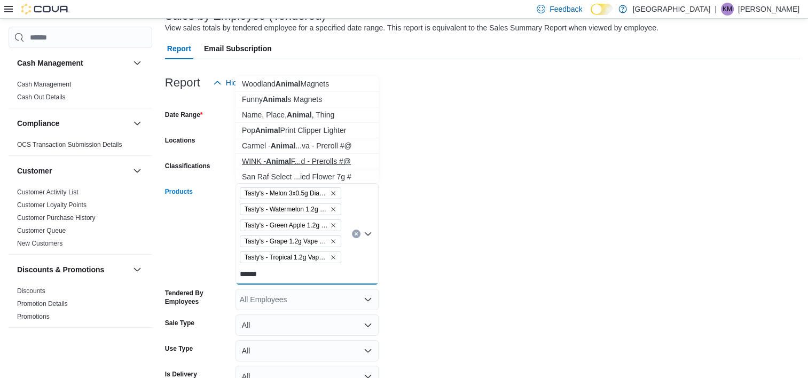
scroll to position [48, 0]
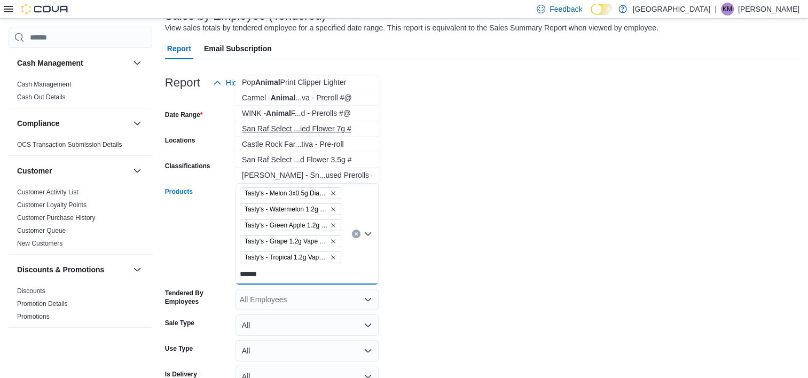
click at [325, 130] on div "San Raf Select ...ied Flower 7g #" at bounding box center [307, 128] width 130 height 11
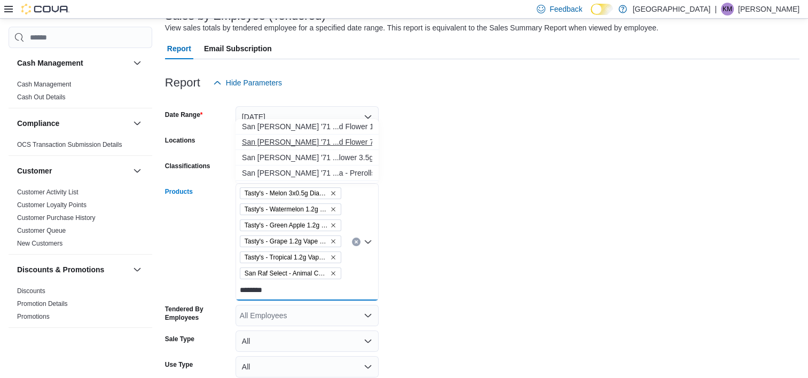
type input "********"
click at [334, 144] on div "San [PERSON_NAME] '71 ...d Flower 7g #@" at bounding box center [307, 142] width 130 height 11
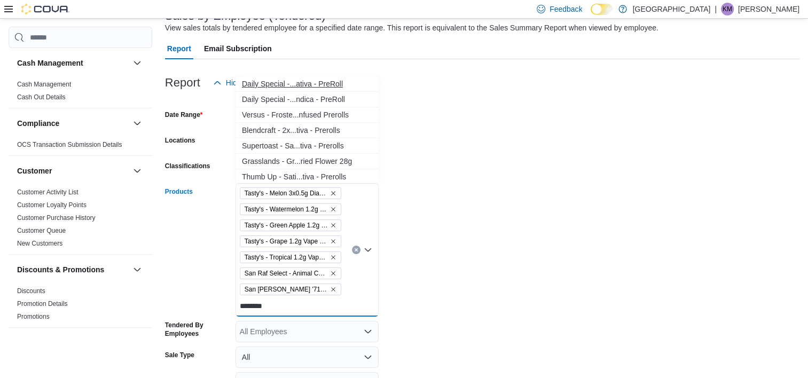
type input "********"
click at [313, 84] on div "Daily Special -...ativa - PreRoll" at bounding box center [307, 84] width 130 height 11
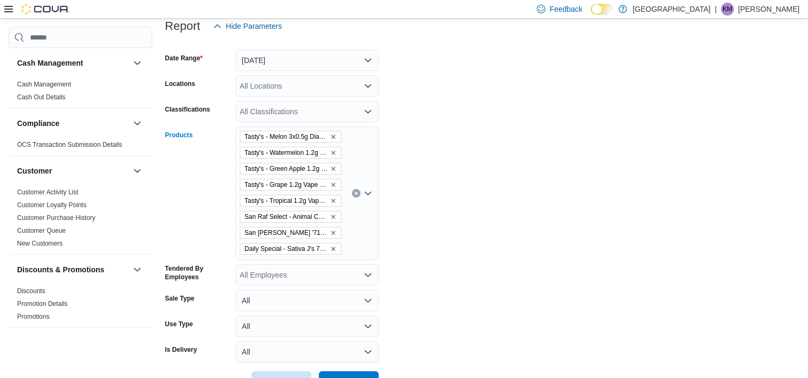
scroll to position [117, 0]
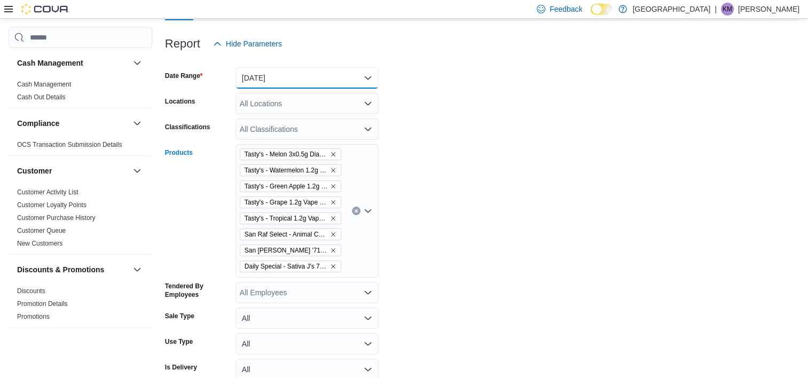
click at [346, 83] on button "[DATE]" at bounding box center [307, 77] width 143 height 21
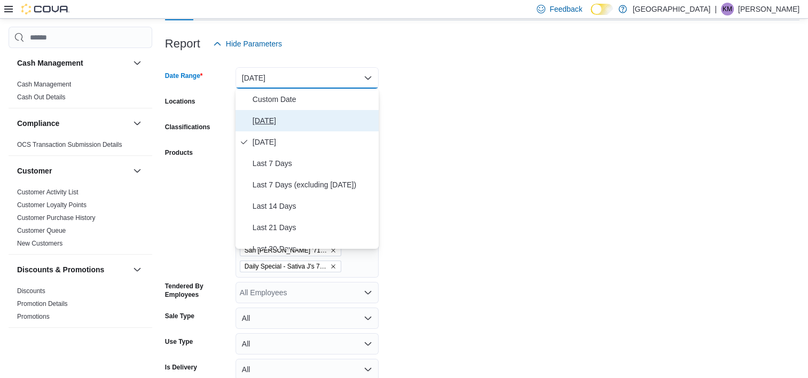
click at [329, 122] on span "[DATE]" at bounding box center [314, 120] width 122 height 13
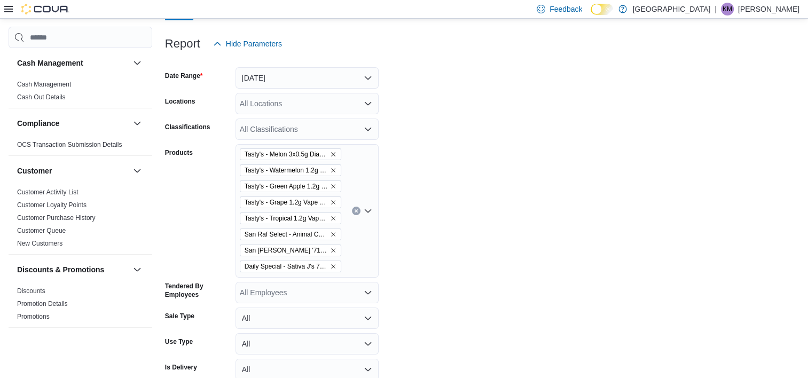
click at [460, 107] on form "Date Range [DATE] Locations All Locations Classifications All Classifications P…" at bounding box center [482, 232] width 634 height 356
click at [389, 99] on form "Date Range [DATE] Locations All Locations Classifications All Classifications P…" at bounding box center [482, 232] width 634 height 356
click at [366, 100] on icon "Open list of options" at bounding box center [368, 103] width 9 height 9
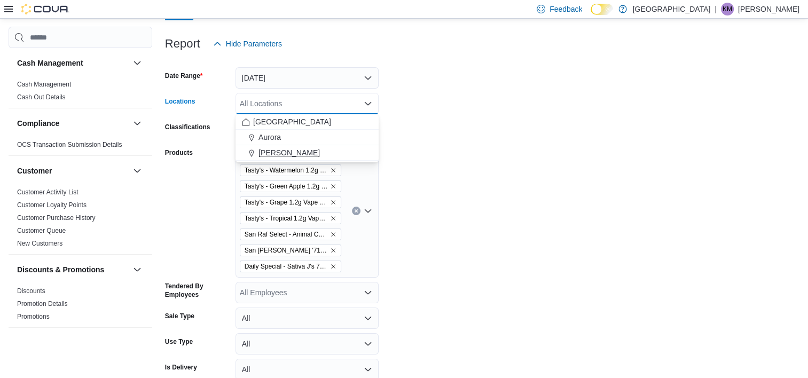
click at [309, 147] on span "[PERSON_NAME]" at bounding box center [288, 152] width 61 height 11
click at [458, 186] on form "Date Range [DATE] Locations [GEOGRAPHIC_DATA] [GEOGRAPHIC_DATA] Combo box. Sele…" at bounding box center [482, 232] width 634 height 356
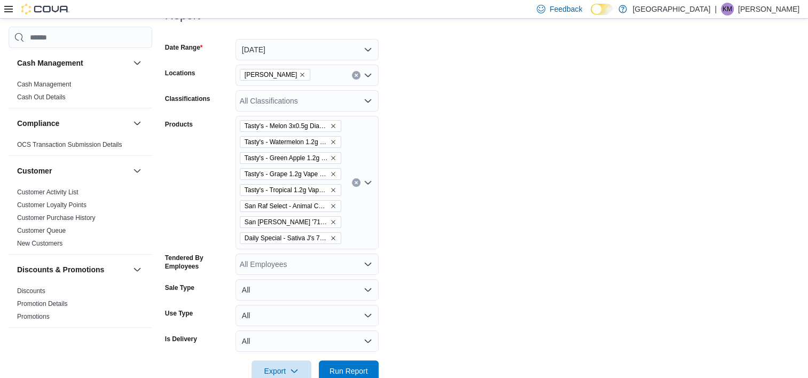
scroll to position [170, 0]
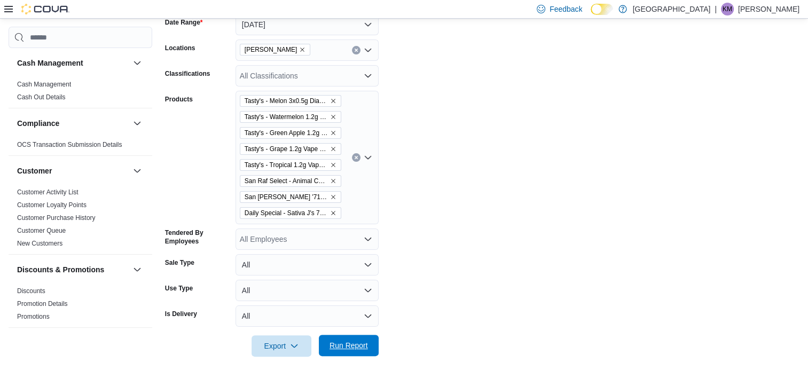
click at [358, 346] on span "Run Report" at bounding box center [348, 345] width 38 height 11
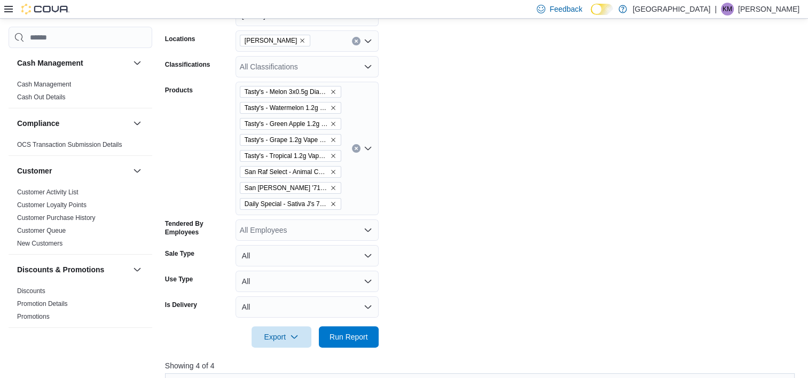
scroll to position [117, 0]
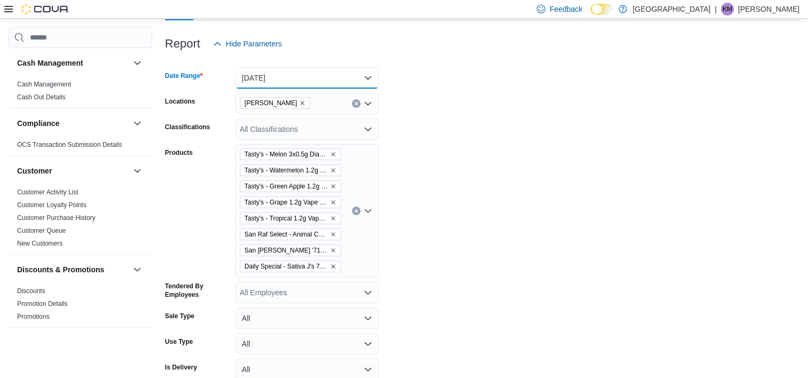
click at [310, 82] on button "[DATE]" at bounding box center [307, 77] width 143 height 21
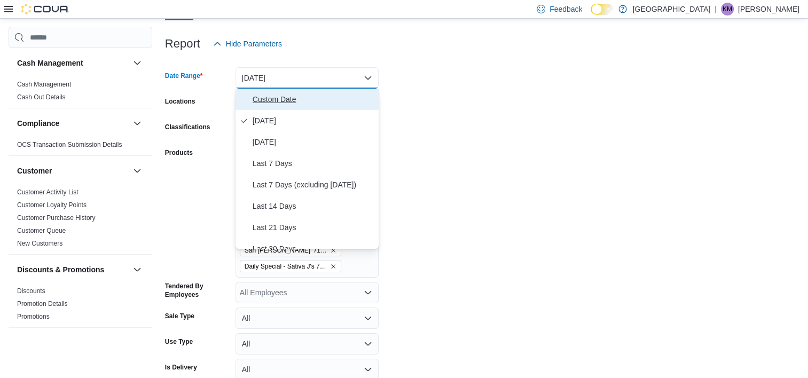
click at [310, 97] on span "Custom Date" at bounding box center [314, 99] width 122 height 13
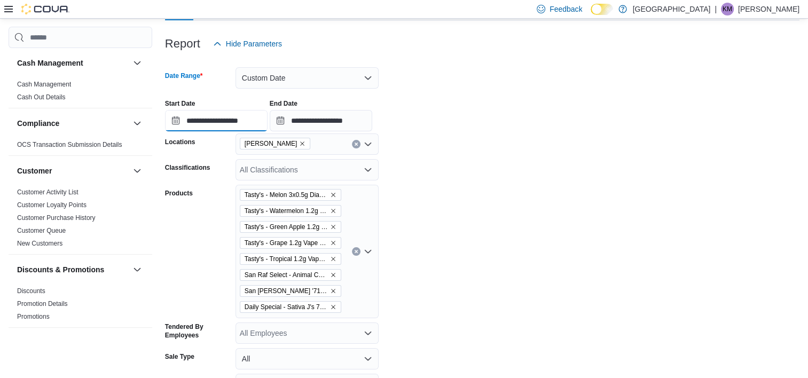
click at [207, 121] on input "**********" at bounding box center [216, 120] width 103 height 21
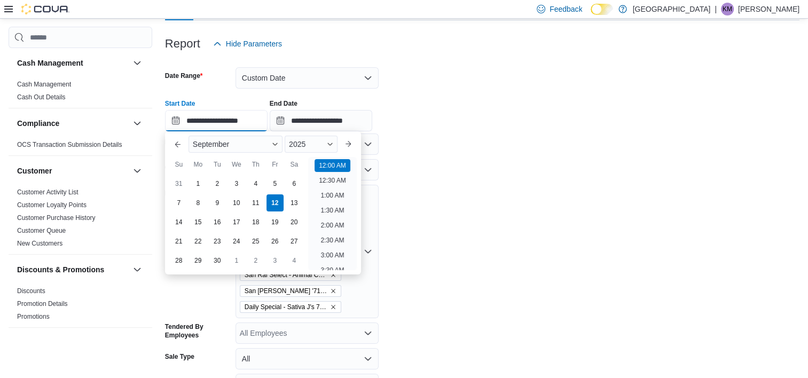
scroll to position [33, 0]
click at [233, 147] on div "September" at bounding box center [236, 144] width 94 height 17
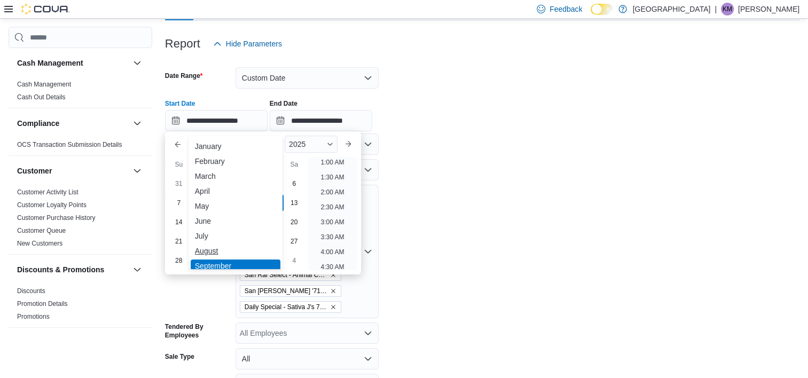
click at [231, 252] on div "August" at bounding box center [236, 251] width 90 height 13
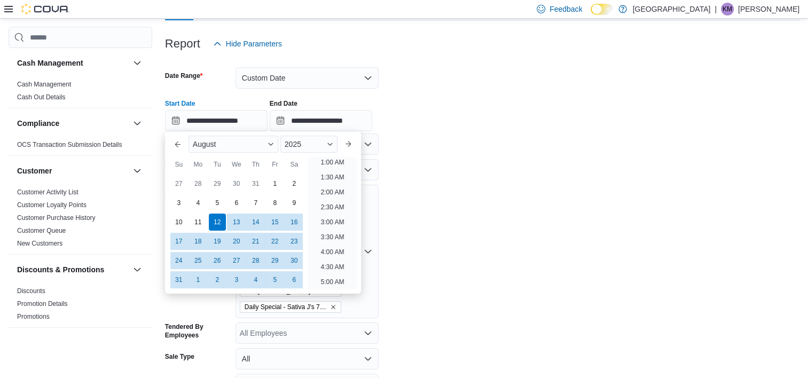
scroll to position [2, 0]
click at [255, 241] on div "21" at bounding box center [255, 241] width 19 height 19
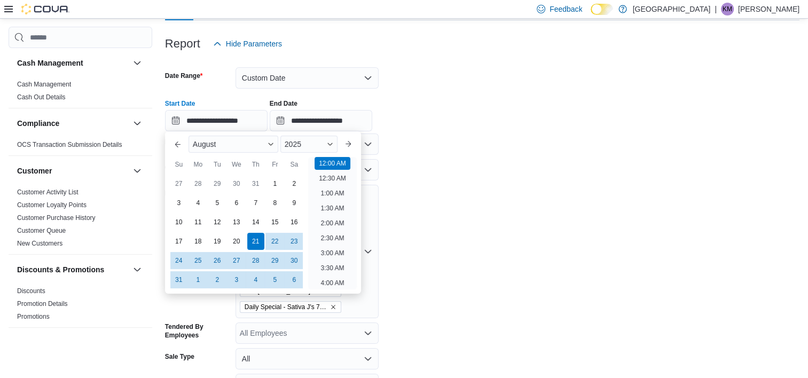
click at [414, 124] on div "**********" at bounding box center [482, 111] width 634 height 41
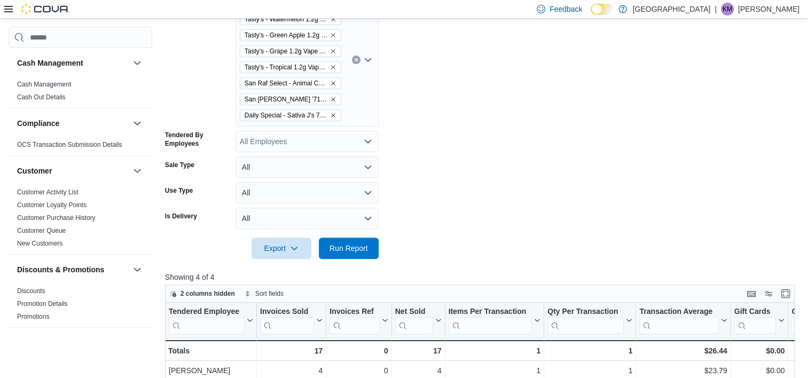
scroll to position [331, 0]
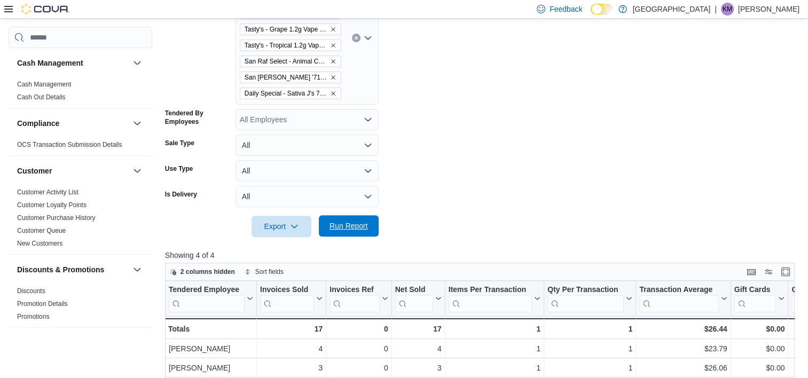
click at [364, 226] on span "Run Report" at bounding box center [348, 226] width 38 height 11
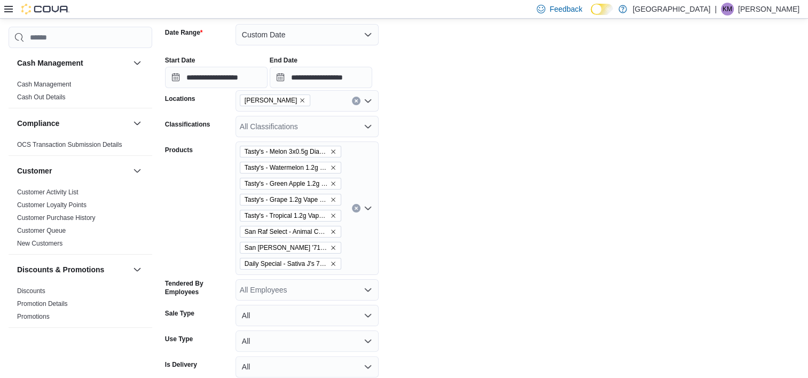
scroll to position [117, 0]
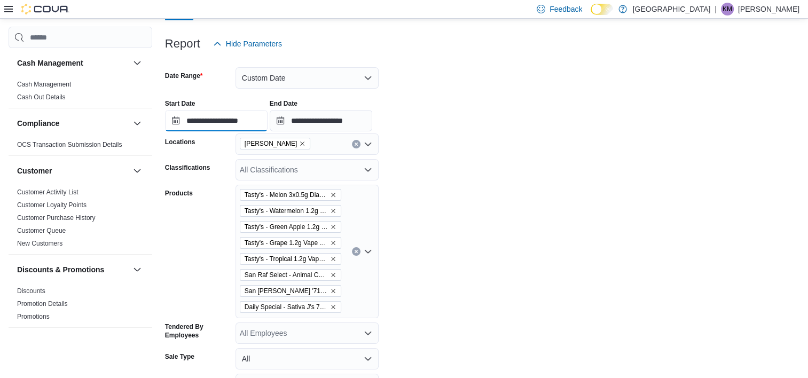
click at [252, 123] on input "**********" at bounding box center [216, 120] width 103 height 21
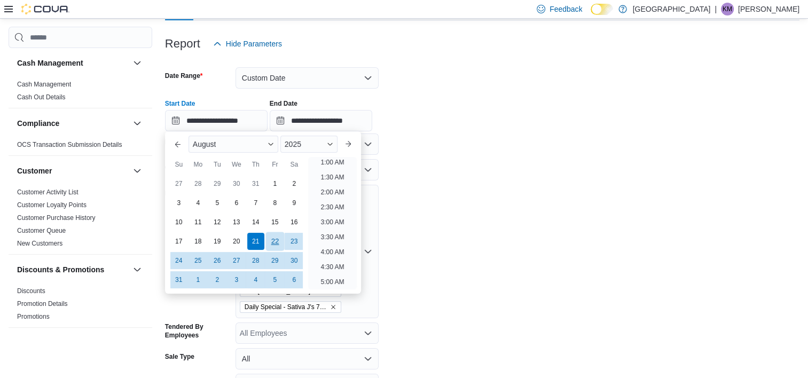
click at [270, 236] on div "22" at bounding box center [274, 241] width 19 height 19
type input "**********"
click at [580, 191] on form "**********" at bounding box center [482, 252] width 634 height 396
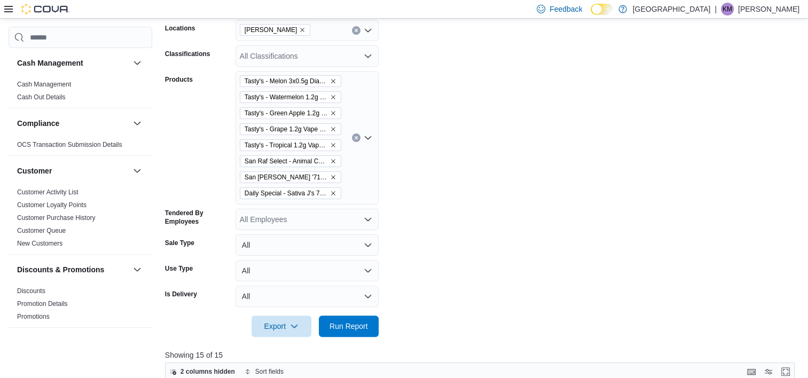
scroll to position [331, 0]
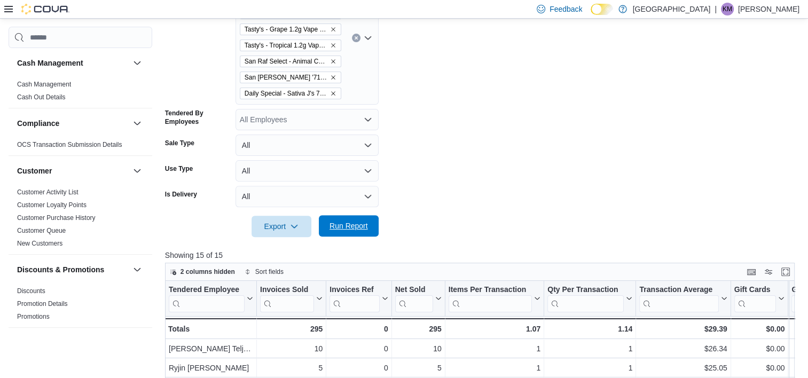
click at [362, 220] on span "Run Report" at bounding box center [348, 225] width 47 height 21
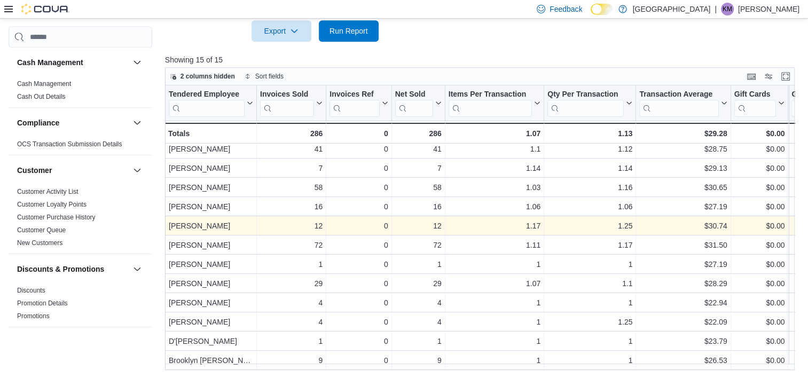
scroll to position [68, 0]
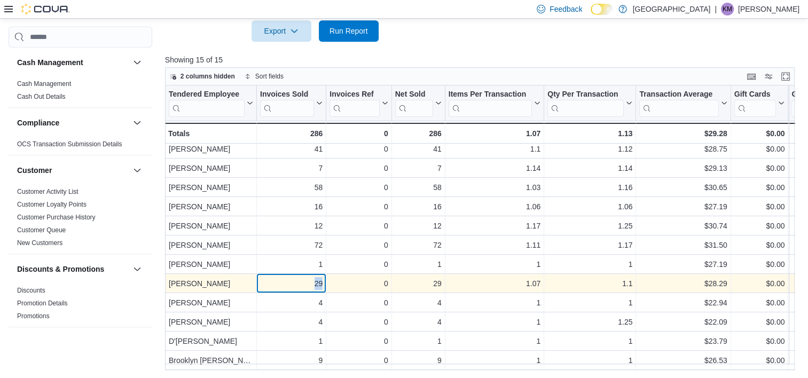
drag, startPoint x: 310, startPoint y: 278, endPoint x: 324, endPoint y: 275, distance: 13.6
click at [324, 275] on div "29 - Invoices Sold, column 2, row 11" at bounding box center [291, 283] width 69 height 19
drag, startPoint x: 324, startPoint y: 275, endPoint x: 313, endPoint y: 278, distance: 10.5
click at [313, 278] on div "29" at bounding box center [291, 284] width 62 height 13
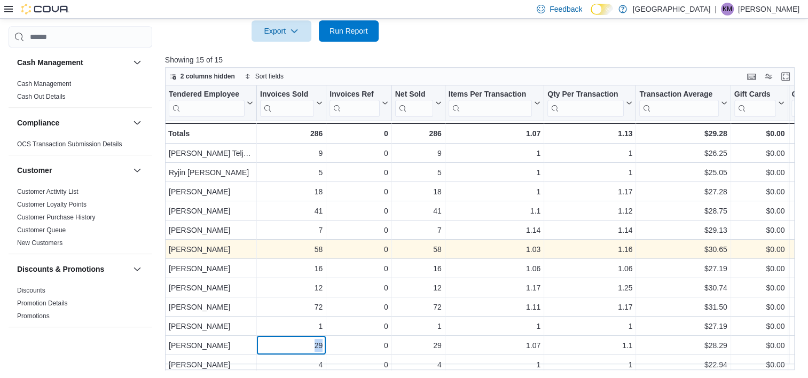
scroll to position [53, 0]
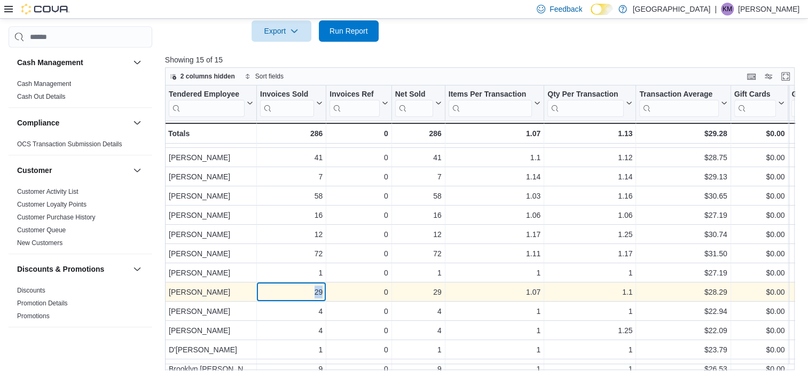
click at [297, 289] on div "29" at bounding box center [291, 292] width 62 height 13
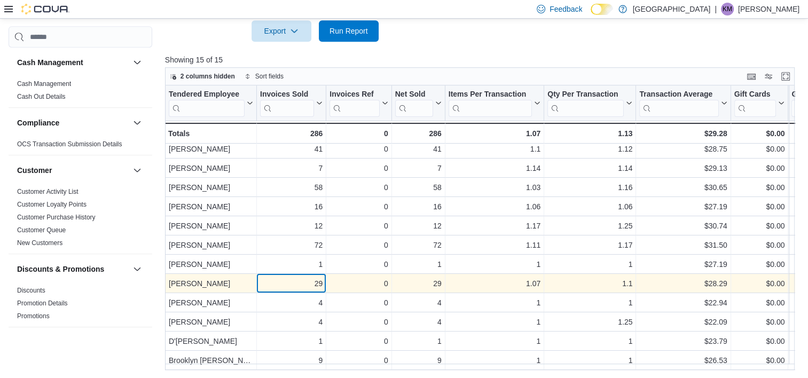
scroll to position [68, 0]
